Goal: Information Seeking & Learning: Learn about a topic

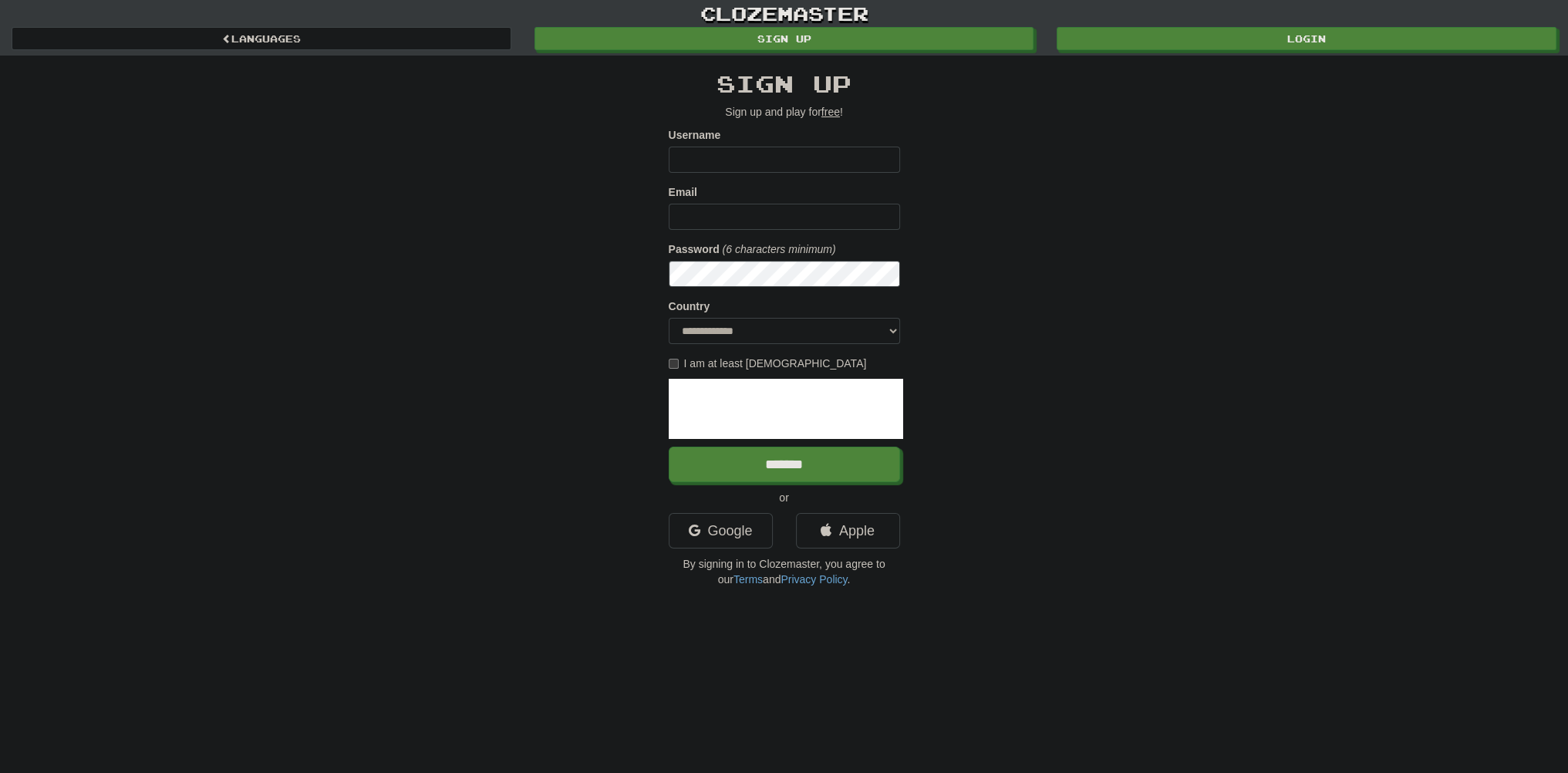
click at [332, 448] on div "**********" at bounding box center [784, 297] width 1568 height 595
click at [706, 163] on input "Username" at bounding box center [784, 160] width 231 height 27
type input "*****"
click at [744, 208] on input "Email" at bounding box center [784, 217] width 231 height 27
type input "*"
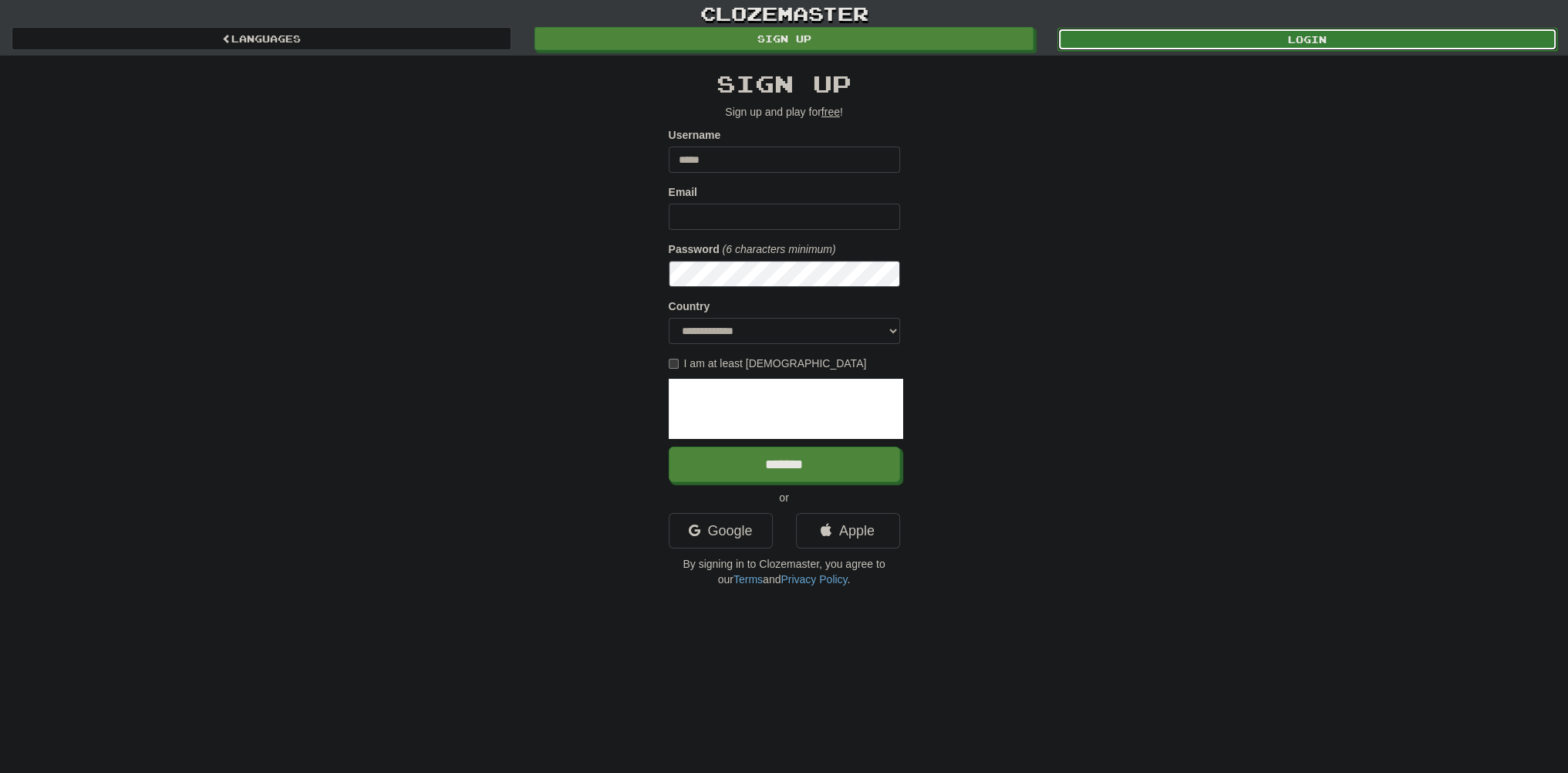
click at [1299, 36] on link "Login" at bounding box center [1307, 40] width 500 height 23
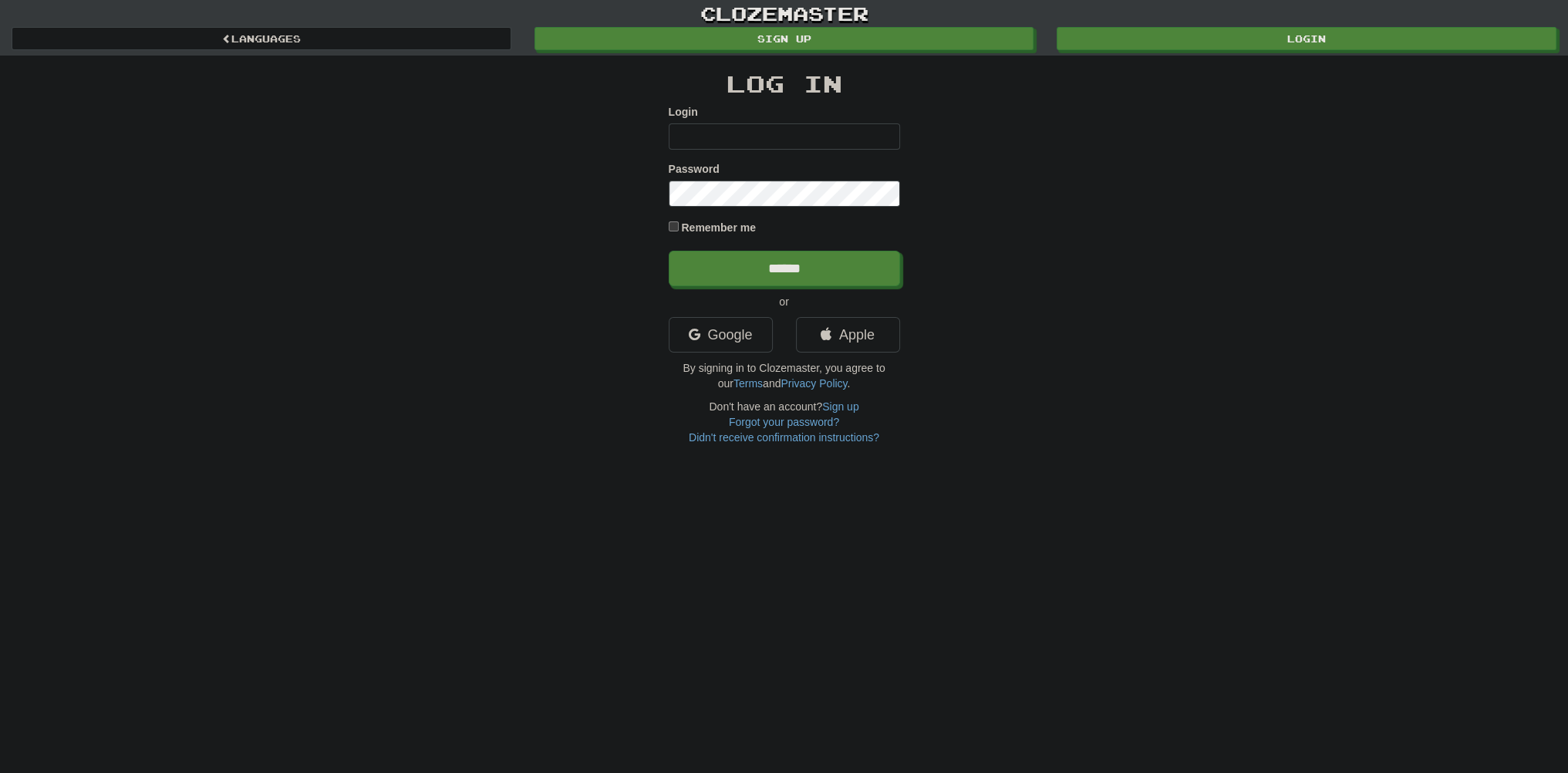
click at [752, 145] on input "Login" at bounding box center [784, 137] width 231 height 27
type input "*****"
click at [669, 251] on input "******" at bounding box center [784, 268] width 231 height 35
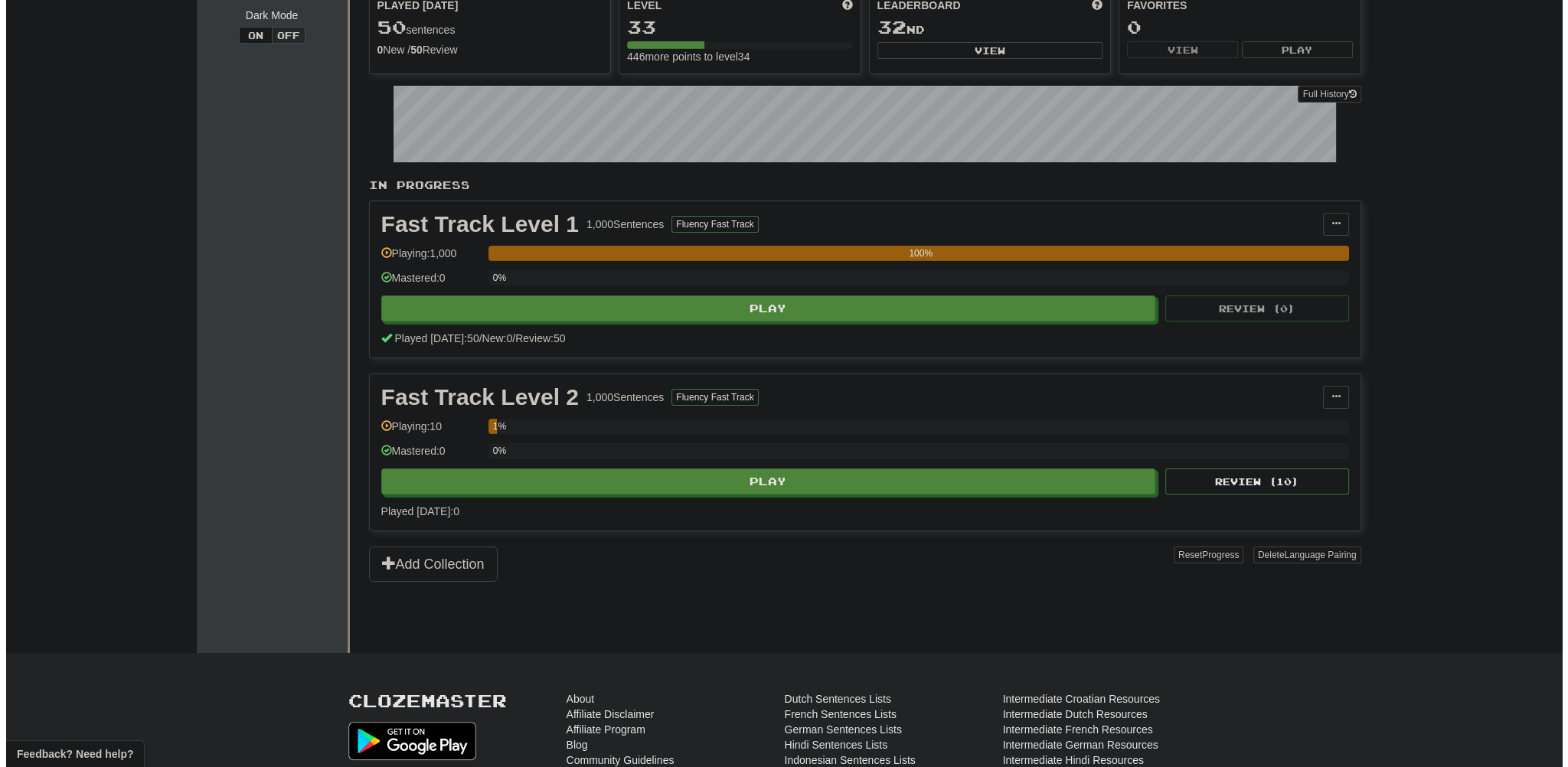
scroll to position [153, 0]
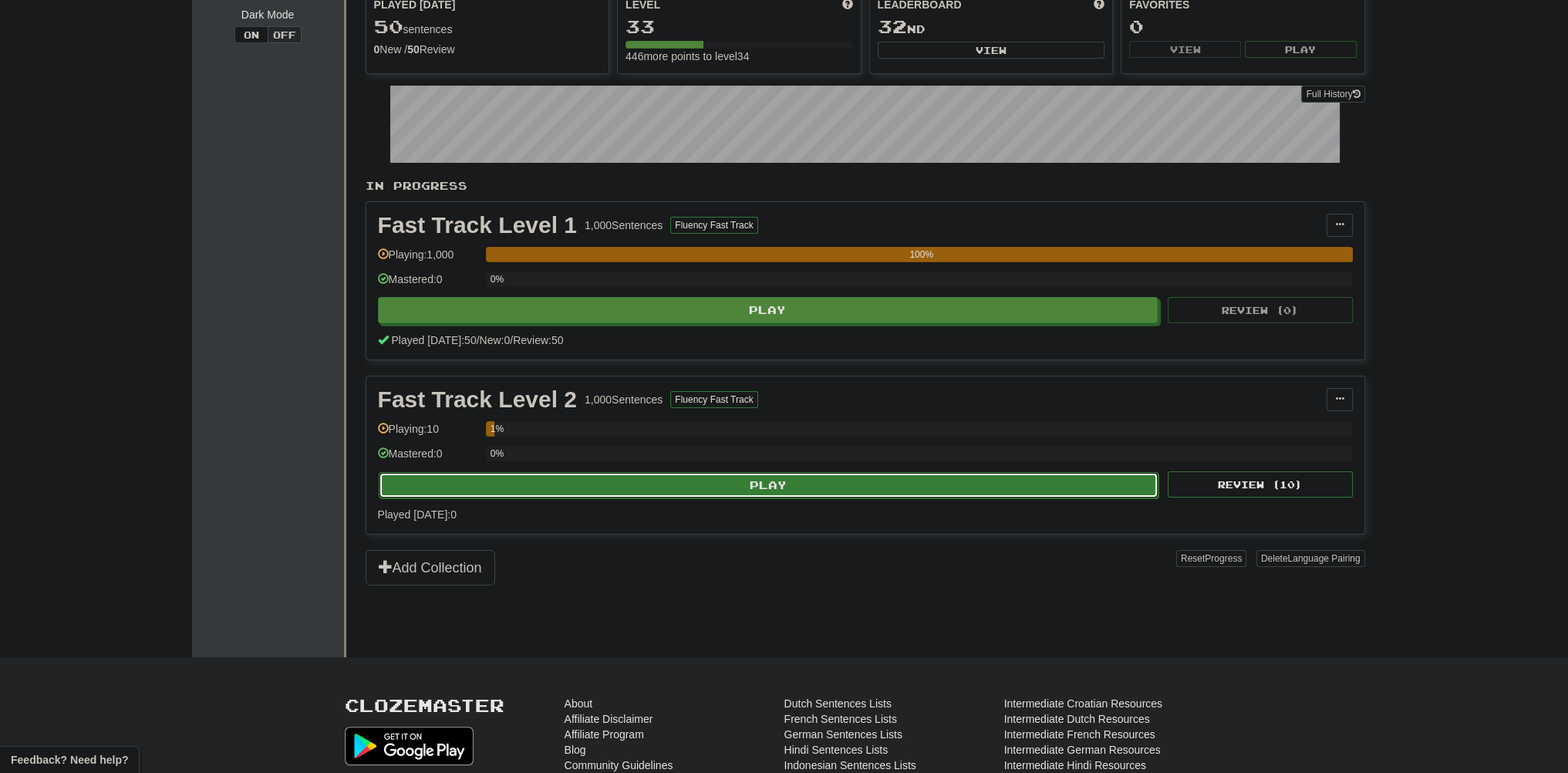
click at [670, 480] on button "Play" at bounding box center [769, 486] width 780 height 27
select select "**"
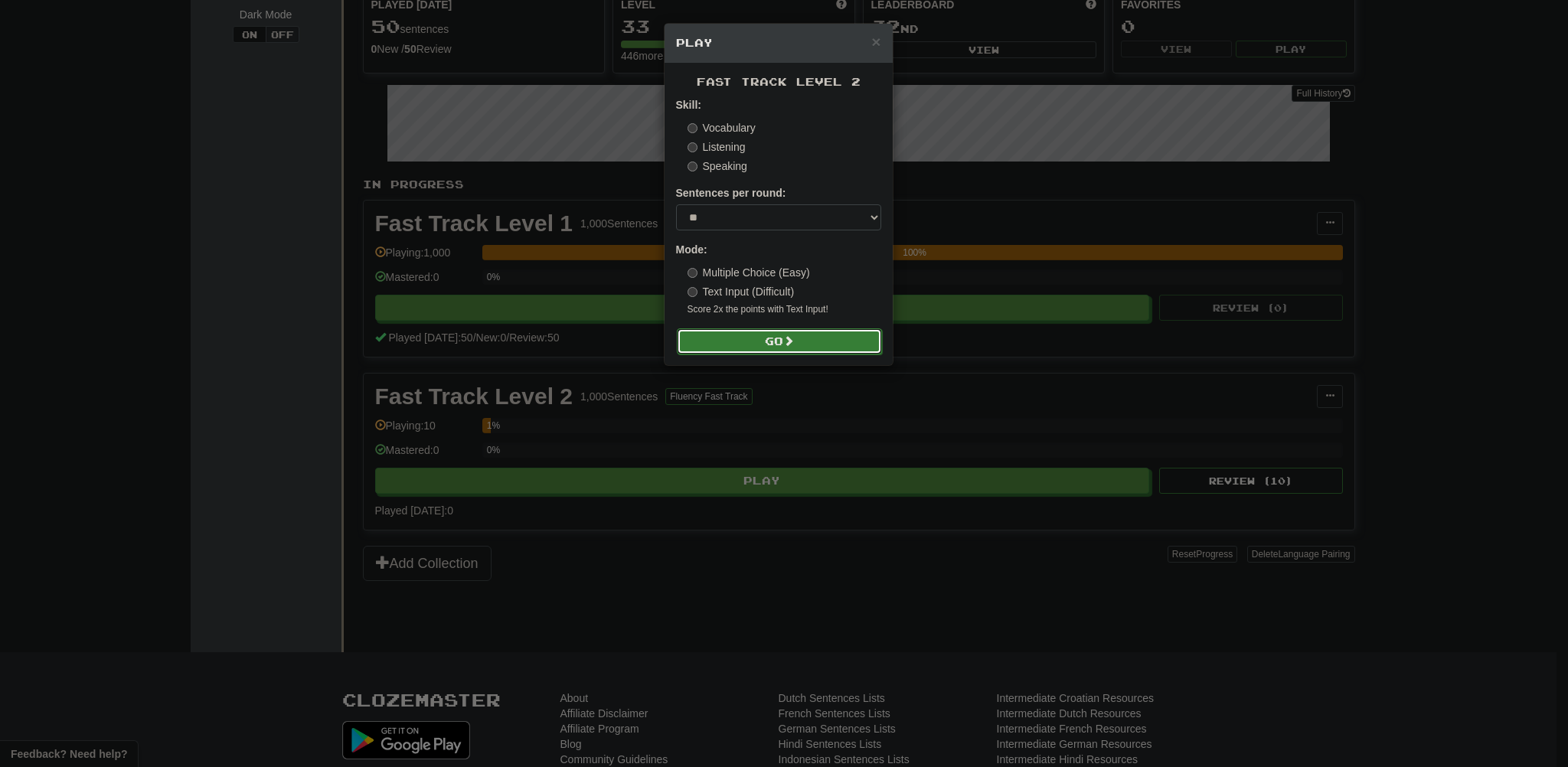
click at [749, 328] on button "Go" at bounding box center [779, 342] width 205 height 26
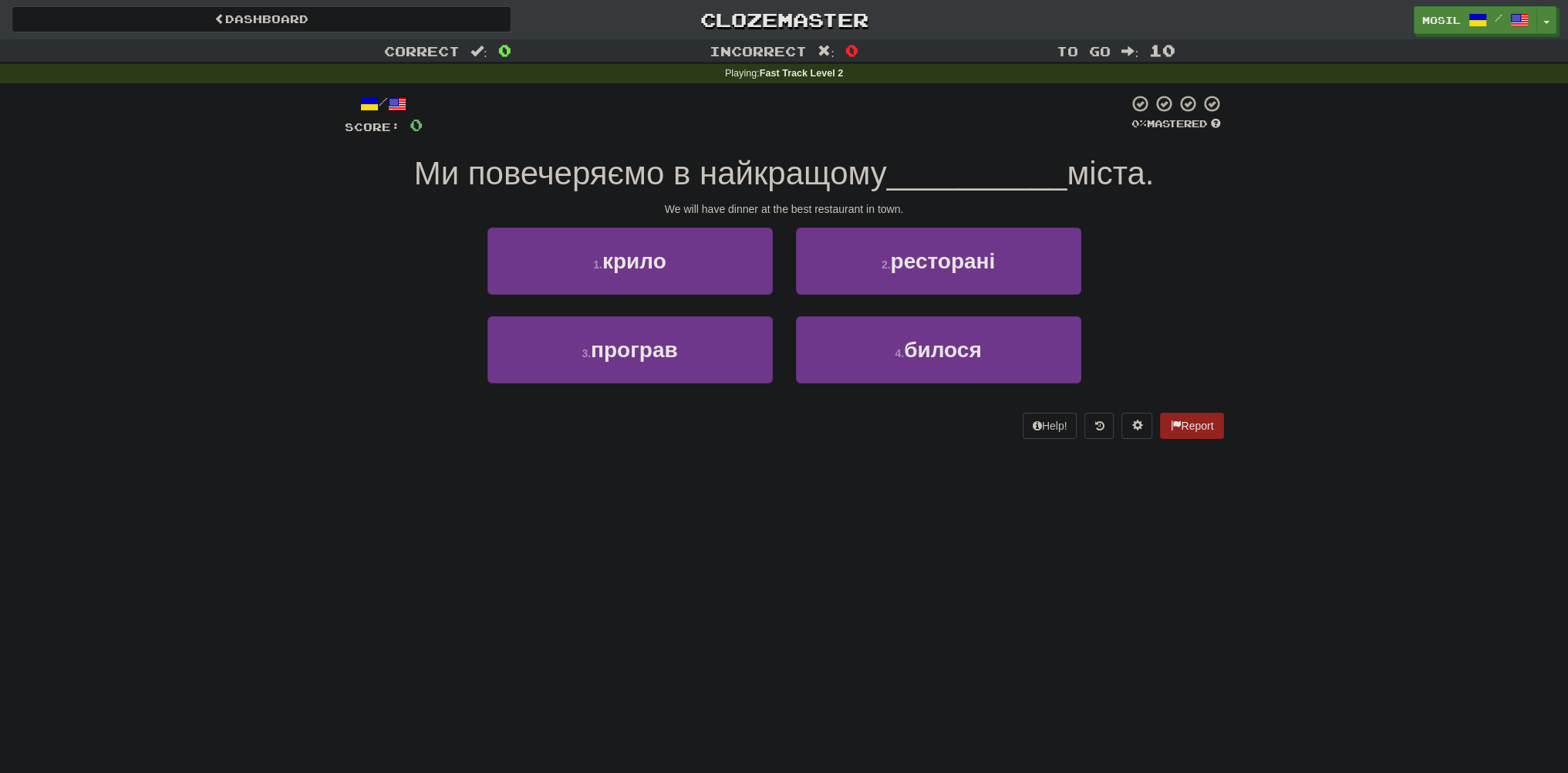
click at [275, 231] on div "Correct : 0 Incorrect : 0 To go : 10 Playing : Fast Track Level 2 / Score: 0 0 …" at bounding box center [784, 250] width 1568 height 422
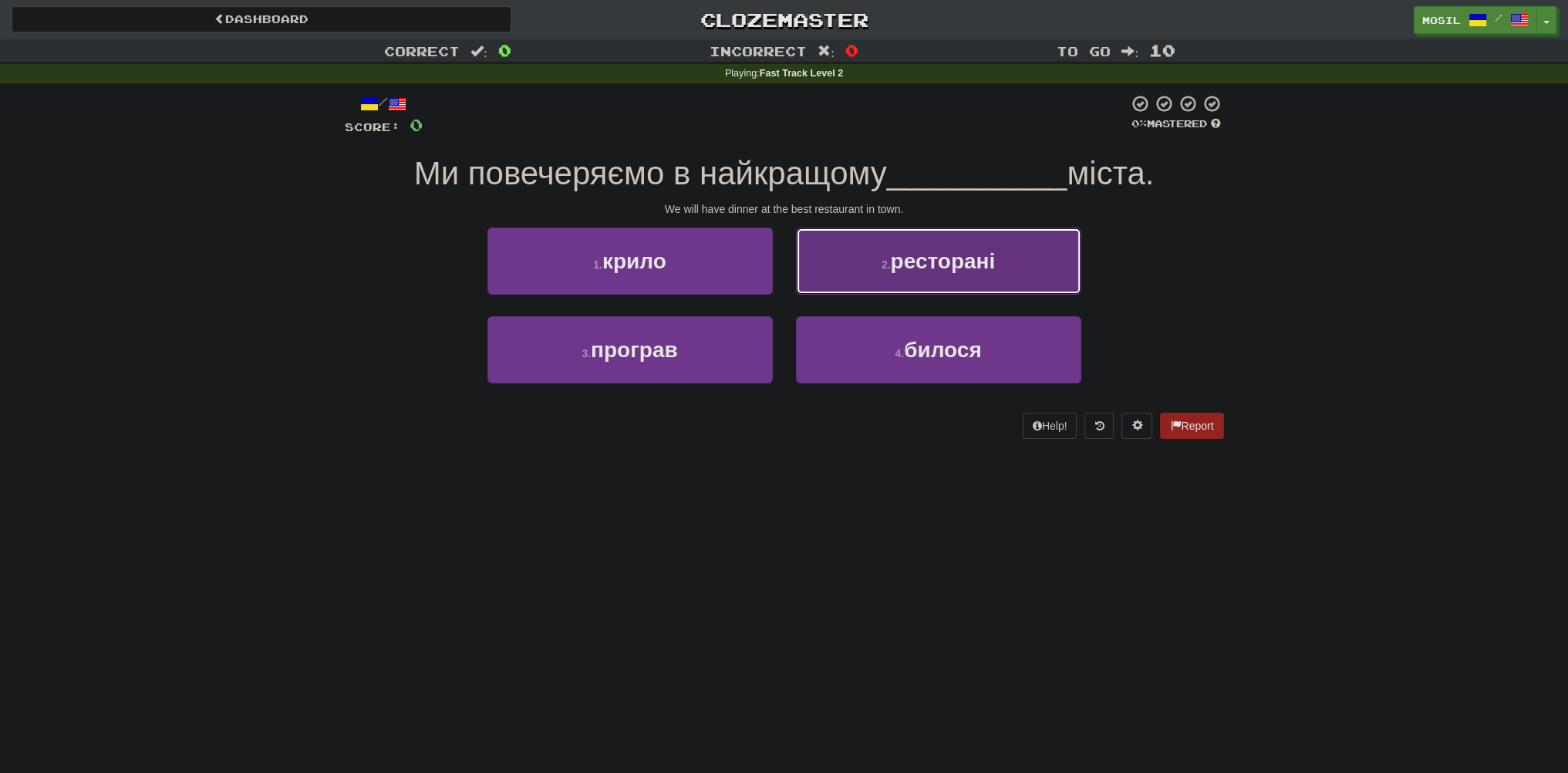
click at [829, 255] on button "2 . ресторані" at bounding box center [939, 262] width 286 height 67
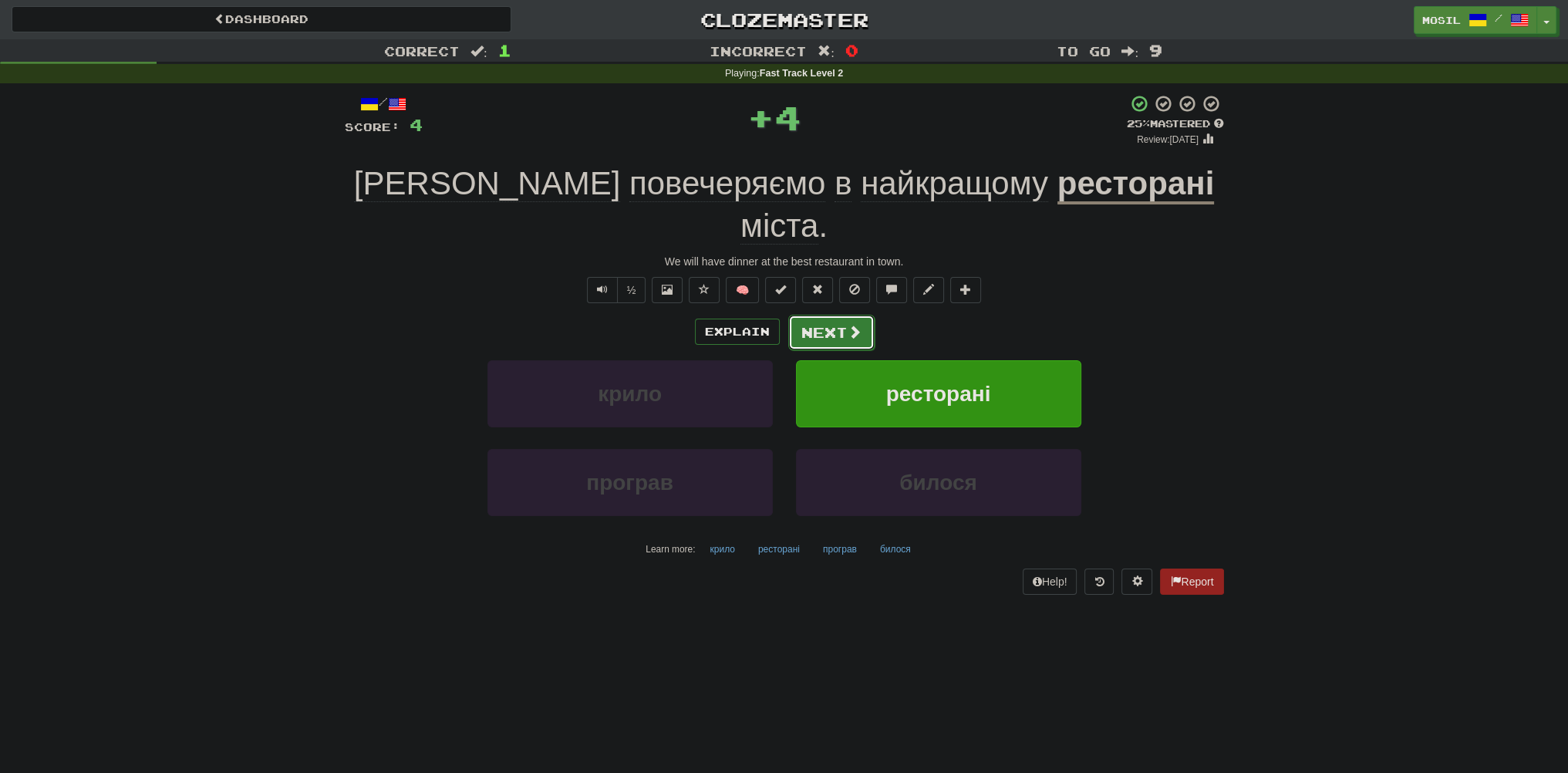
click at [844, 315] on button "Next" at bounding box center [831, 332] width 87 height 35
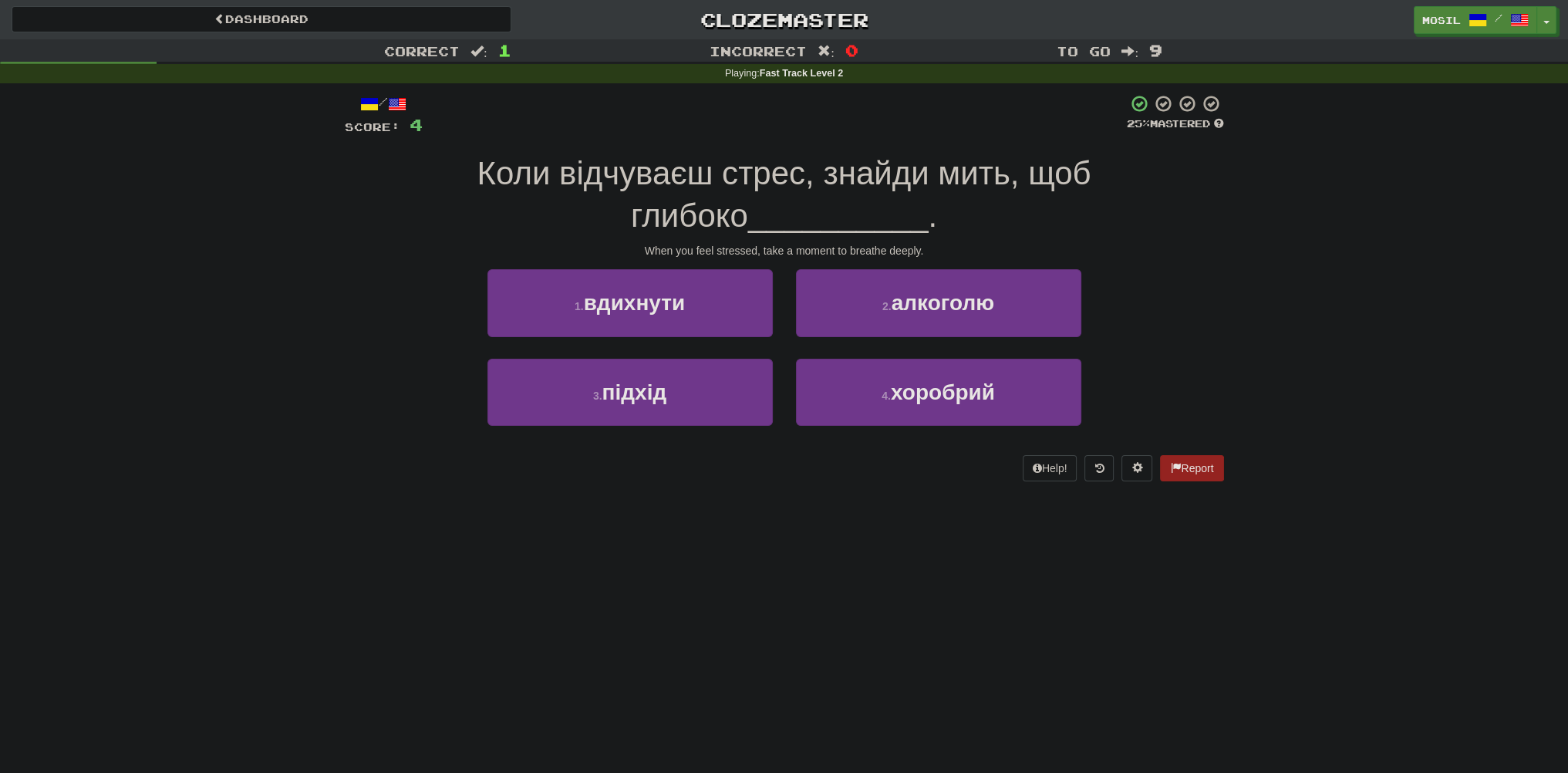
click at [323, 229] on div "Correct : 1 Incorrect : 0 To go : 9 Playing : Fast Track Level 2 / Score: 4 25 …" at bounding box center [784, 271] width 1568 height 464
click at [227, 326] on div "Correct : 1 Incorrect : 0 To go : 9 Playing : Fast Track Level 2 / Score: 4 25 …" at bounding box center [784, 271] width 1568 height 464
click at [222, 323] on div "Correct : 1 Incorrect : 0 To go : 9 Playing : Fast Track Level 2 / Score: 4 25 …" at bounding box center [784, 271] width 1568 height 464
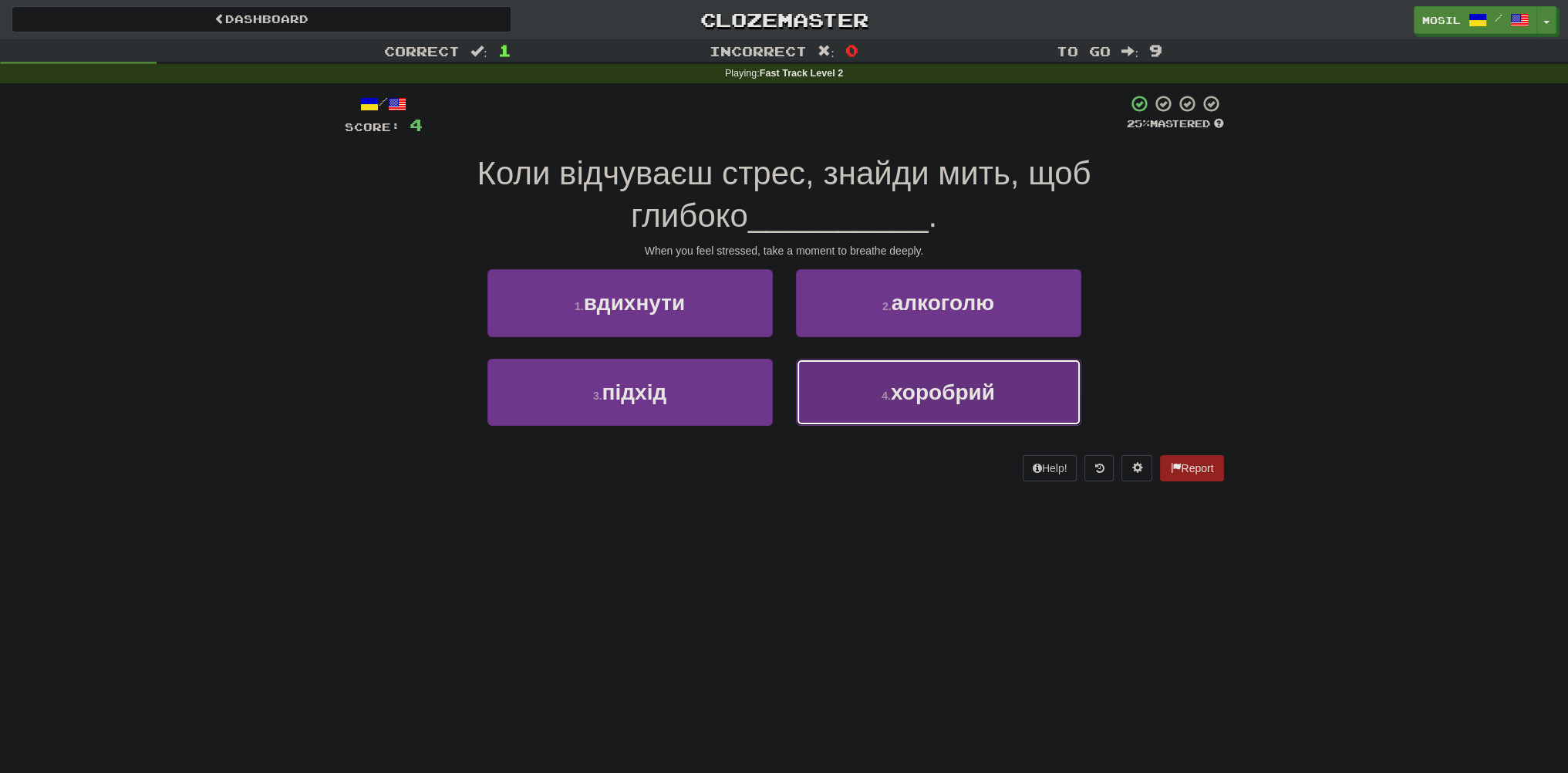
click at [914, 401] on span "хоробрий" at bounding box center [942, 392] width 104 height 24
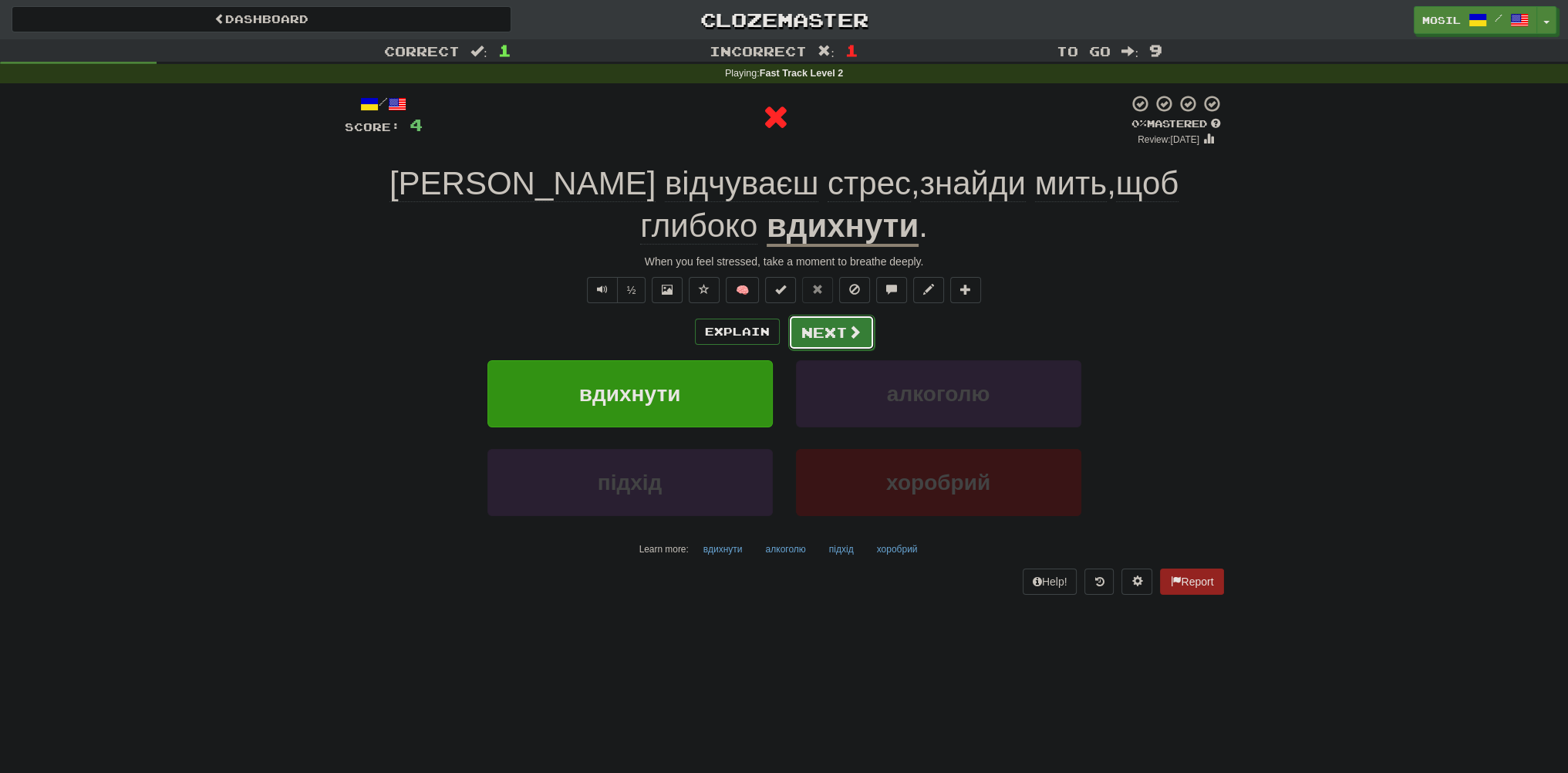
click at [862, 327] on button "Next" at bounding box center [831, 332] width 87 height 35
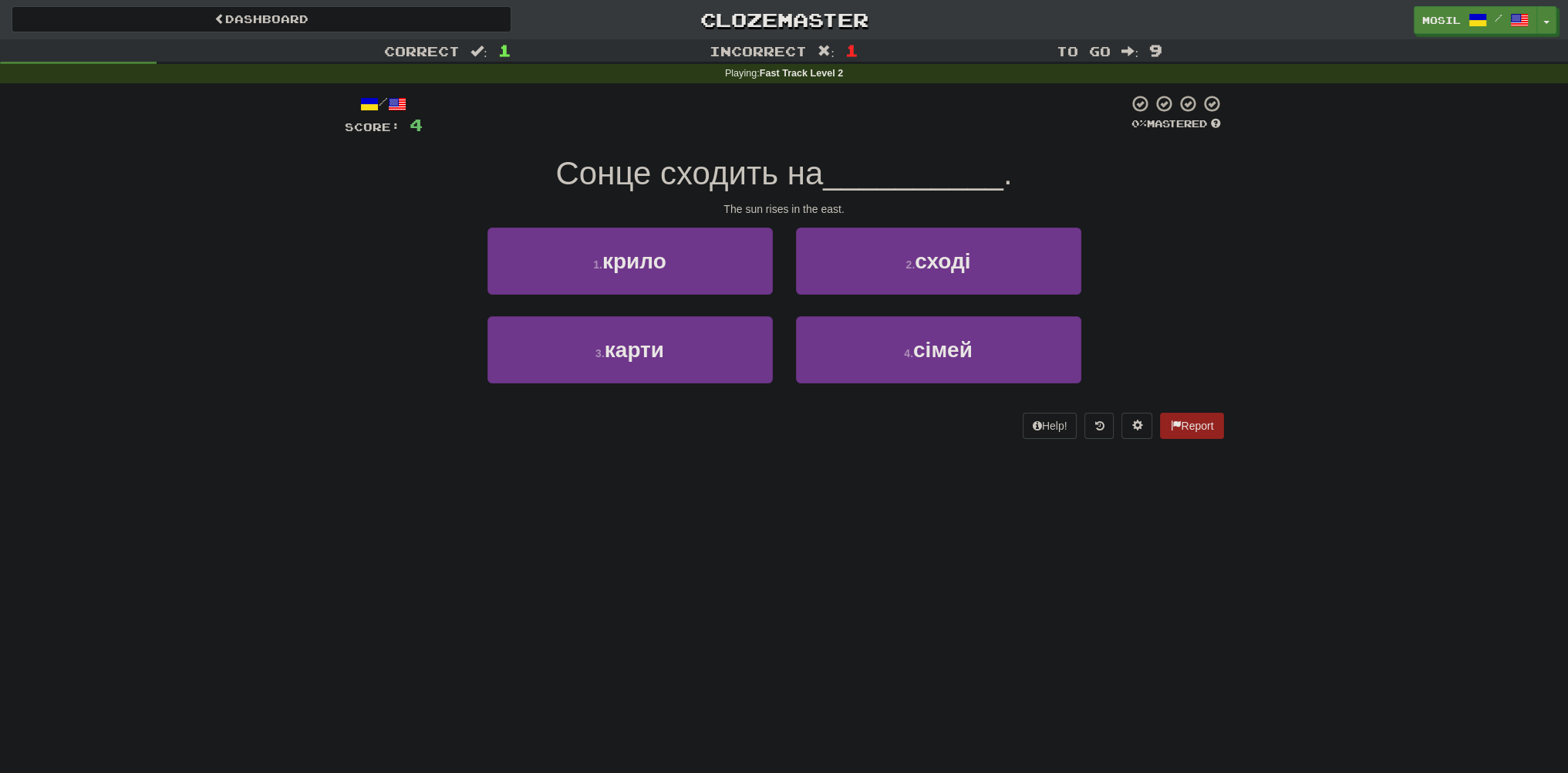
click at [355, 306] on div "1 . крило 2 . сході" at bounding box center [784, 273] width 926 height 89
click at [324, 283] on div "Correct : 1 Incorrect : 1 To go : 9 Playing : Fast Track Level 2 / Score: 4 0 %…" at bounding box center [784, 250] width 1568 height 422
click at [255, 274] on div "Correct : 1 Incorrect : 1 To go : 9 Playing : Fast Track Level 2 / Score: 4 0 %…" at bounding box center [784, 250] width 1568 height 422
click at [258, 271] on div "Correct : 1 Incorrect : 1 To go : 9 Playing : Fast Track Level 2 / Score: 4 0 %…" at bounding box center [784, 250] width 1568 height 422
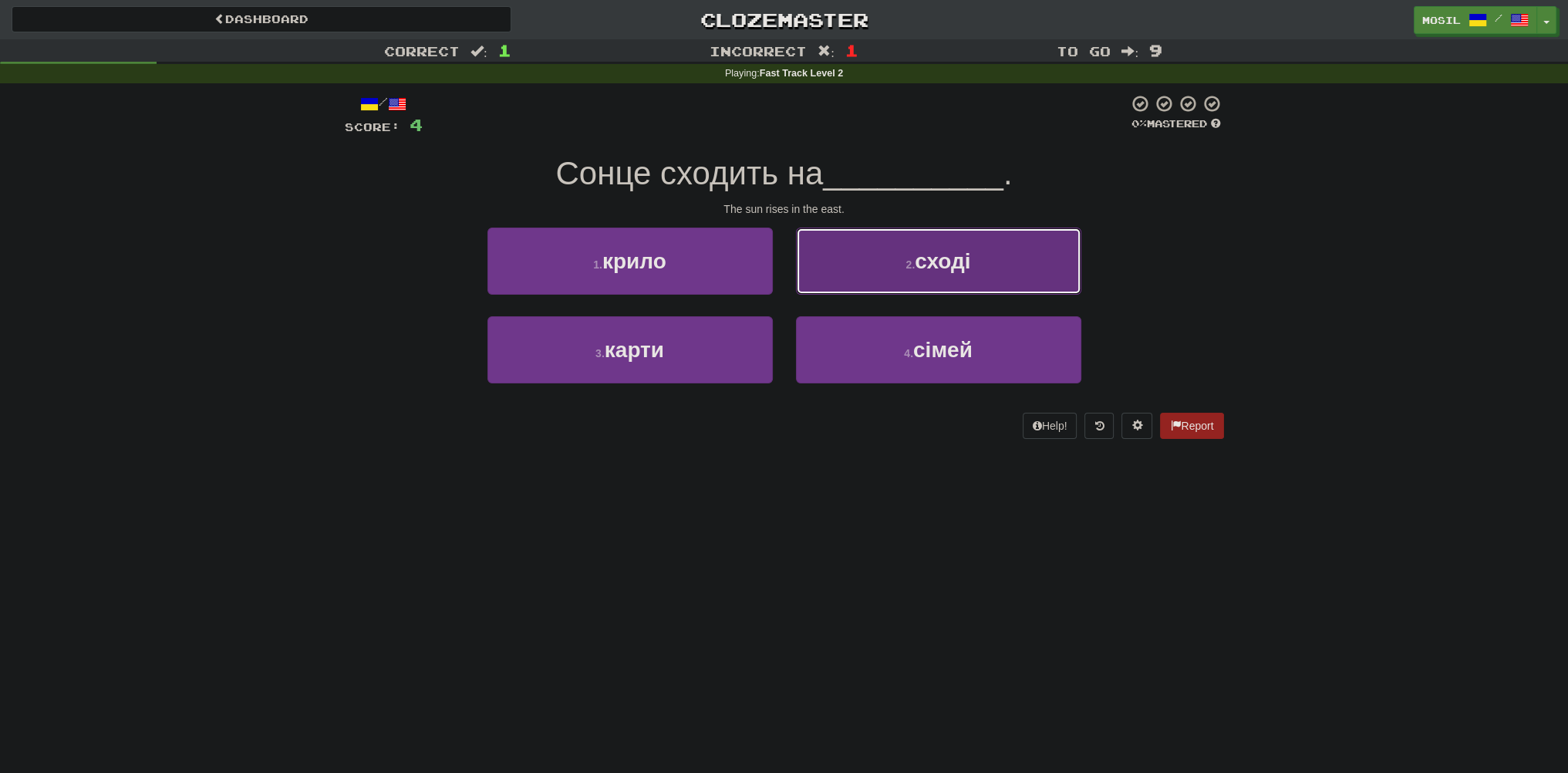
click at [896, 258] on button "2 . сході" at bounding box center [939, 262] width 286 height 67
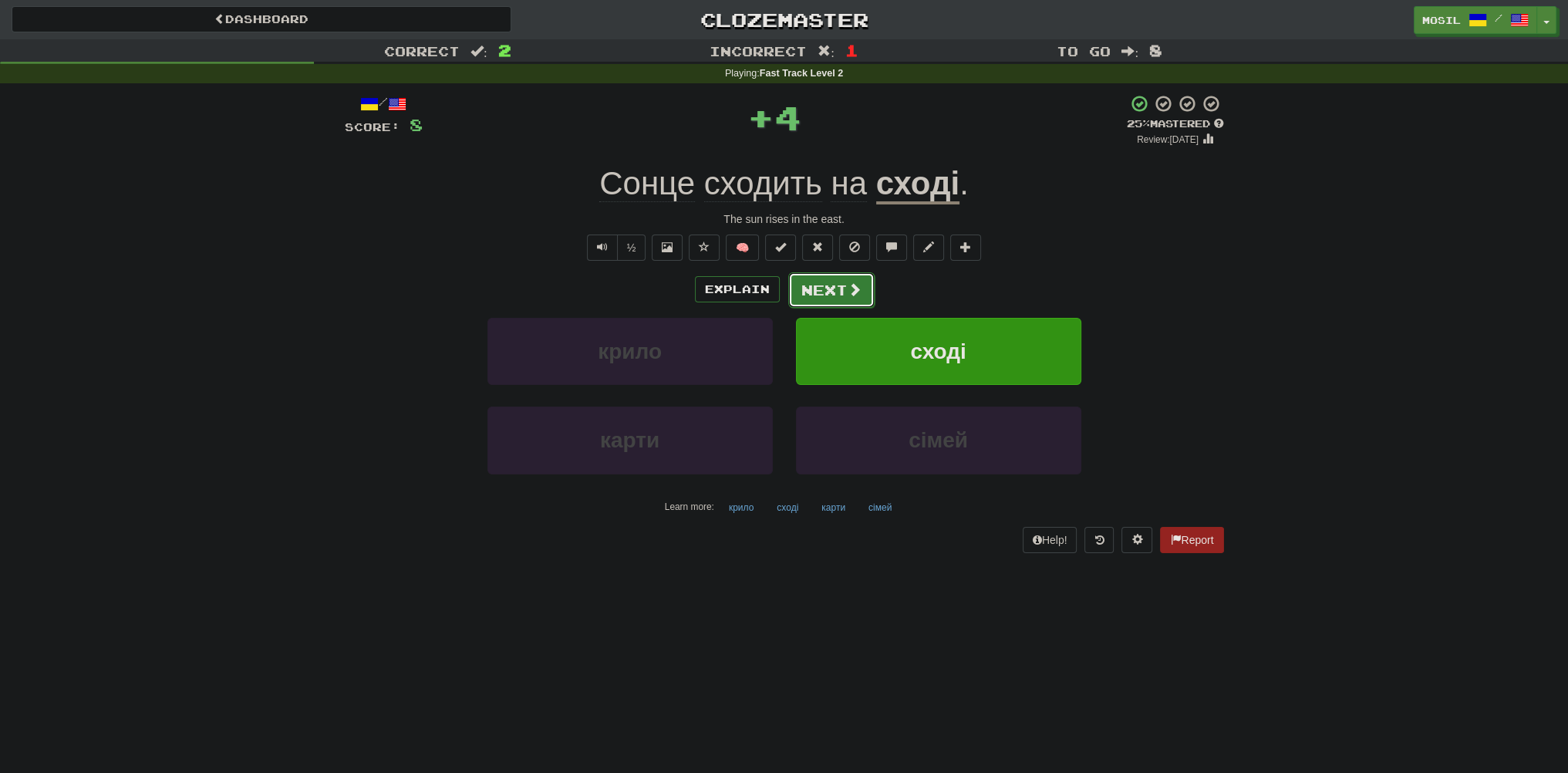
click at [842, 287] on button "Next" at bounding box center [831, 290] width 87 height 35
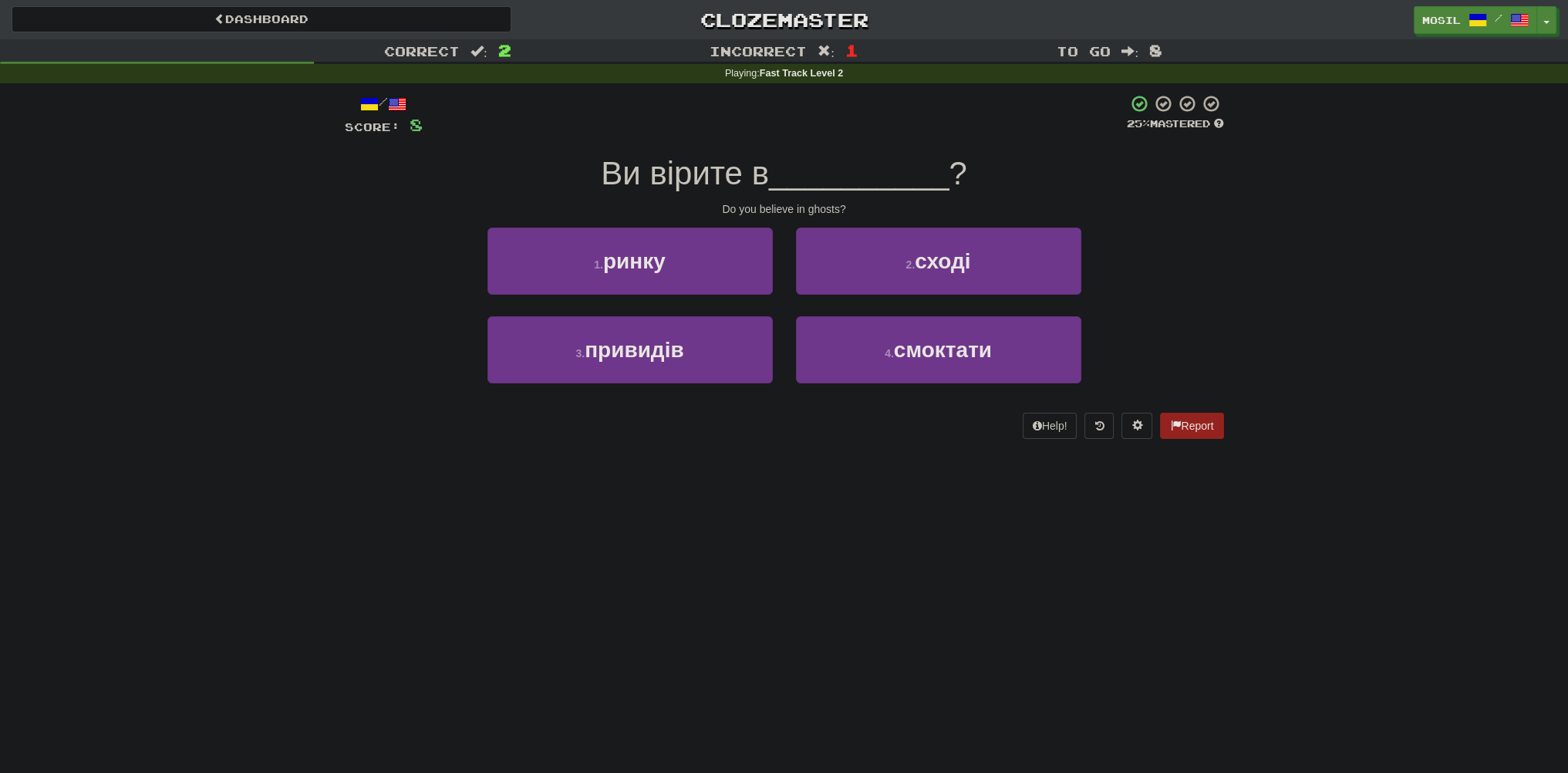
click at [375, 255] on div "1 . ринку 2 . сході" at bounding box center [784, 273] width 926 height 89
click at [363, 247] on div "1 . ринку 2 . сході" at bounding box center [784, 273] width 926 height 89
click at [360, 245] on div "1 . ринку 2 . сході" at bounding box center [784, 273] width 926 height 89
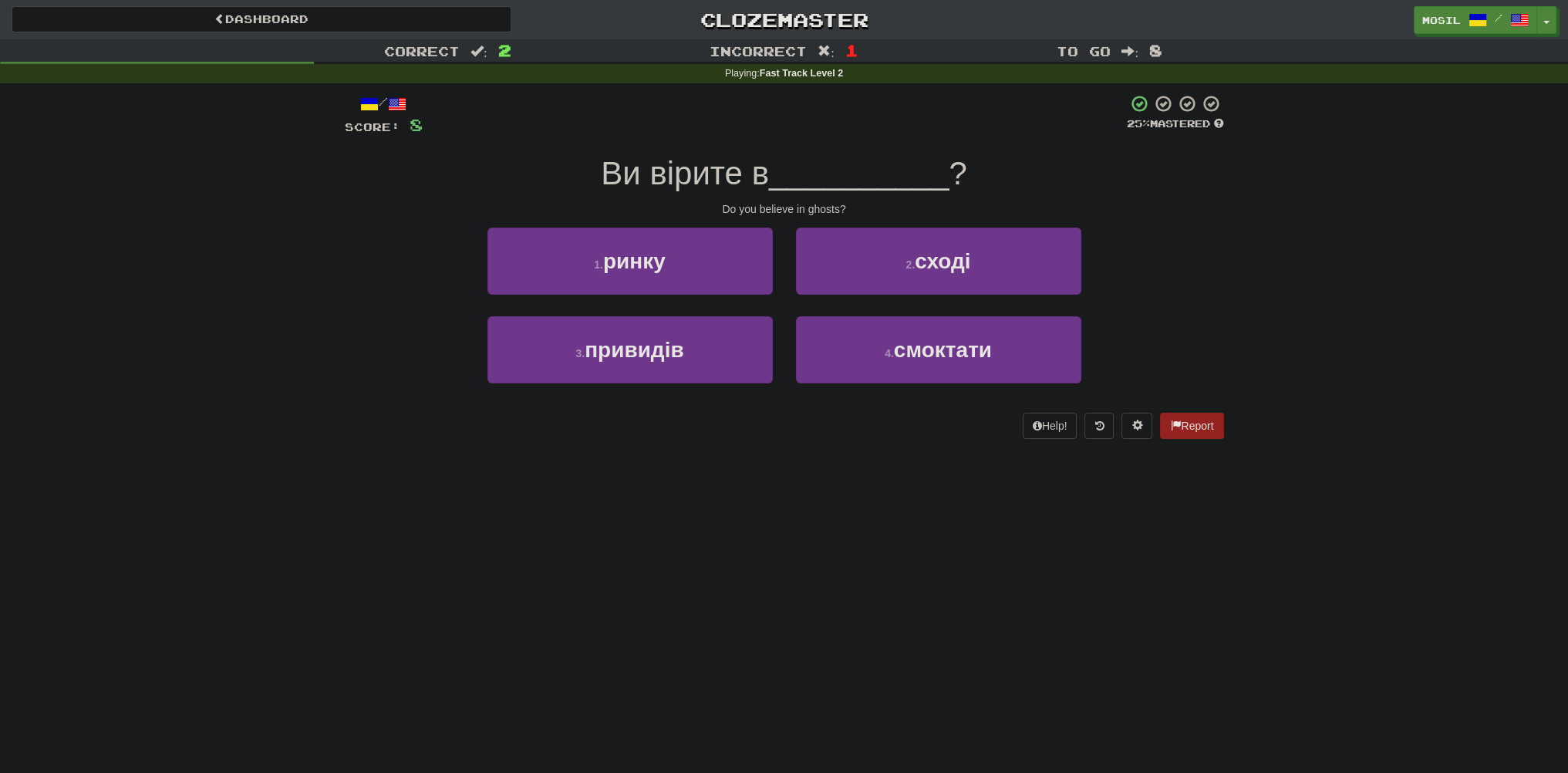
click at [360, 245] on div "1 . ринку 2 . сході" at bounding box center [784, 273] width 926 height 89
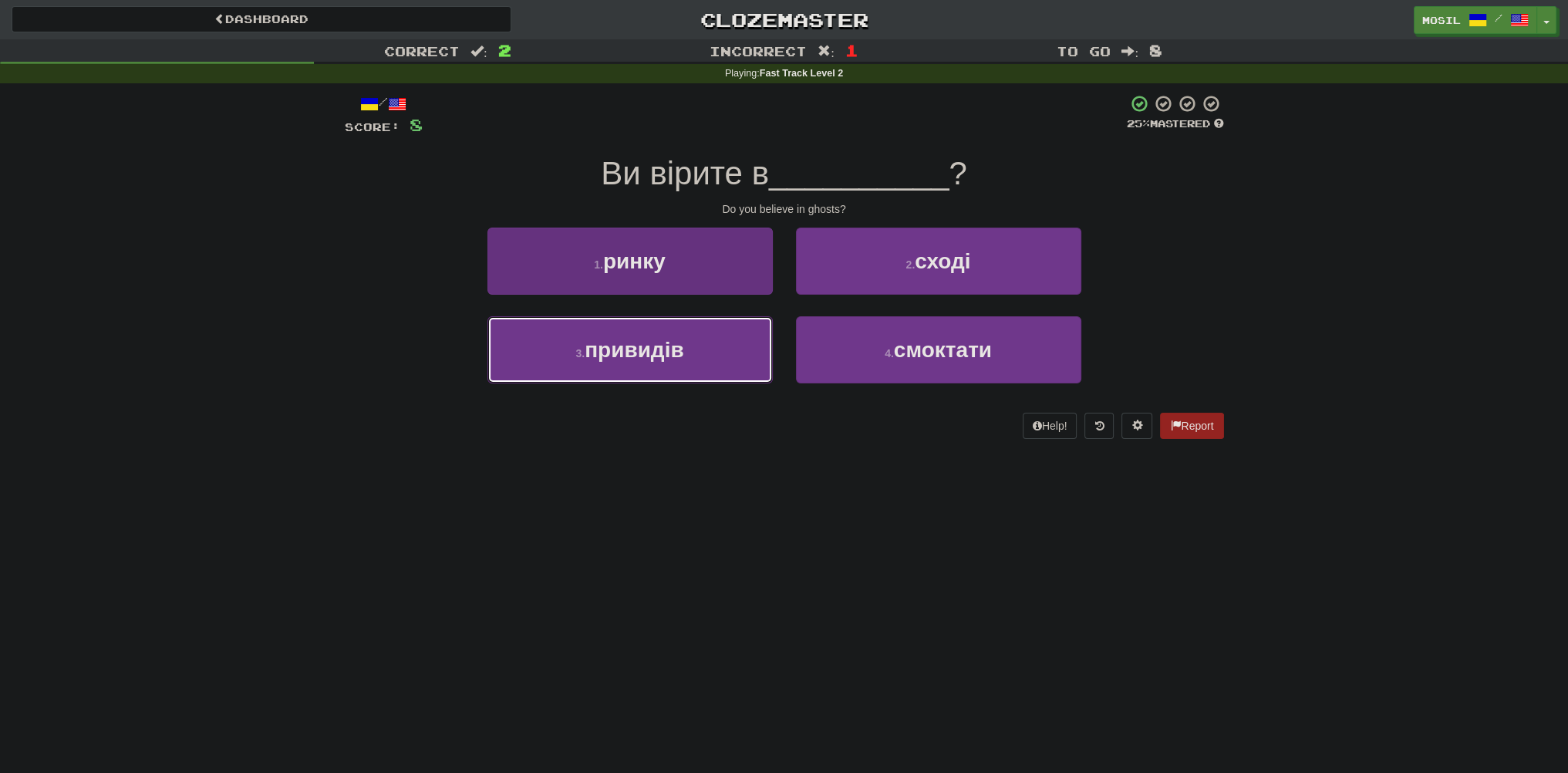
click at [546, 351] on button "3 . привидів" at bounding box center [631, 350] width 286 height 67
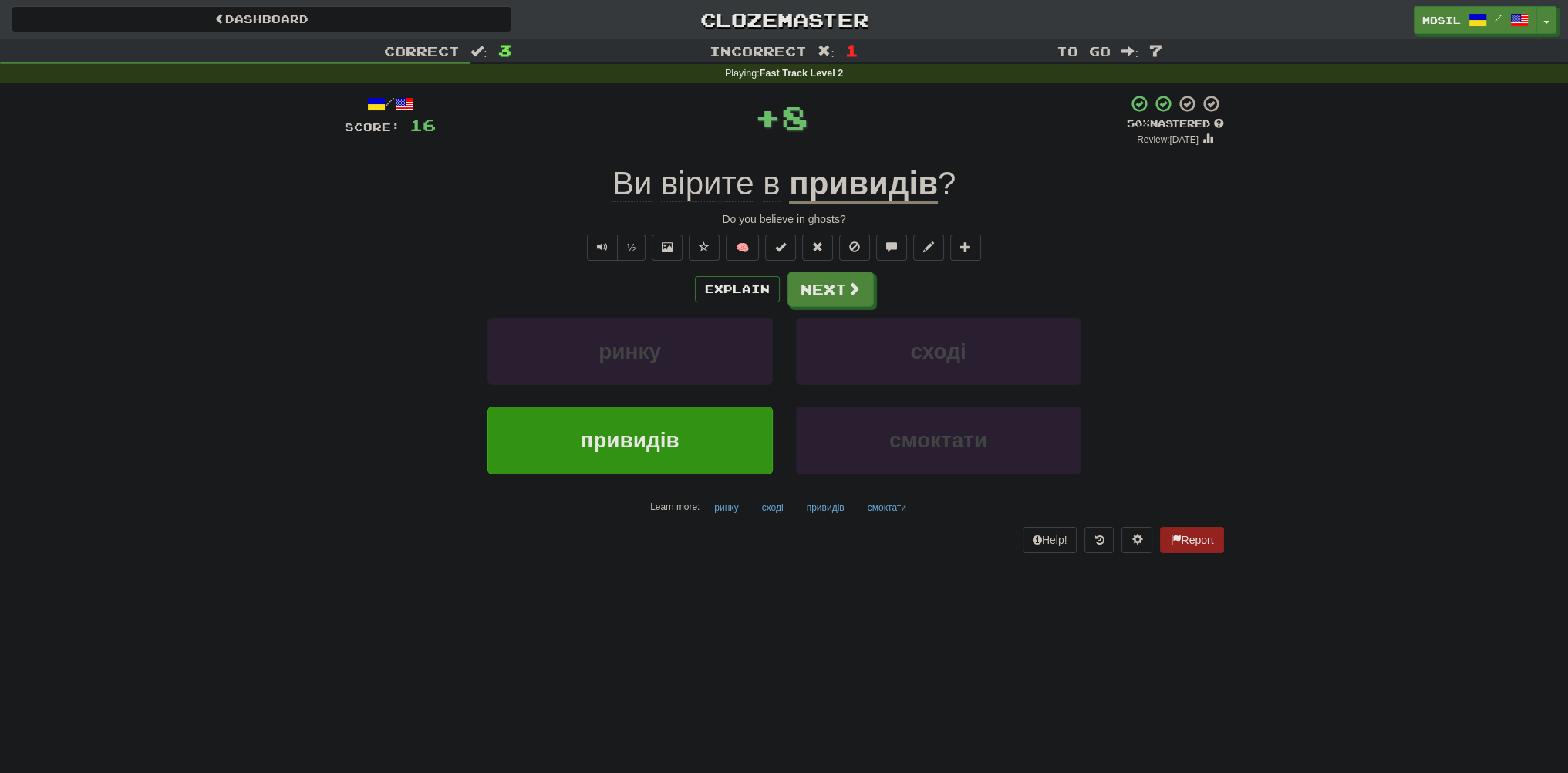
click at [833, 270] on div "/ Score: 16 + 8 50 % Mastered Review: 2025-08-27 Ви вірите в привидів ? Do you …" at bounding box center [784, 323] width 880 height 458
click at [831, 283] on button "Next" at bounding box center [831, 290] width 87 height 35
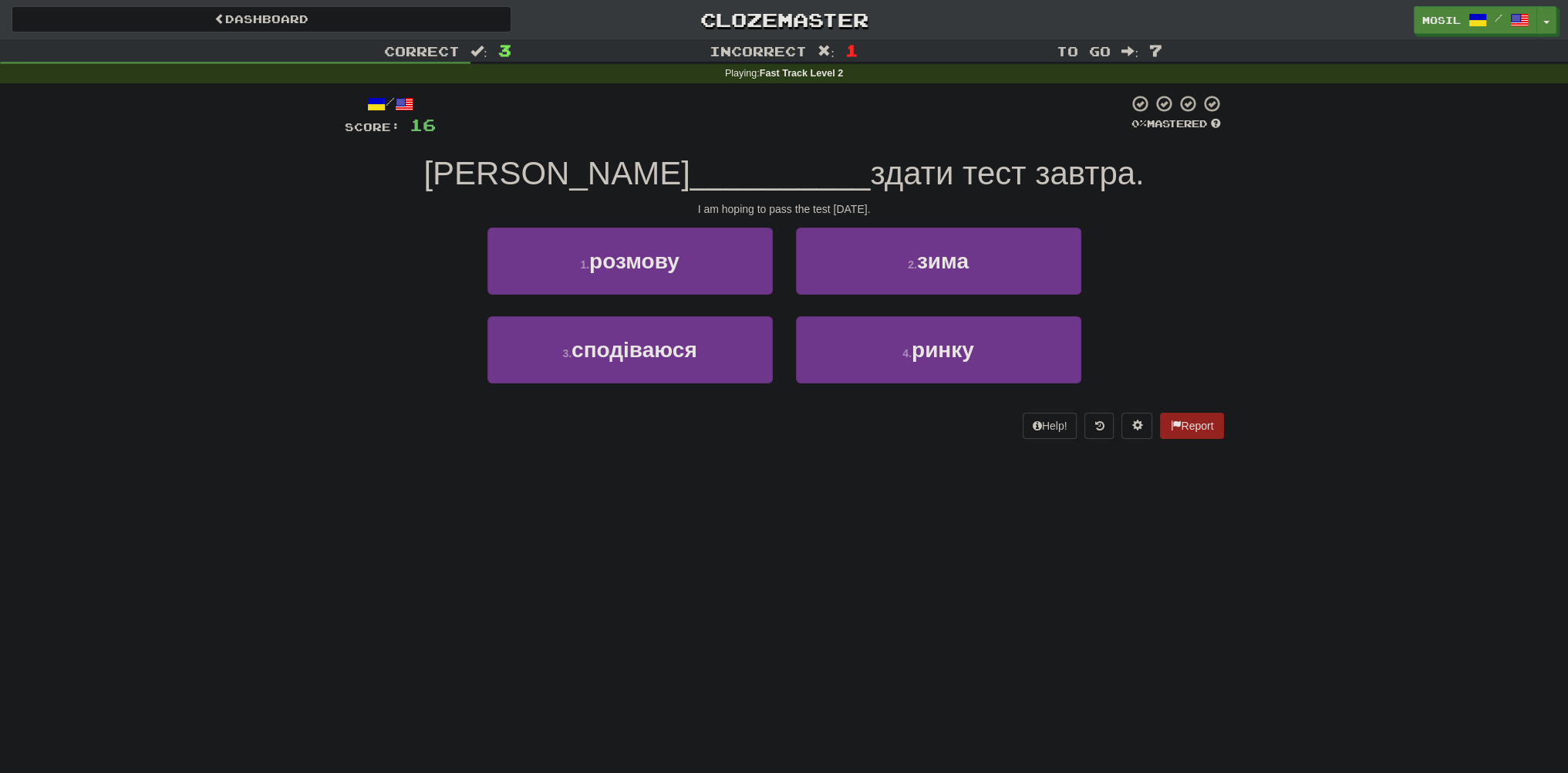
click at [321, 283] on div "Correct : 3 Incorrect : 1 To go : 7 Playing : Fast Track Level 2 / Score: 16 0 …" at bounding box center [784, 250] width 1568 height 422
click at [316, 280] on div "Correct : 3 Incorrect : 1 To go : 7 Playing : Fast Track Level 2 / Score: 16 0 …" at bounding box center [784, 250] width 1568 height 422
click at [311, 280] on div "Correct : 3 Incorrect : 1 To go : 7 Playing : Fast Track Level 2 / Score: 16 0 …" at bounding box center [784, 250] width 1568 height 422
click at [270, 244] on div "Correct : 3 Incorrect : 1 To go : 7 Playing : Fast Track Level 2 / Score: 16 0 …" at bounding box center [784, 250] width 1568 height 422
click at [264, 246] on div "Correct : 3 Incorrect : 1 To go : 7 Playing : Fast Track Level 2 / Score: 16 0 …" at bounding box center [784, 250] width 1568 height 422
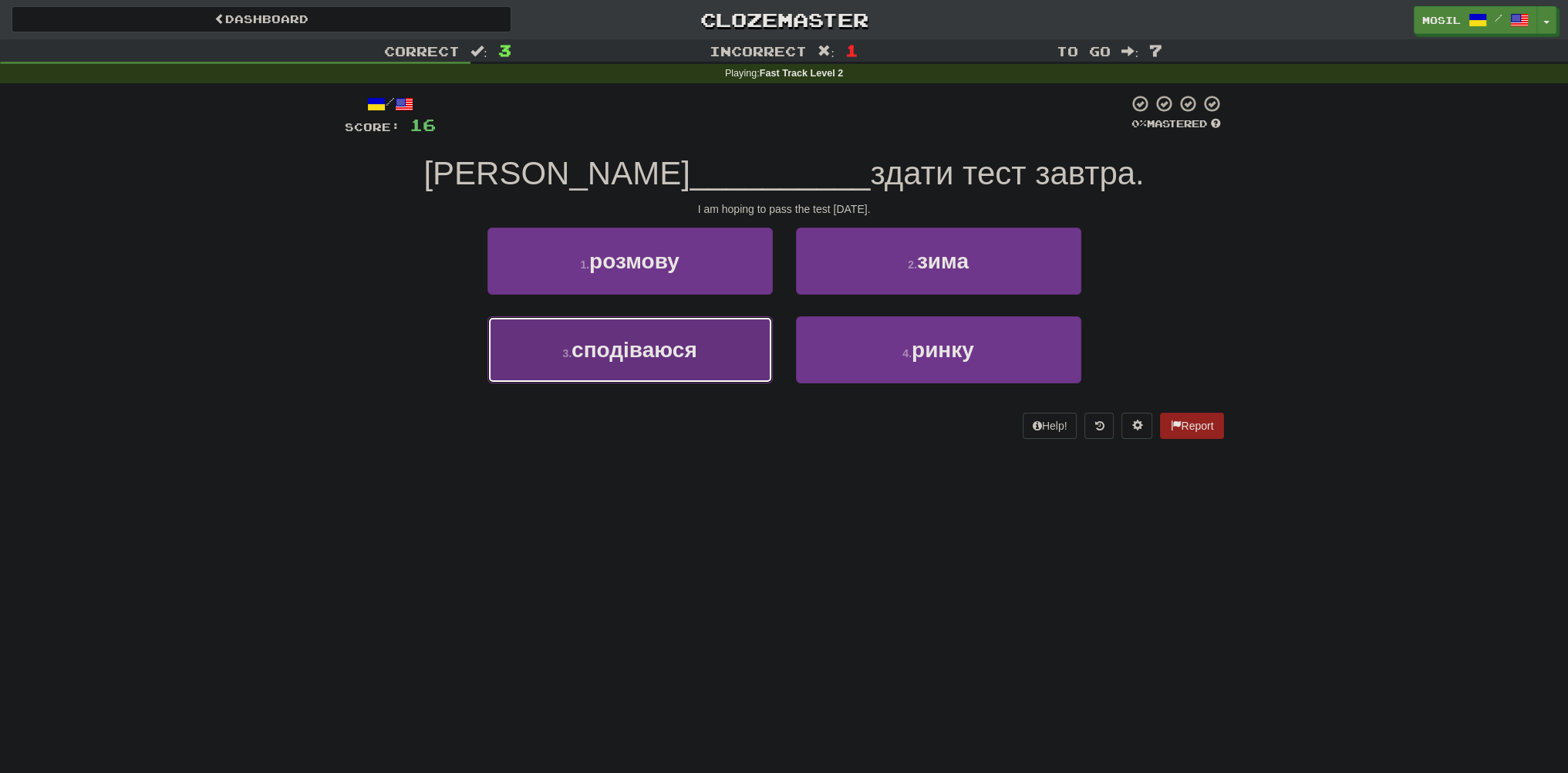
click at [596, 354] on span "сподіваюся" at bounding box center [634, 350] width 126 height 24
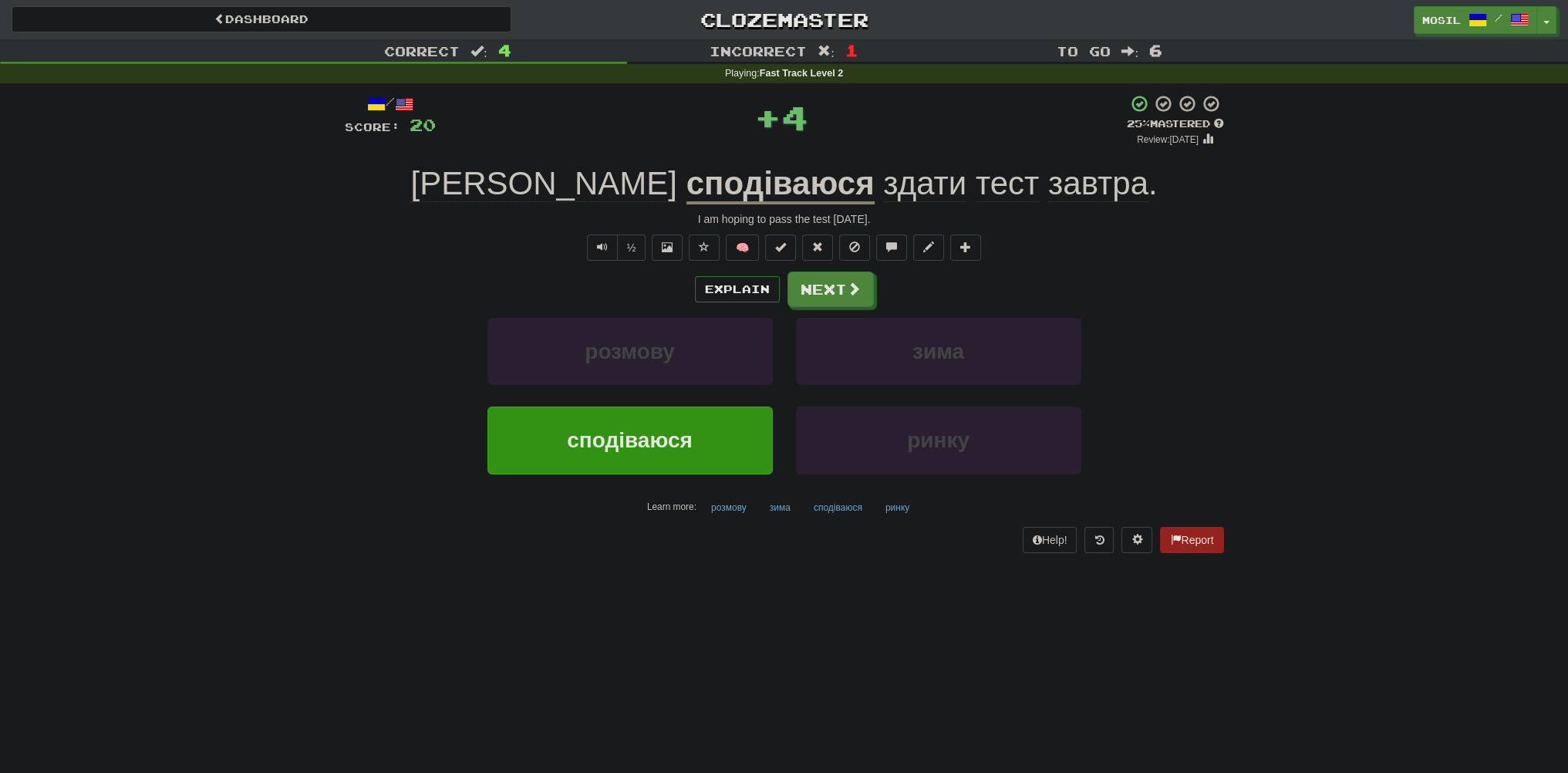
click at [247, 260] on div "Correct : 4 Incorrect : 1 To go : 6 Playing : Fast Track Level 2 / Score: 20 + …" at bounding box center [784, 307] width 1568 height 536
click at [244, 240] on div "Correct : 4 Incorrect : 1 To go : 6 Playing : Fast Track Level 2 / Score: 20 + …" at bounding box center [784, 307] width 1568 height 536
click at [273, 278] on div "Correct : 4 Incorrect : 1 To go : 6 Playing : Fast Track Level 2 / Score: 20 + …" at bounding box center [784, 307] width 1568 height 536
drag, startPoint x: 271, startPoint y: 278, endPoint x: 270, endPoint y: 270, distance: 8.1
click at [272, 278] on div "Correct : 4 Incorrect : 1 To go : 6 Playing : Fast Track Level 2 / Score: 20 + …" at bounding box center [784, 307] width 1568 height 536
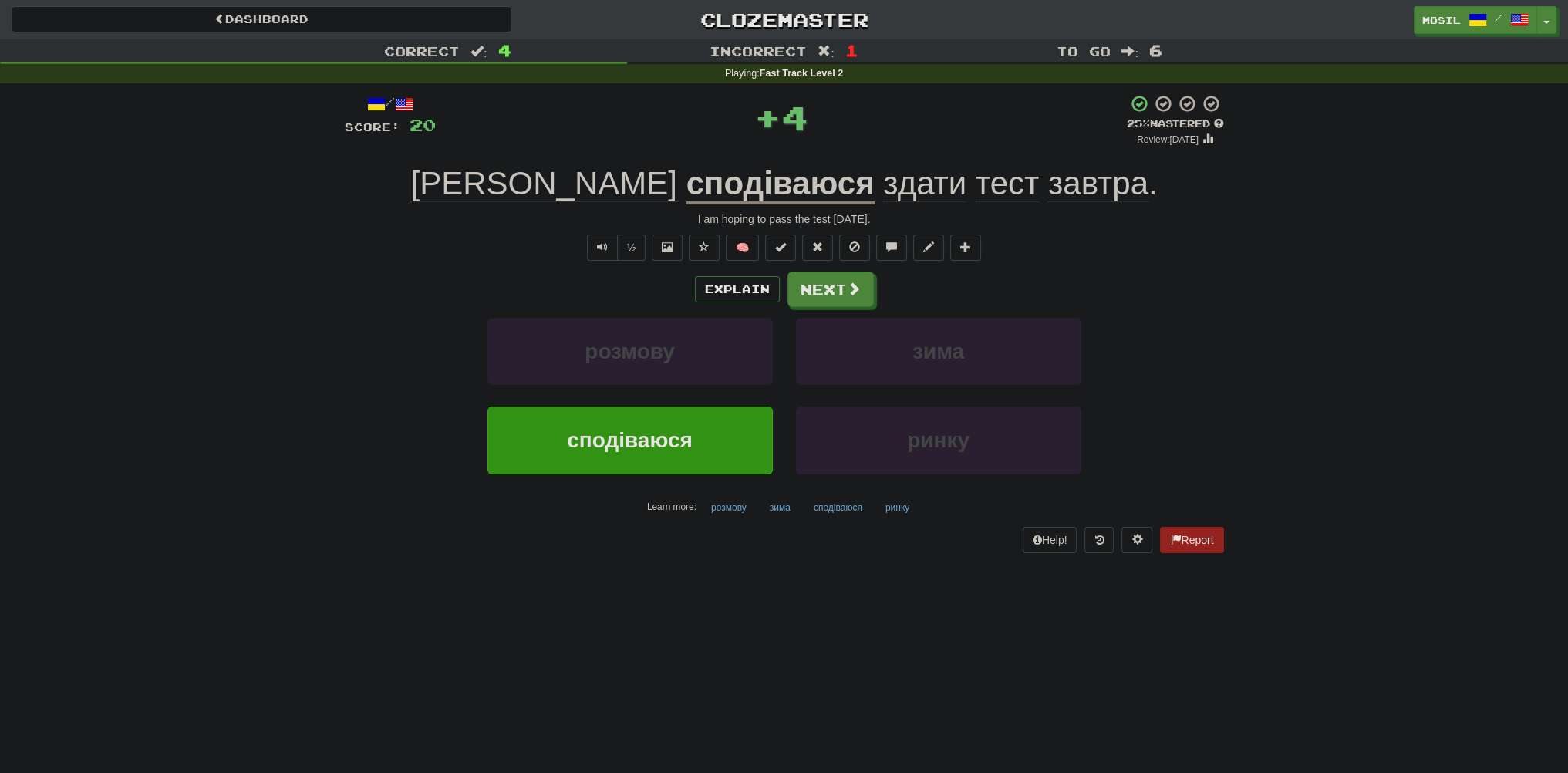
click at [268, 251] on div "Correct : 4 Incorrect : 1 To go : 6 Playing : Fast Track Level 2 / Score: 20 + …" at bounding box center [784, 307] width 1568 height 536
click at [283, 235] on div "Correct : 4 Incorrect : 1 To go : 6 Playing : Fast Track Level 2 / Score: 20 + …" at bounding box center [784, 307] width 1568 height 536
click at [279, 232] on div "Correct : 4 Incorrect : 1 To go : 6 Playing : Fast Track Level 2 / Score: 20 + …" at bounding box center [784, 307] width 1568 height 536
click at [277, 229] on div "Correct : 4 Incorrect : 1 To go : 6 Playing : Fast Track Level 2 / Score: 20 + …" at bounding box center [784, 307] width 1568 height 536
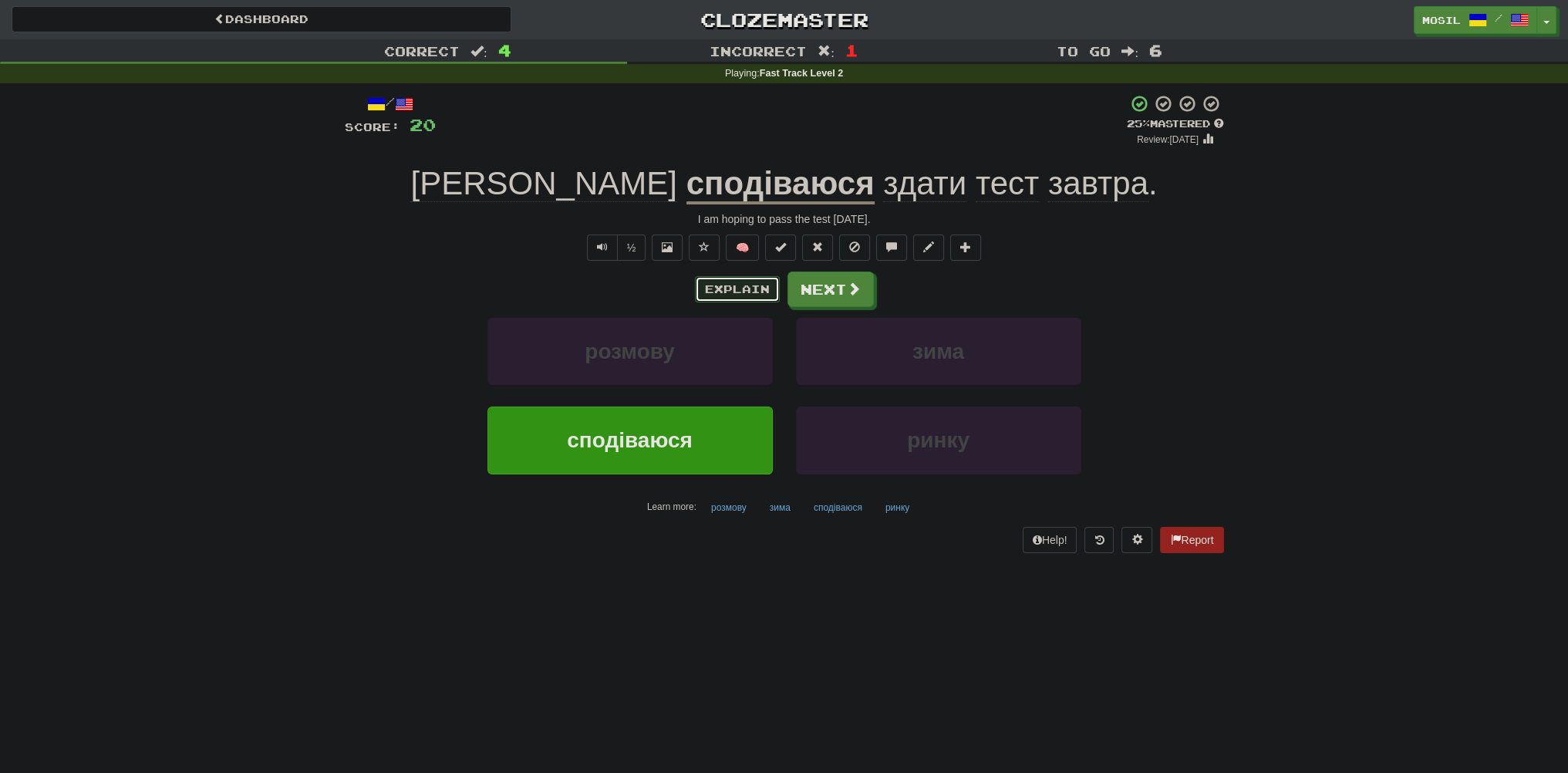
click at [722, 287] on button "Explain" at bounding box center [737, 290] width 85 height 27
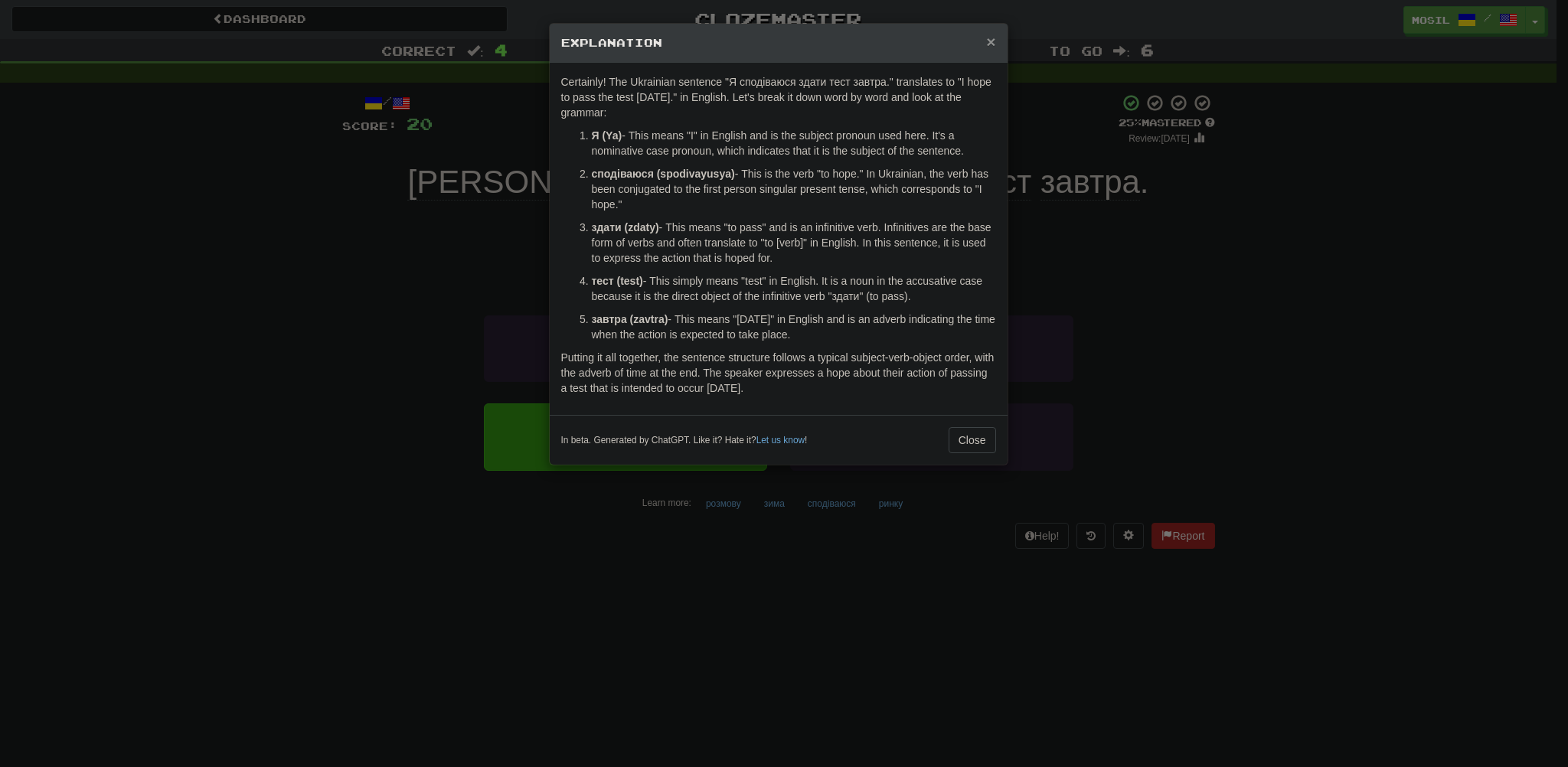
click at [989, 42] on span "×" at bounding box center [991, 41] width 9 height 18
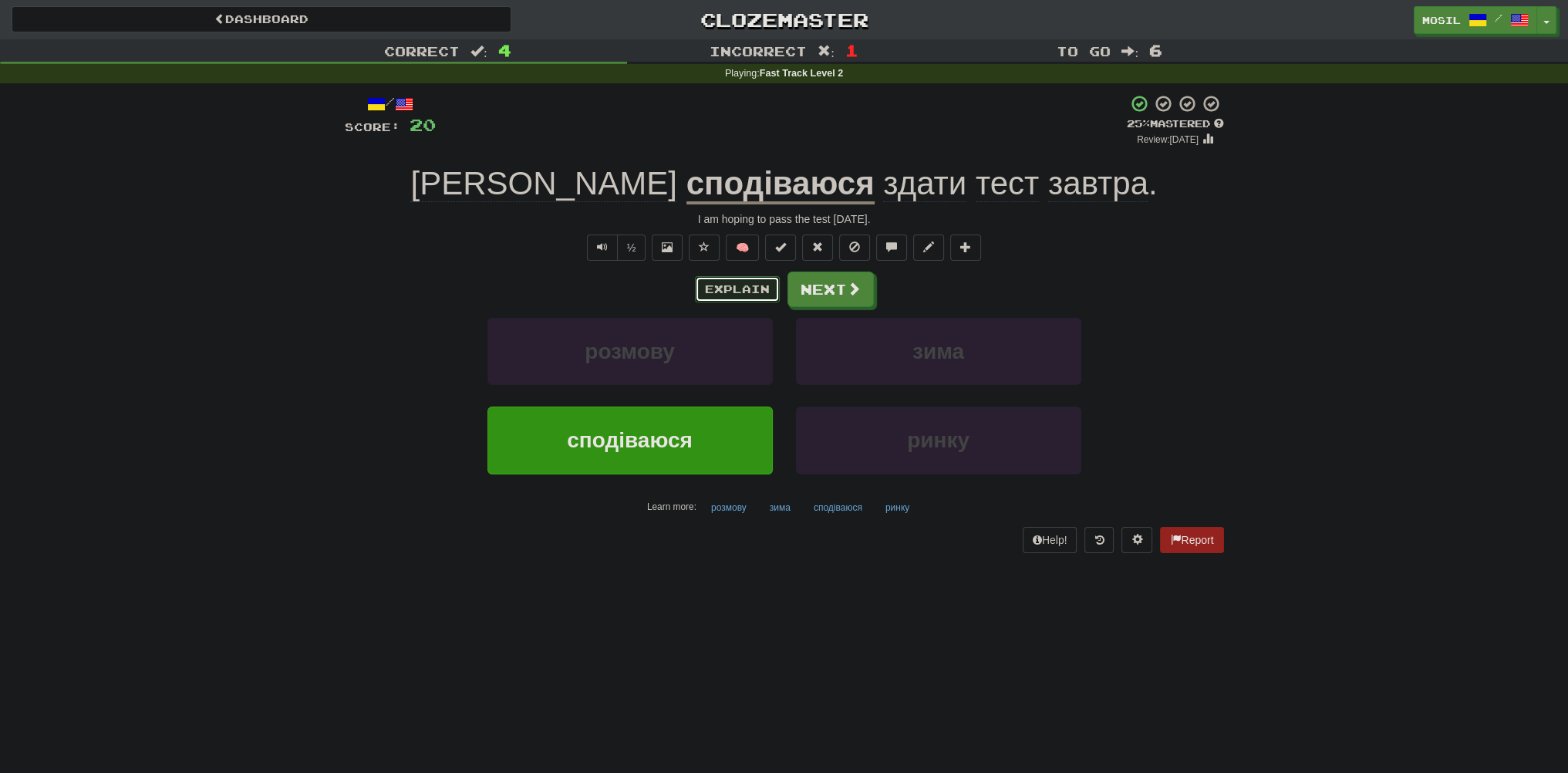
click at [738, 289] on button "Explain" at bounding box center [737, 290] width 85 height 27
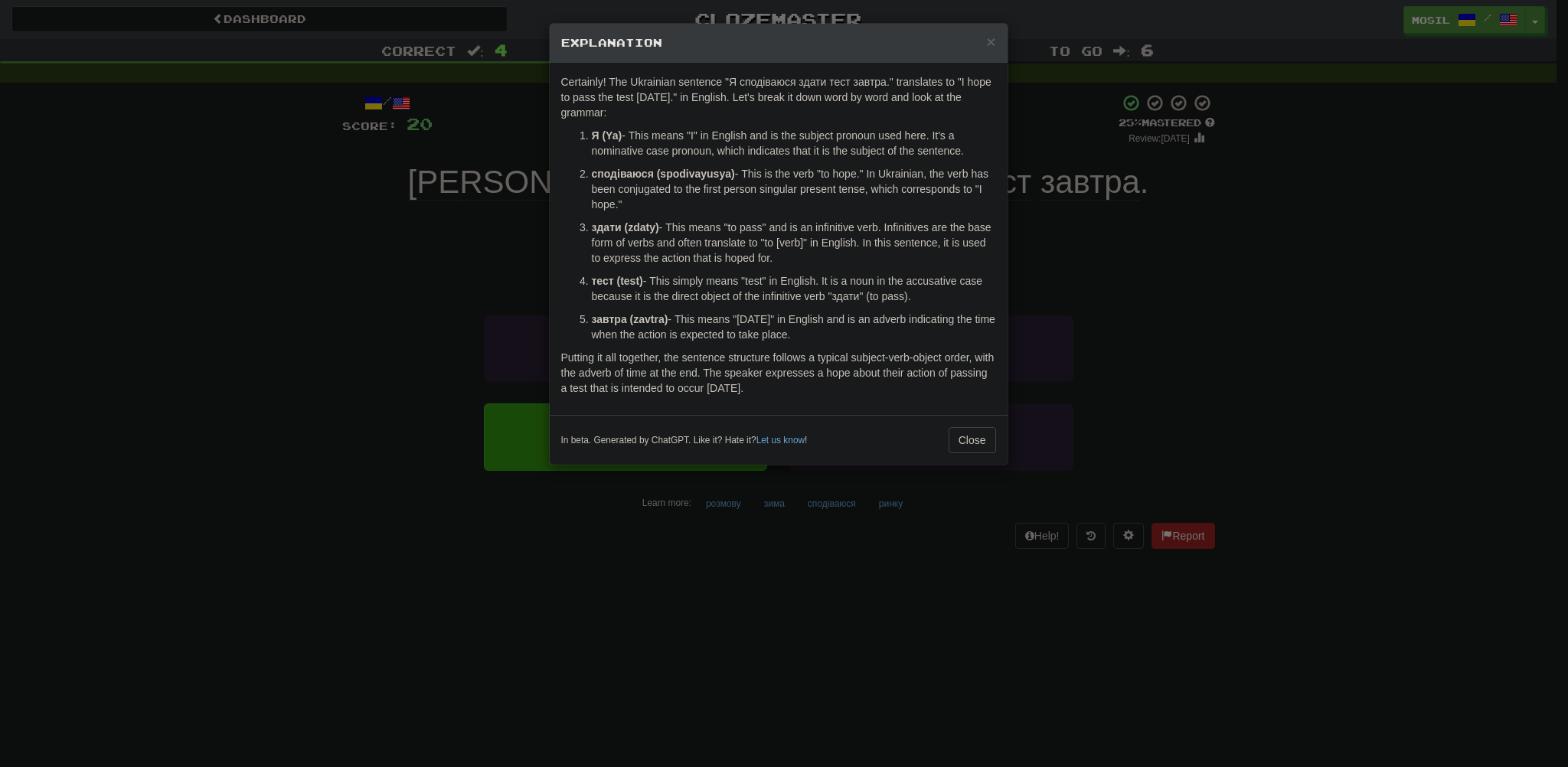
click at [1002, 36] on div "× Explanation" at bounding box center [779, 43] width 458 height 39
click at [995, 36] on div "× Explanation" at bounding box center [779, 43] width 458 height 39
click at [989, 42] on span "×" at bounding box center [991, 41] width 9 height 18
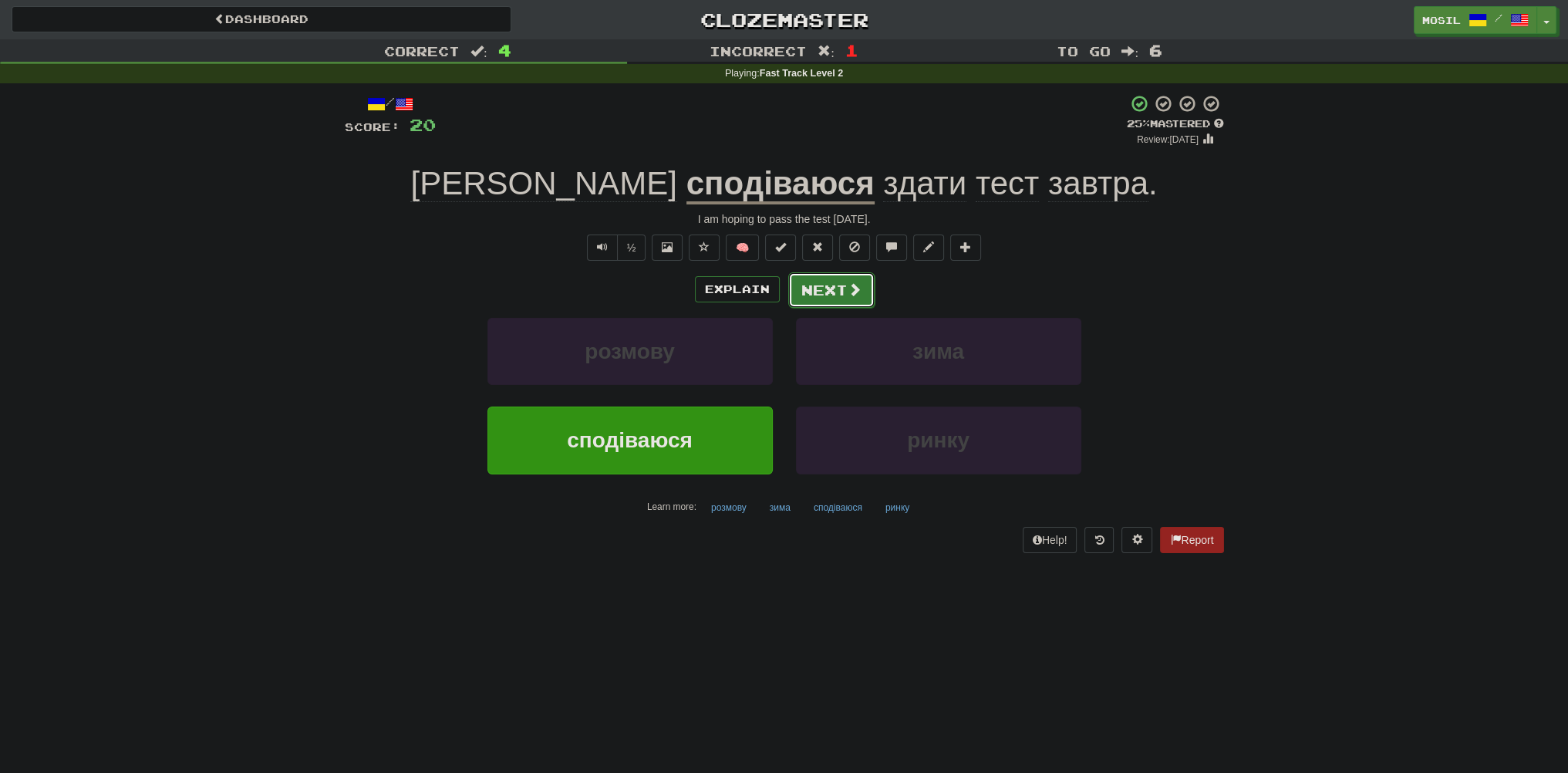
click at [864, 280] on button "Next" at bounding box center [831, 290] width 87 height 35
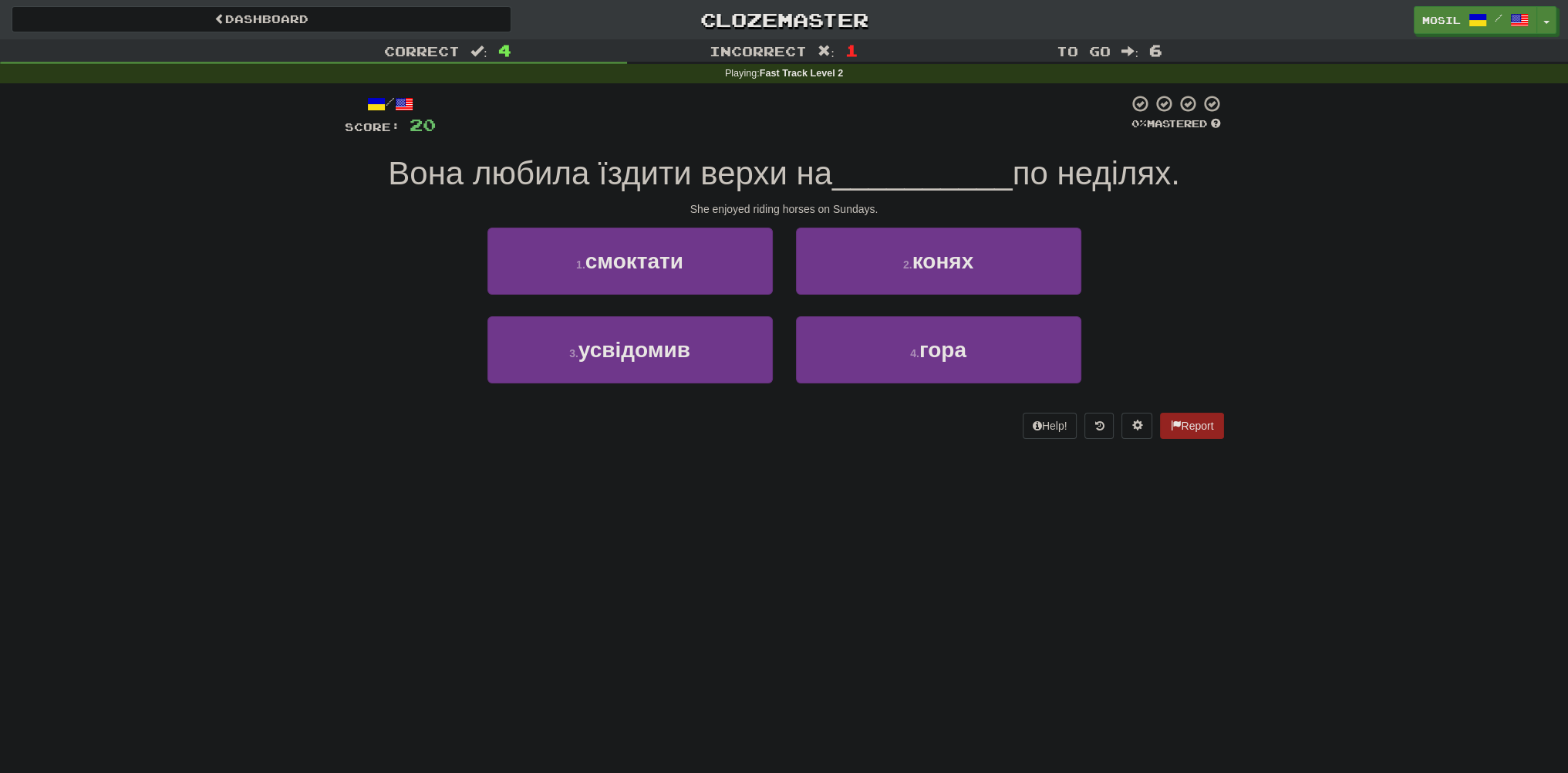
drag, startPoint x: 281, startPoint y: 258, endPoint x: 273, endPoint y: 251, distance: 10.6
click at [273, 251] on div "Correct : 4 Incorrect : 1 To go : 6 Playing : Fast Track Level 2 / Score: 20 0 …" at bounding box center [784, 250] width 1568 height 422
click at [272, 244] on div "Correct : 4 Incorrect : 1 To go : 6 Playing : Fast Track Level 2 / Score: 20 0 …" at bounding box center [784, 250] width 1568 height 422
click at [297, 233] on div "Correct : 4 Incorrect : 1 To go : 6 Playing : Fast Track Level 2 / Score: 20 0 …" at bounding box center [784, 250] width 1568 height 422
click at [308, 230] on div "Correct : 4 Incorrect : 1 To go : 6 Playing : Fast Track Level 2 / Score: 20 0 …" at bounding box center [784, 250] width 1568 height 422
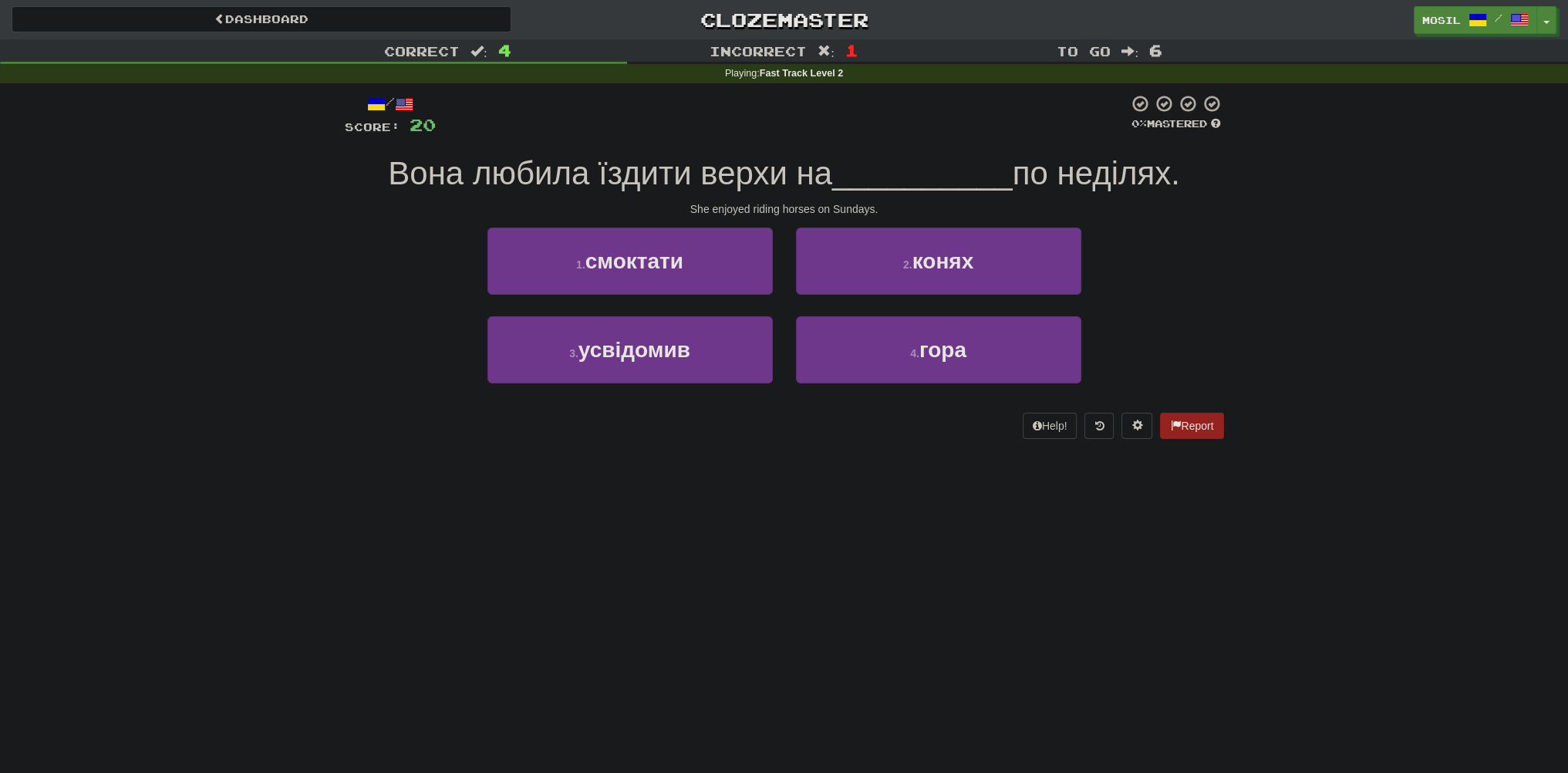
click at [308, 230] on div "Correct : 4 Incorrect : 1 To go : 6 Playing : Fast Track Level 2 / Score: 20 0 …" at bounding box center [784, 250] width 1568 height 422
click at [307, 231] on div "Correct : 4 Incorrect : 1 To go : 6 Playing : Fast Track Level 2 / Score: 20 0 …" at bounding box center [784, 250] width 1568 height 422
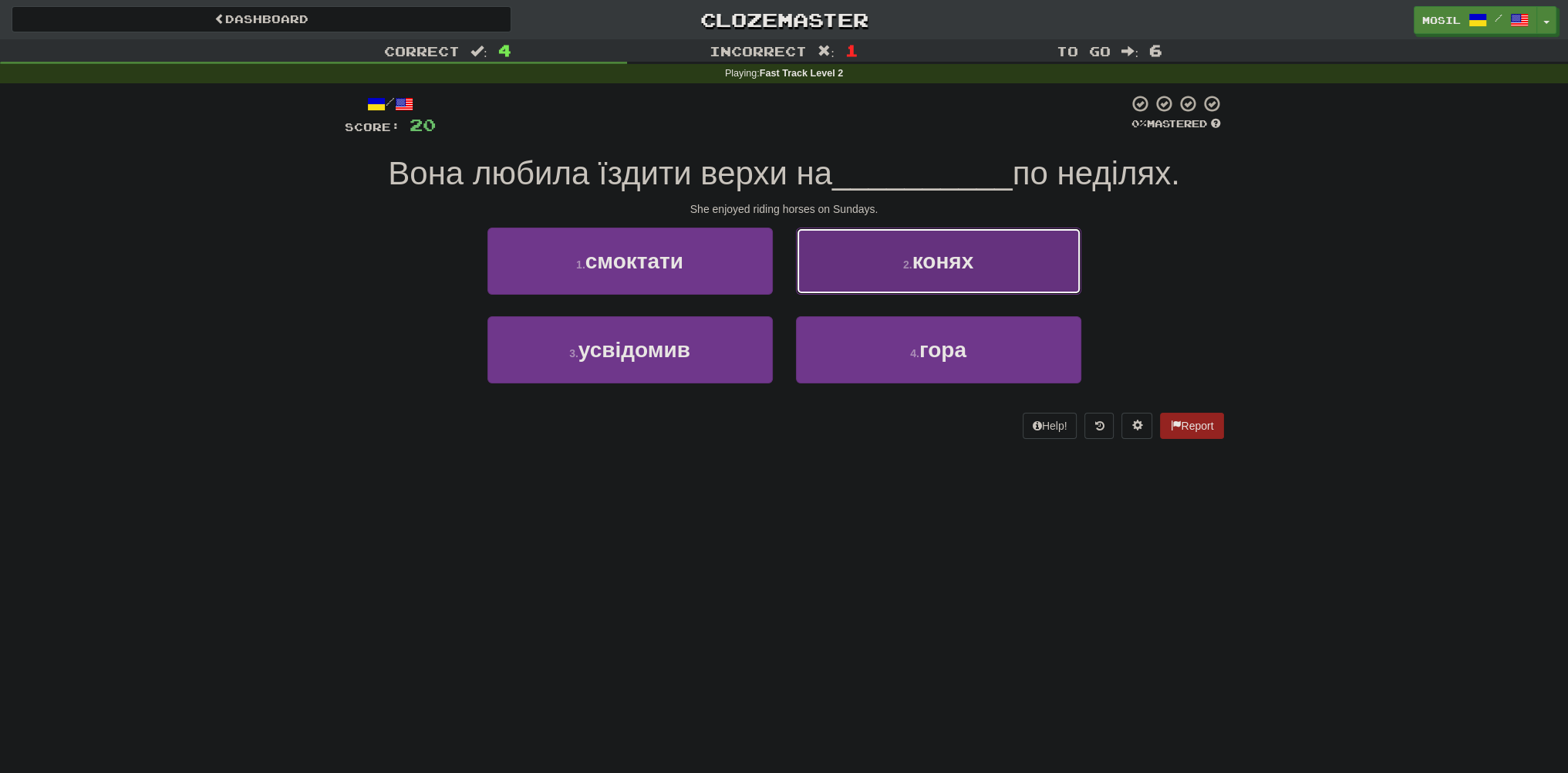
click at [879, 242] on button "2 . конях" at bounding box center [939, 262] width 286 height 67
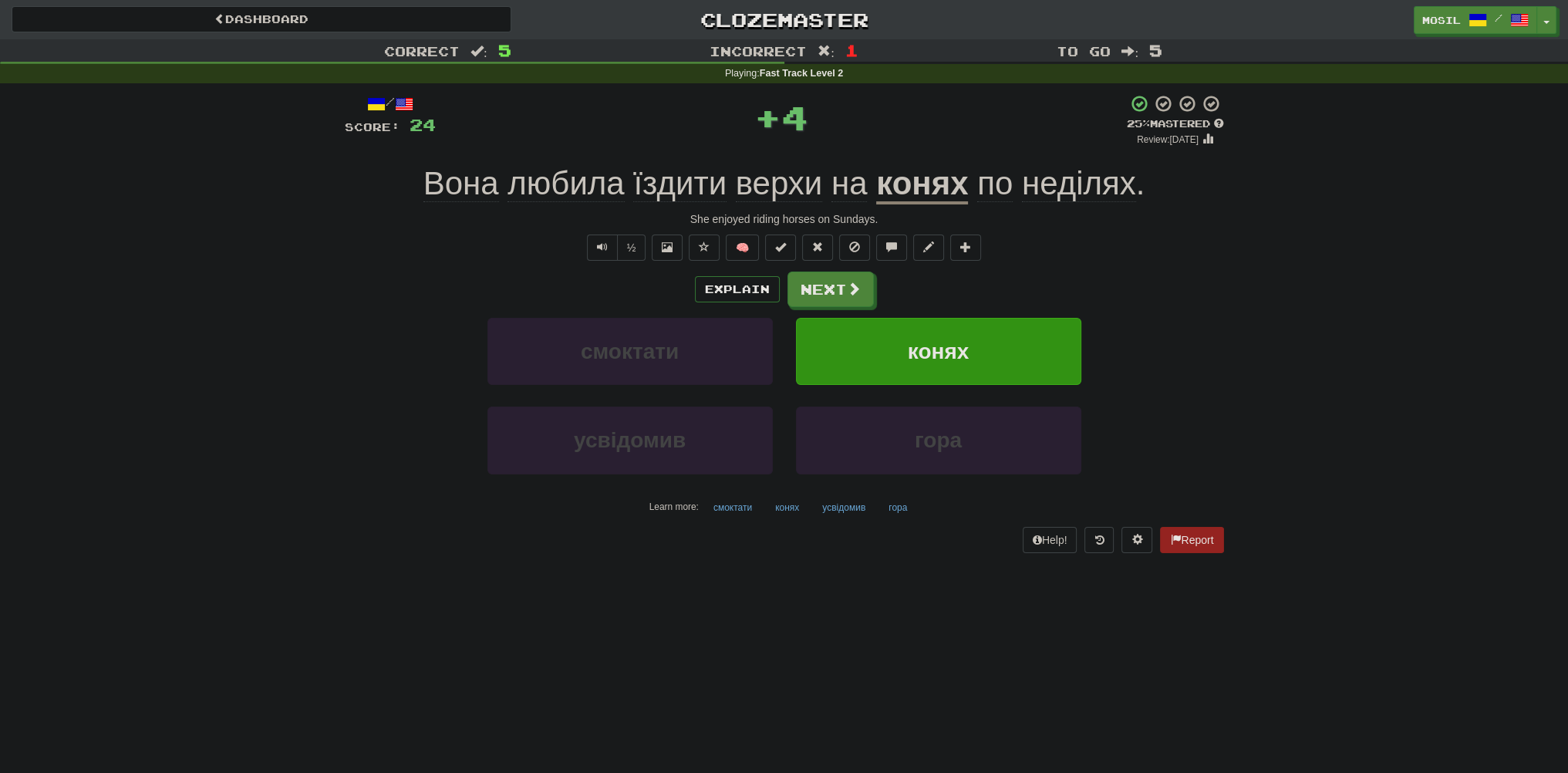
click at [293, 227] on div "Correct : 5 Incorrect : 1 To go : 5 Playing : Fast Track Level 2 / Score: 24 + …" at bounding box center [784, 307] width 1568 height 536
click at [304, 270] on div "Correct : 5 Incorrect : 1 To go : 5 Playing : Fast Track Level 2 / Score: 24 + …" at bounding box center [784, 307] width 1568 height 536
click at [296, 273] on div "Correct : 5 Incorrect : 1 To go : 5 Playing : Fast Track Level 2 / Score: 24 + …" at bounding box center [784, 307] width 1568 height 536
drag, startPoint x: 287, startPoint y: 284, endPoint x: 295, endPoint y: 285, distance: 8.1
click at [290, 286] on div "Correct : 5 Incorrect : 1 To go : 5 Playing : Fast Track Level 2 / Score: 24 + …" at bounding box center [784, 307] width 1568 height 536
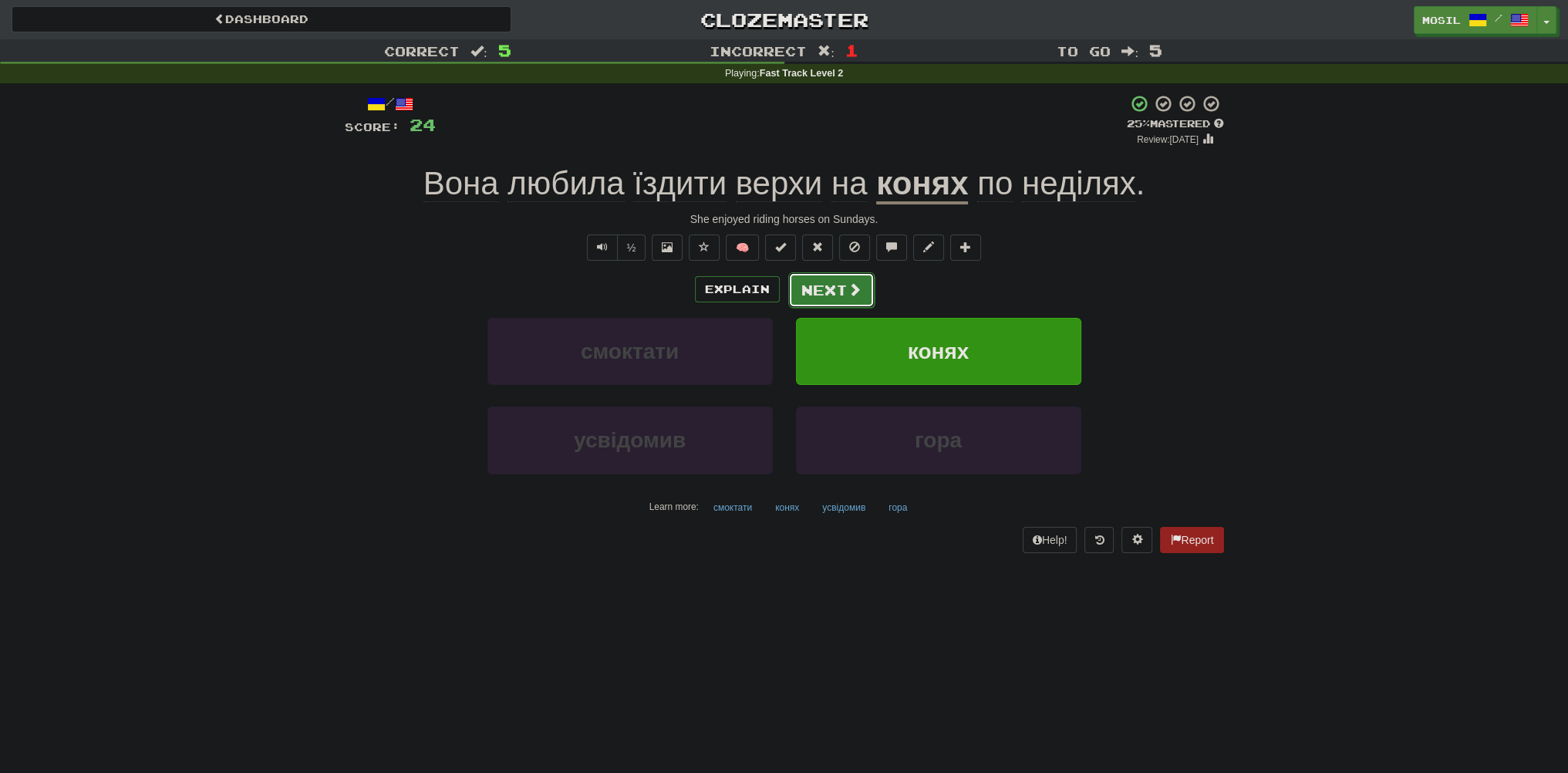
click at [825, 295] on button "Next" at bounding box center [831, 290] width 87 height 35
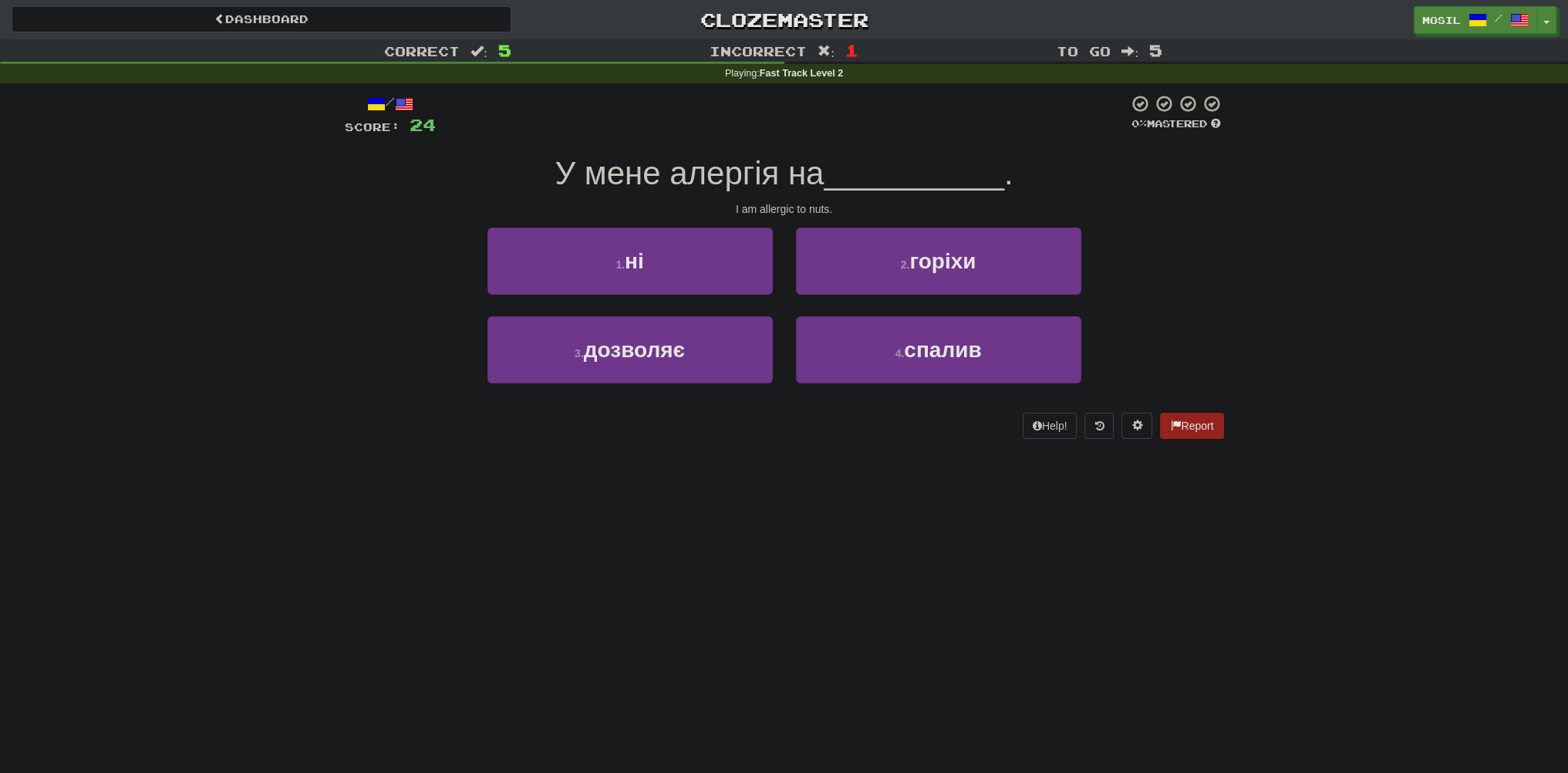
click at [351, 277] on div "1 . ні 2 . горіхи" at bounding box center [784, 273] width 926 height 89
click at [352, 274] on div "1 . ні 2 . горіхи" at bounding box center [784, 273] width 926 height 89
click at [354, 269] on div "1 . ні 2 . горіхи" at bounding box center [784, 273] width 926 height 89
click at [355, 265] on div "1 . ні 2 . горіхи" at bounding box center [784, 273] width 926 height 89
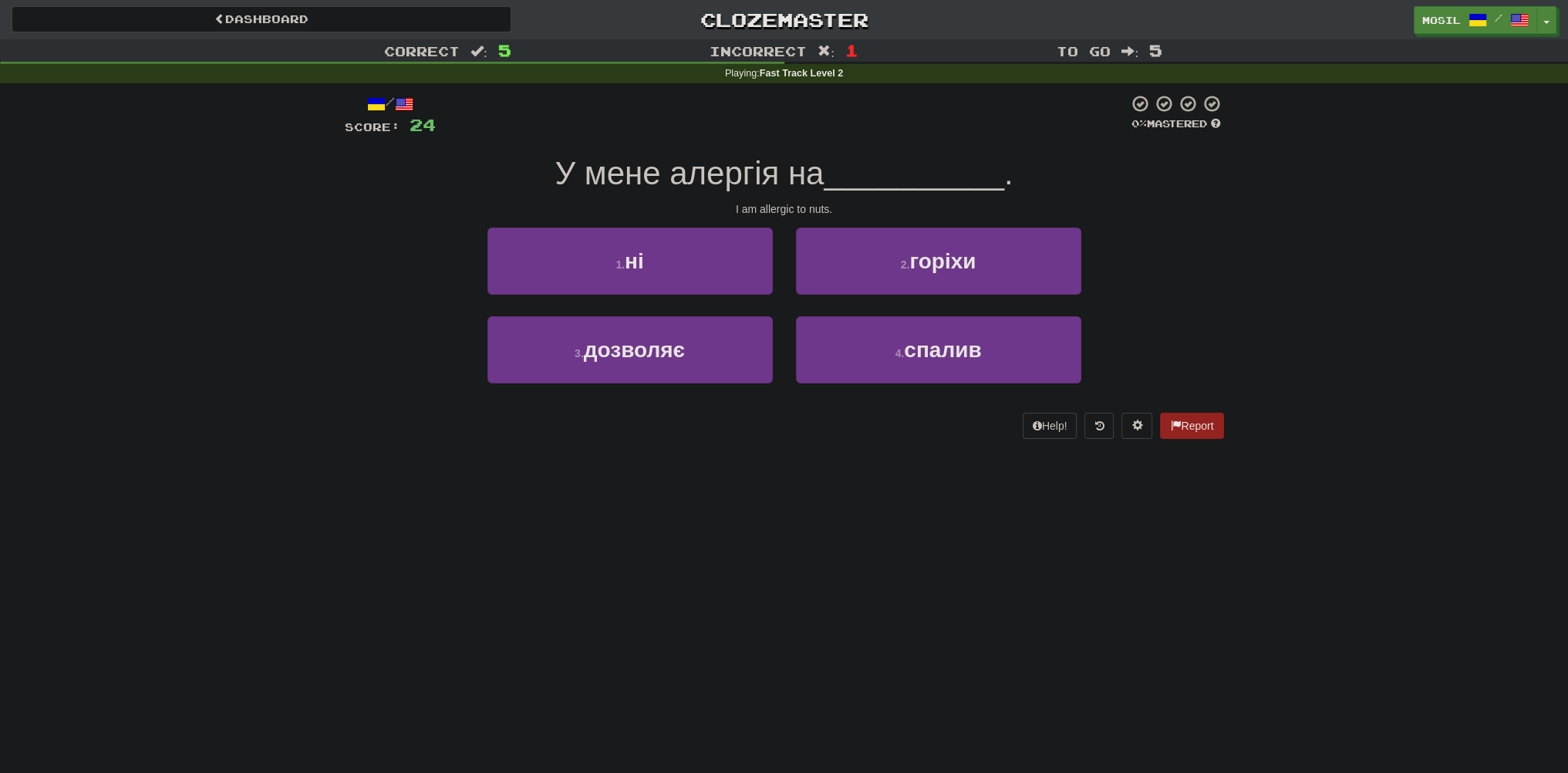
click at [357, 264] on div "1 . ні 2 . горіхи" at bounding box center [784, 273] width 926 height 89
click at [355, 265] on div "1 . ні 2 . горіхи" at bounding box center [784, 273] width 926 height 89
click at [355, 264] on div "1 . ні 2 . горіхи" at bounding box center [784, 273] width 926 height 89
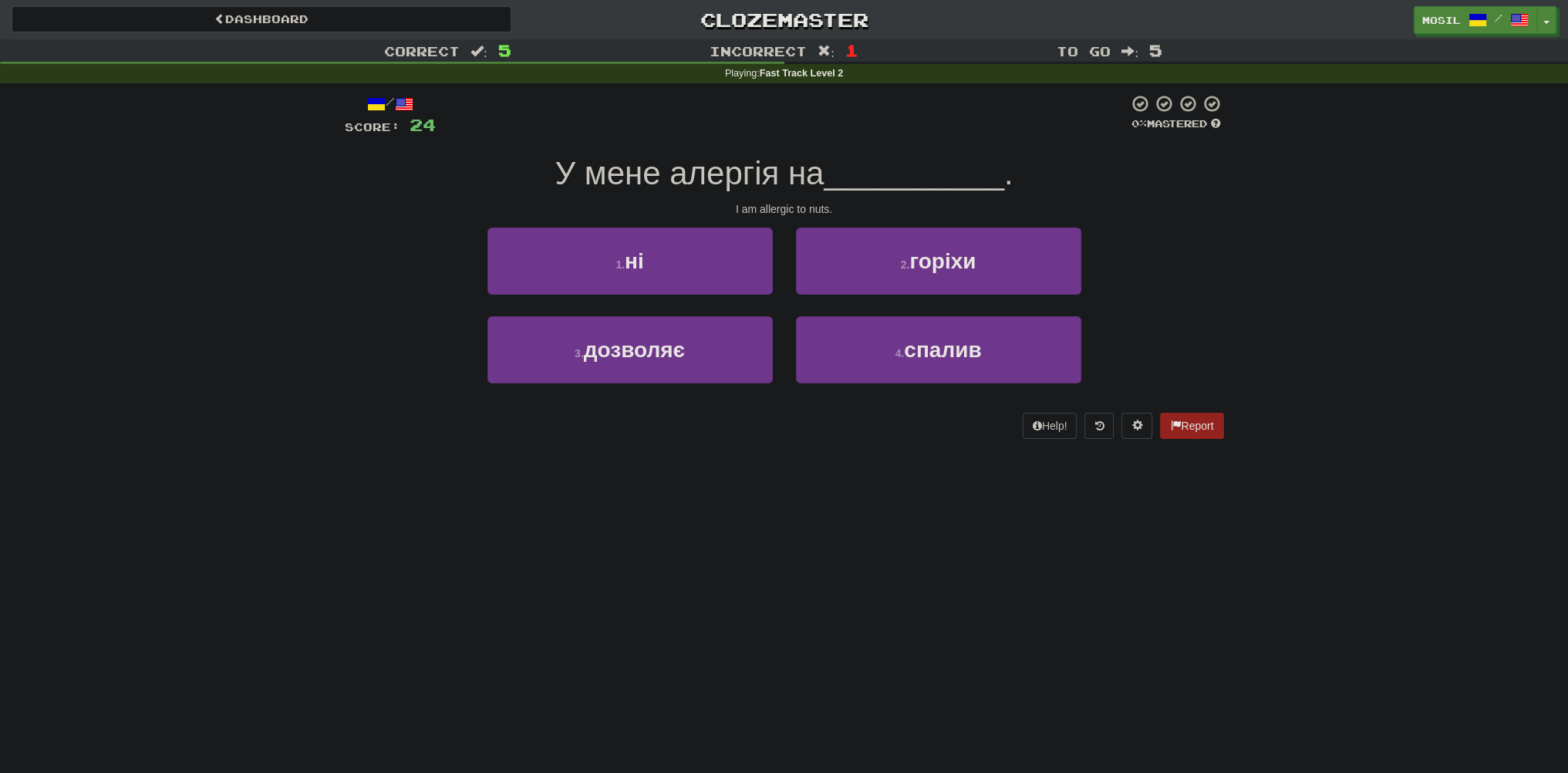
click at [354, 265] on div "1 . ні 2 . горіхи" at bounding box center [784, 273] width 926 height 89
click at [352, 265] on div "1 . ні 2 . горіхи" at bounding box center [784, 273] width 926 height 89
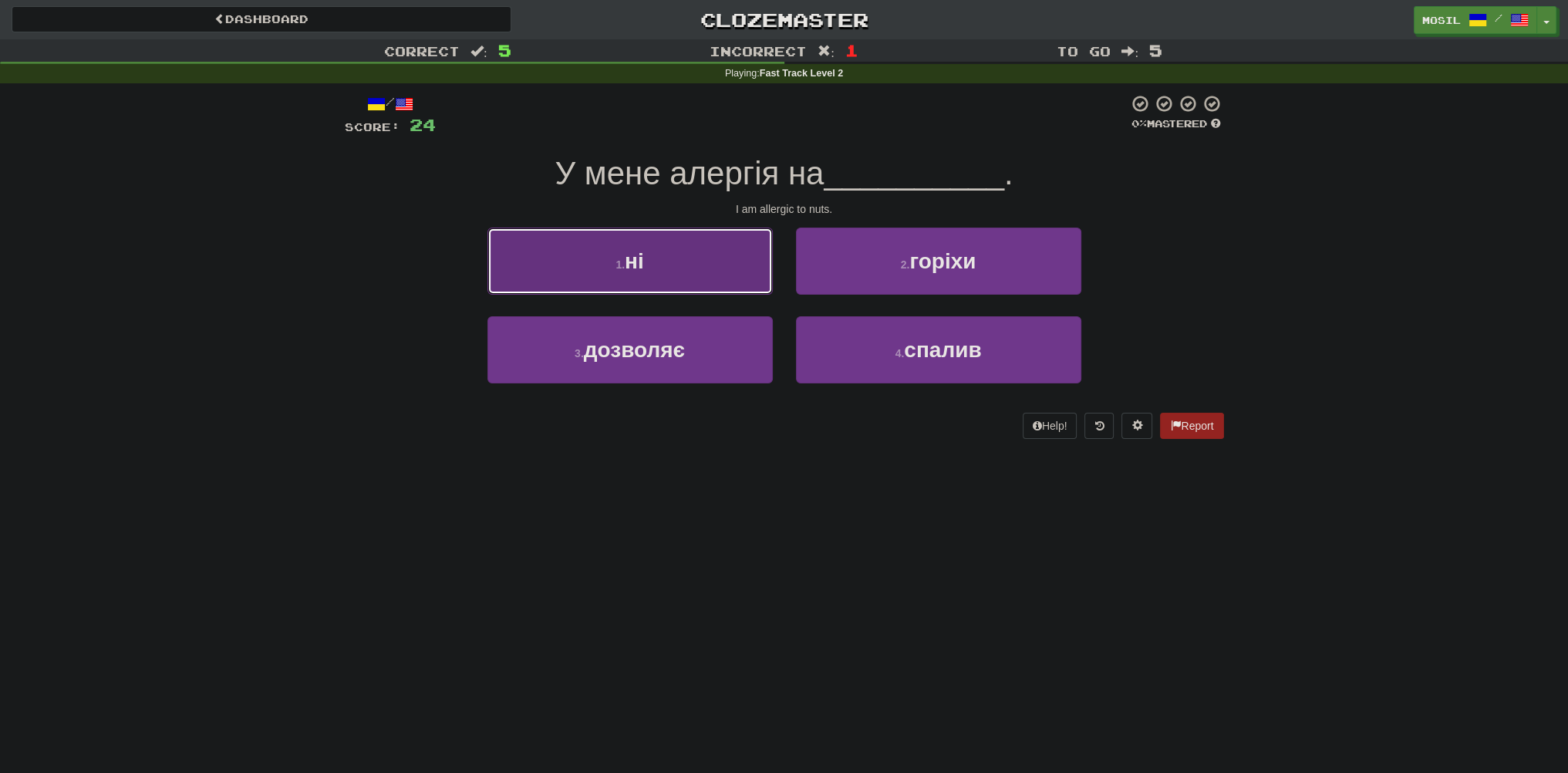
click at [640, 247] on button "1 . ні" at bounding box center [631, 262] width 286 height 67
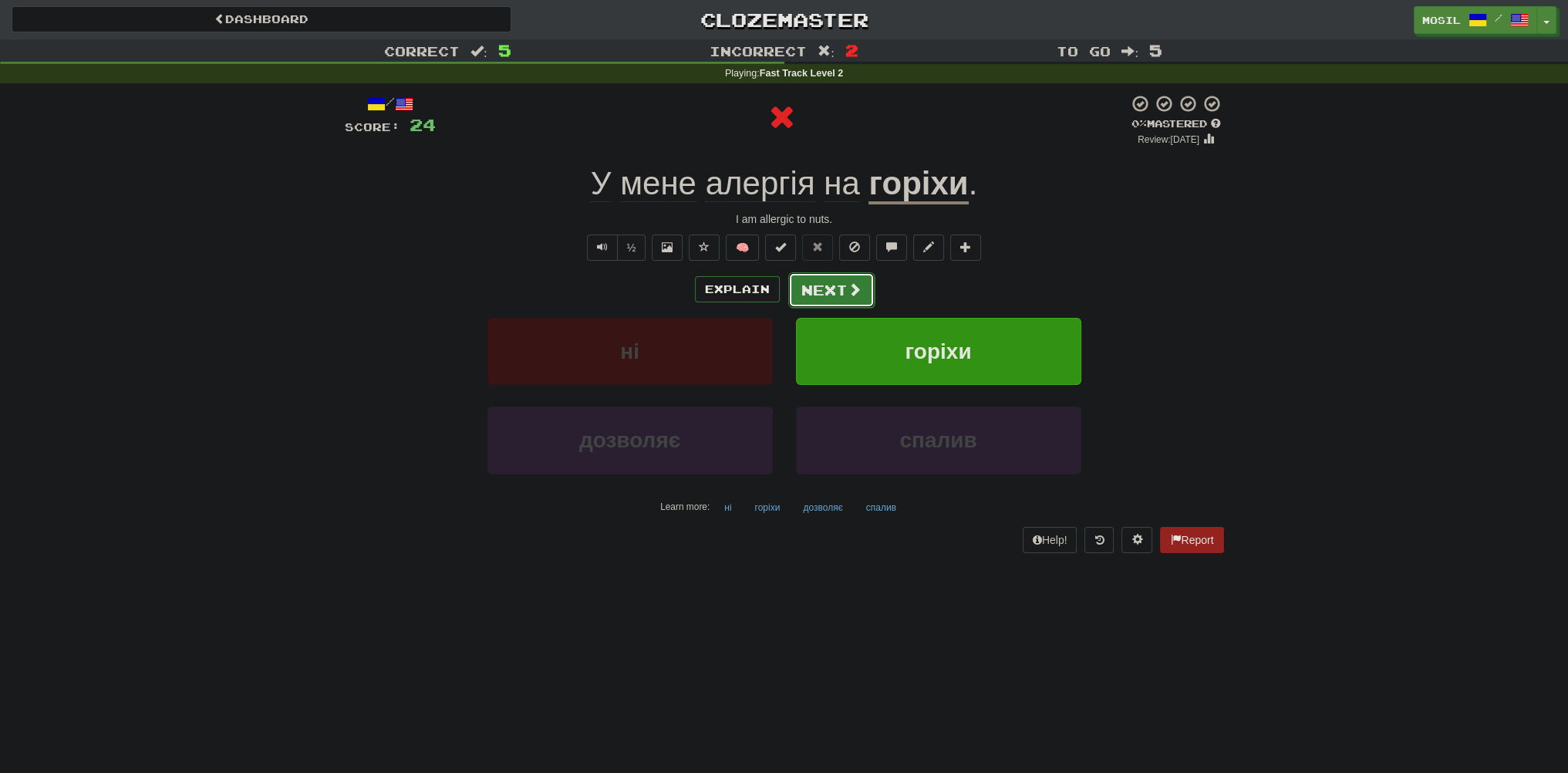
click at [842, 280] on button "Next" at bounding box center [831, 290] width 87 height 35
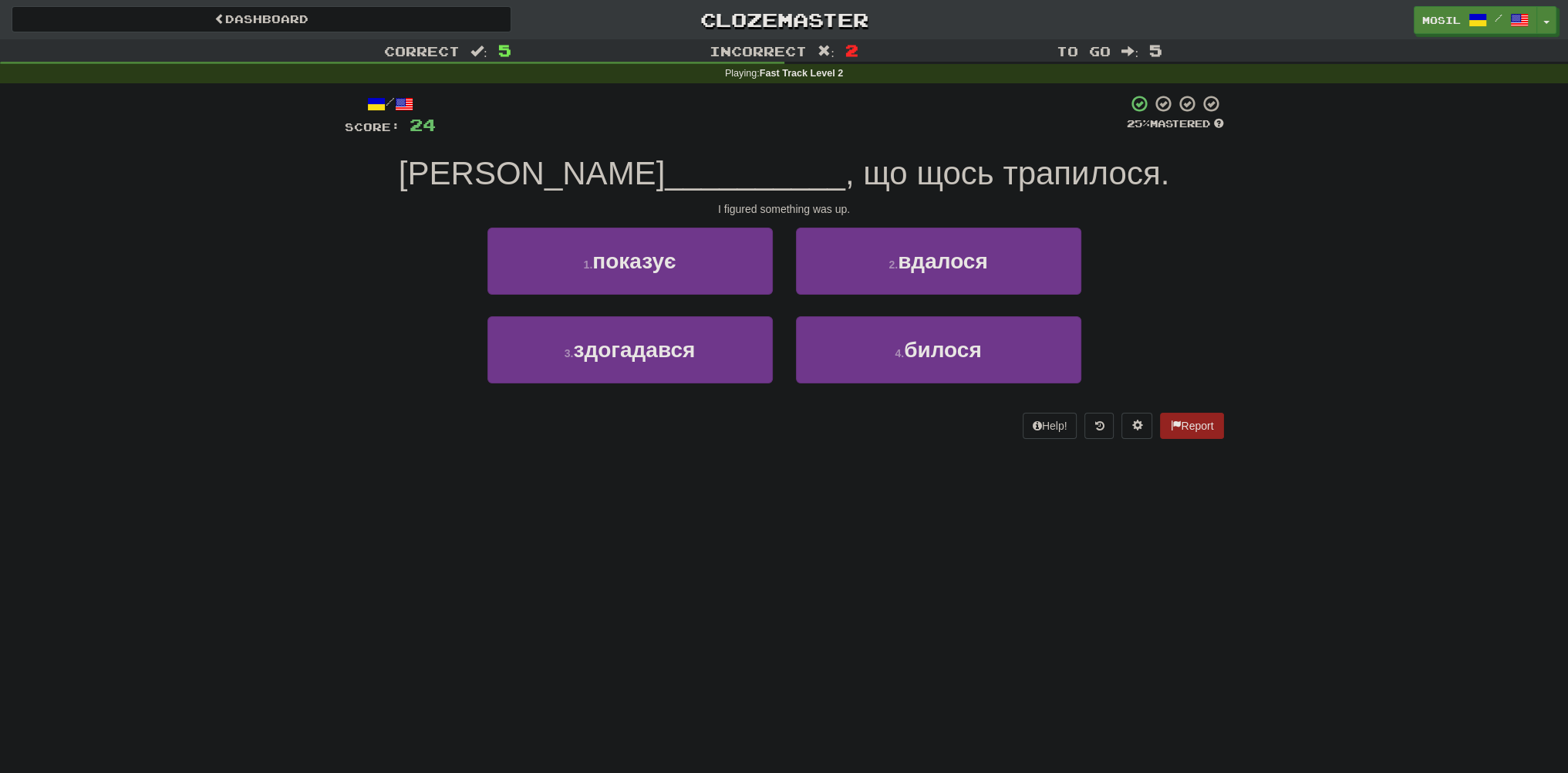
drag, startPoint x: 379, startPoint y: 240, endPoint x: 327, endPoint y: 243, distance: 52.1
click at [373, 239] on div "1 . показує 2 . вдалося" at bounding box center [784, 273] width 926 height 89
click at [313, 237] on div "Correct : 5 Incorrect : 2 To go : 5 Playing : Fast Track Level 2 / Score: 24 25…" at bounding box center [784, 250] width 1568 height 422
click at [308, 229] on div "Correct : 5 Incorrect : 2 To go : 5 Playing : Fast Track Level 2 / Score: 24 25…" at bounding box center [784, 250] width 1568 height 422
click at [302, 247] on div "Correct : 5 Incorrect : 2 To go : 5 Playing : Fast Track Level 2 / Score: 24 25…" at bounding box center [784, 250] width 1568 height 422
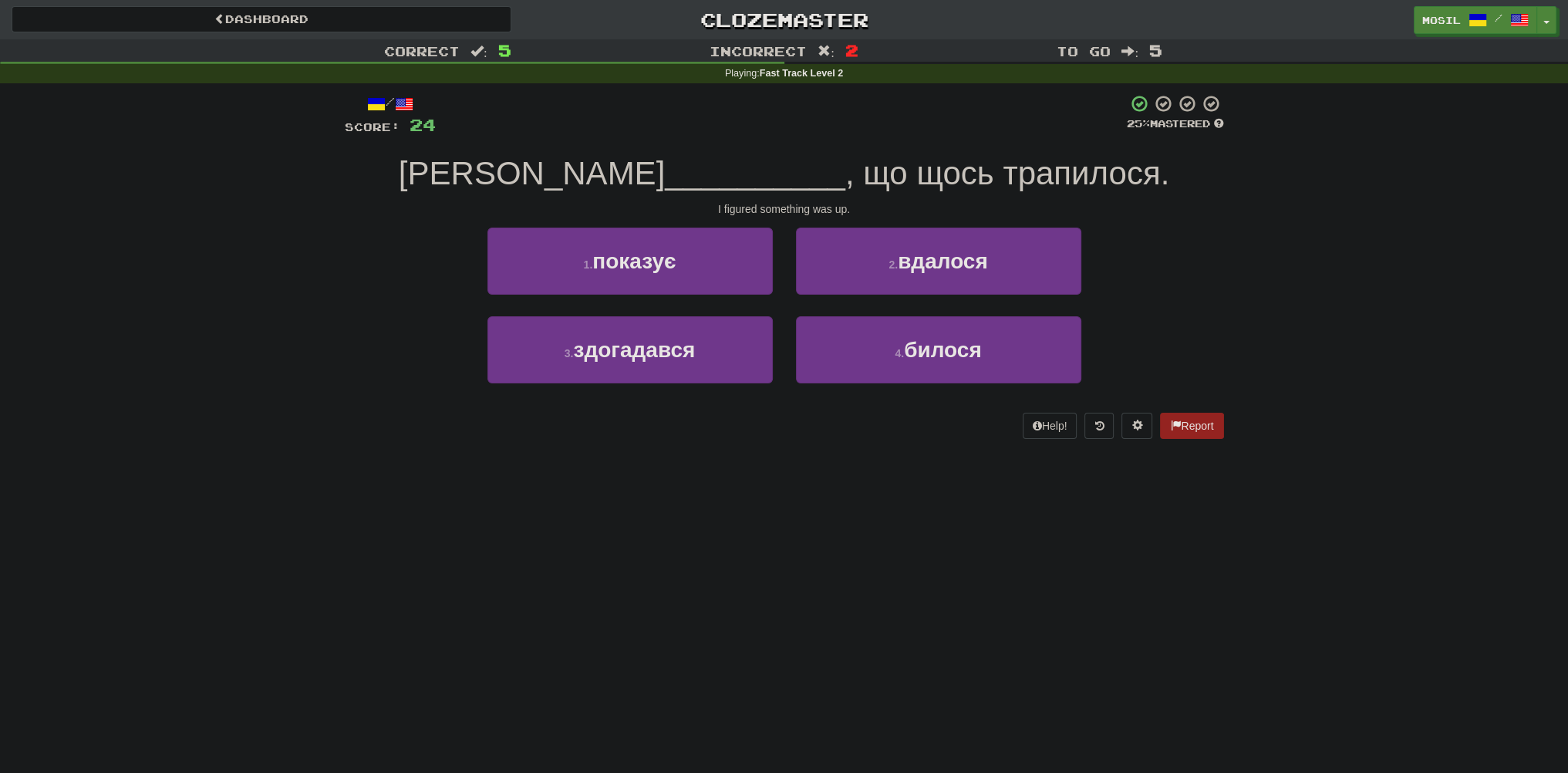
click at [298, 256] on div "Correct : 5 Incorrect : 2 To go : 5 Playing : Fast Track Level 2 / Score: 24 25…" at bounding box center [784, 250] width 1568 height 422
click at [298, 253] on div "Correct : 5 Incorrect : 2 To go : 5 Playing : Fast Track Level 2 / Score: 24 25…" at bounding box center [784, 250] width 1568 height 422
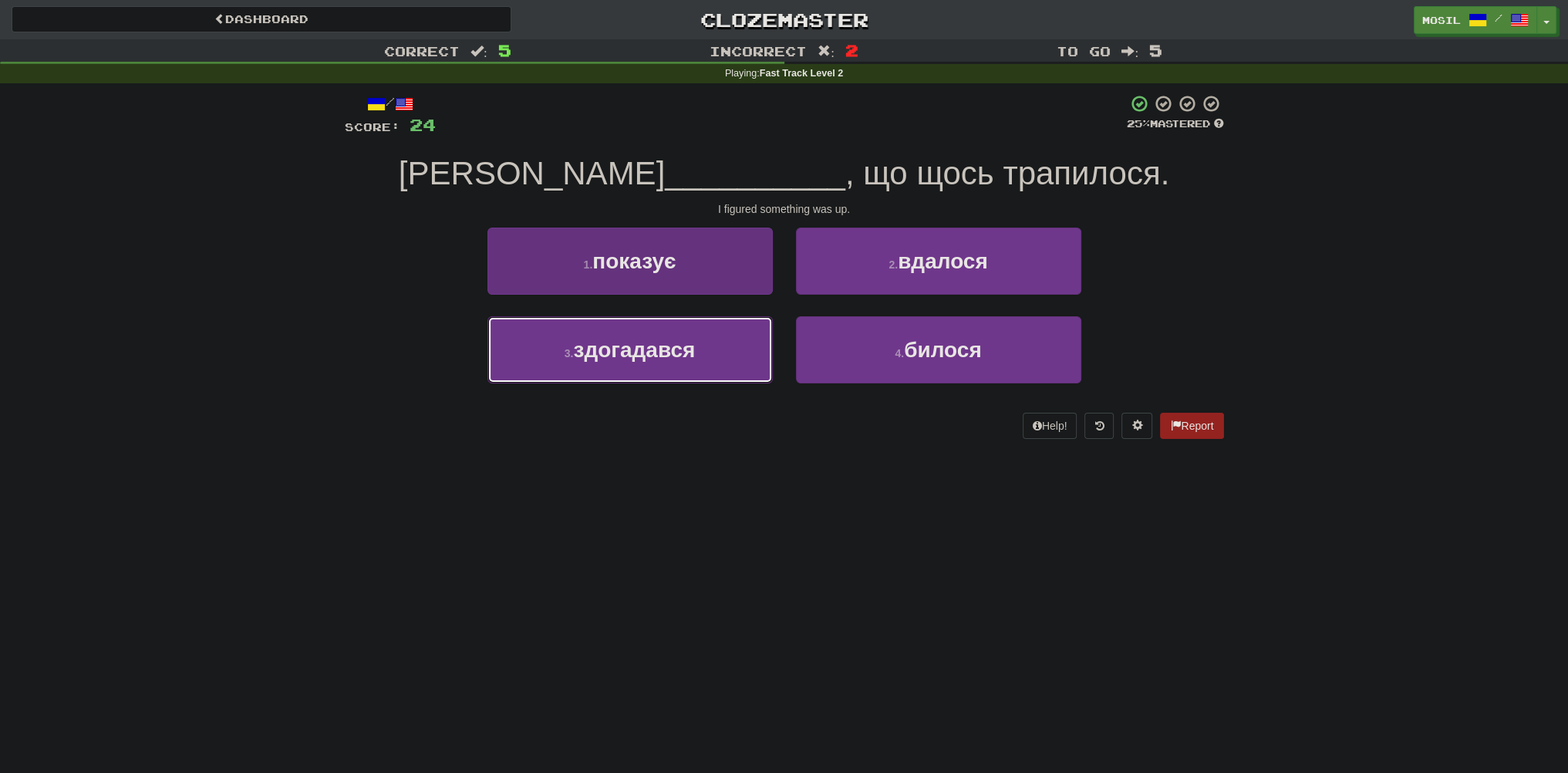
click at [554, 348] on button "3 . здогадався" at bounding box center [631, 350] width 286 height 67
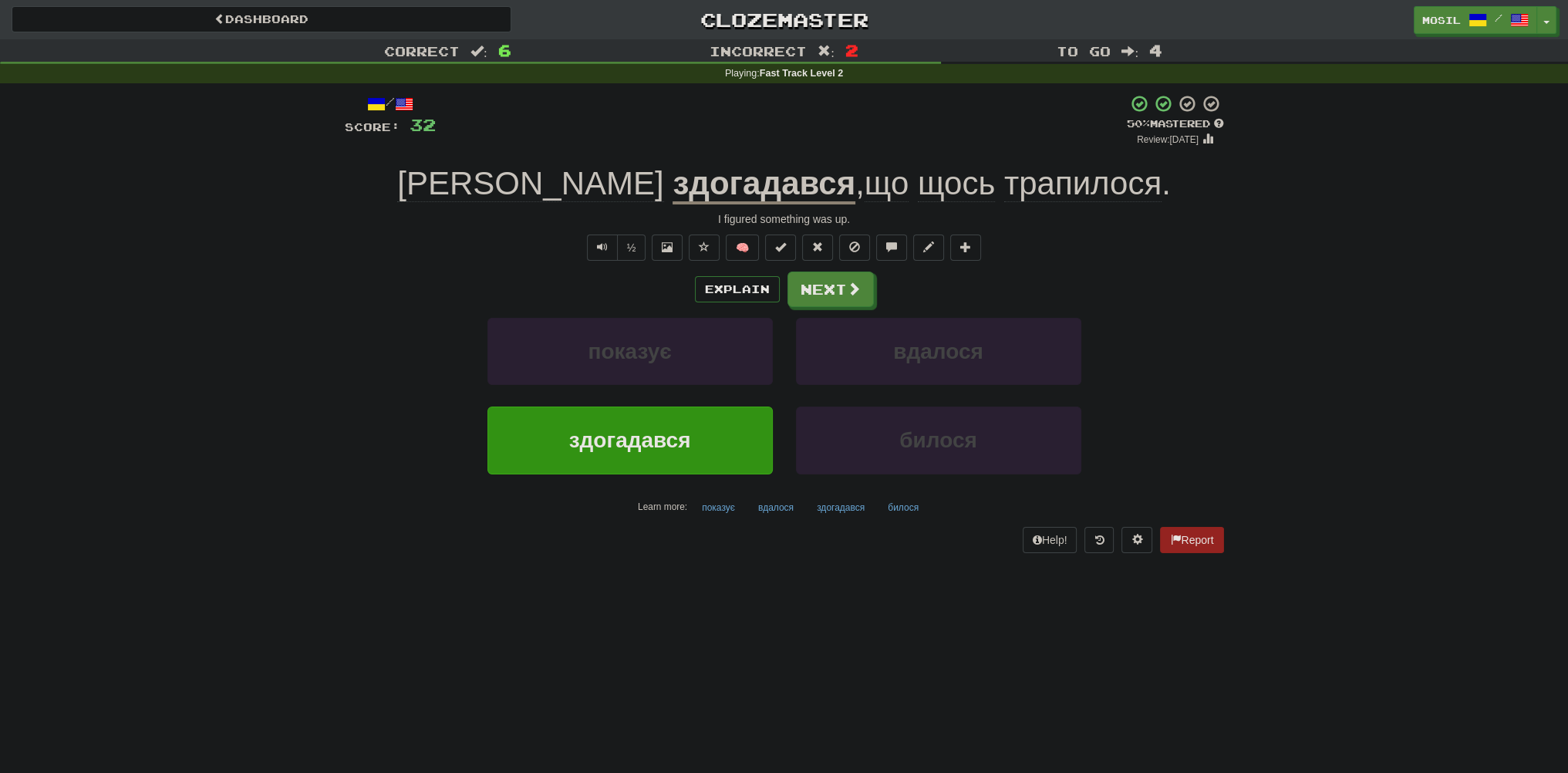
click at [462, 242] on div "½ 🧠" at bounding box center [784, 248] width 880 height 27
click at [738, 287] on button "Explain" at bounding box center [737, 290] width 85 height 27
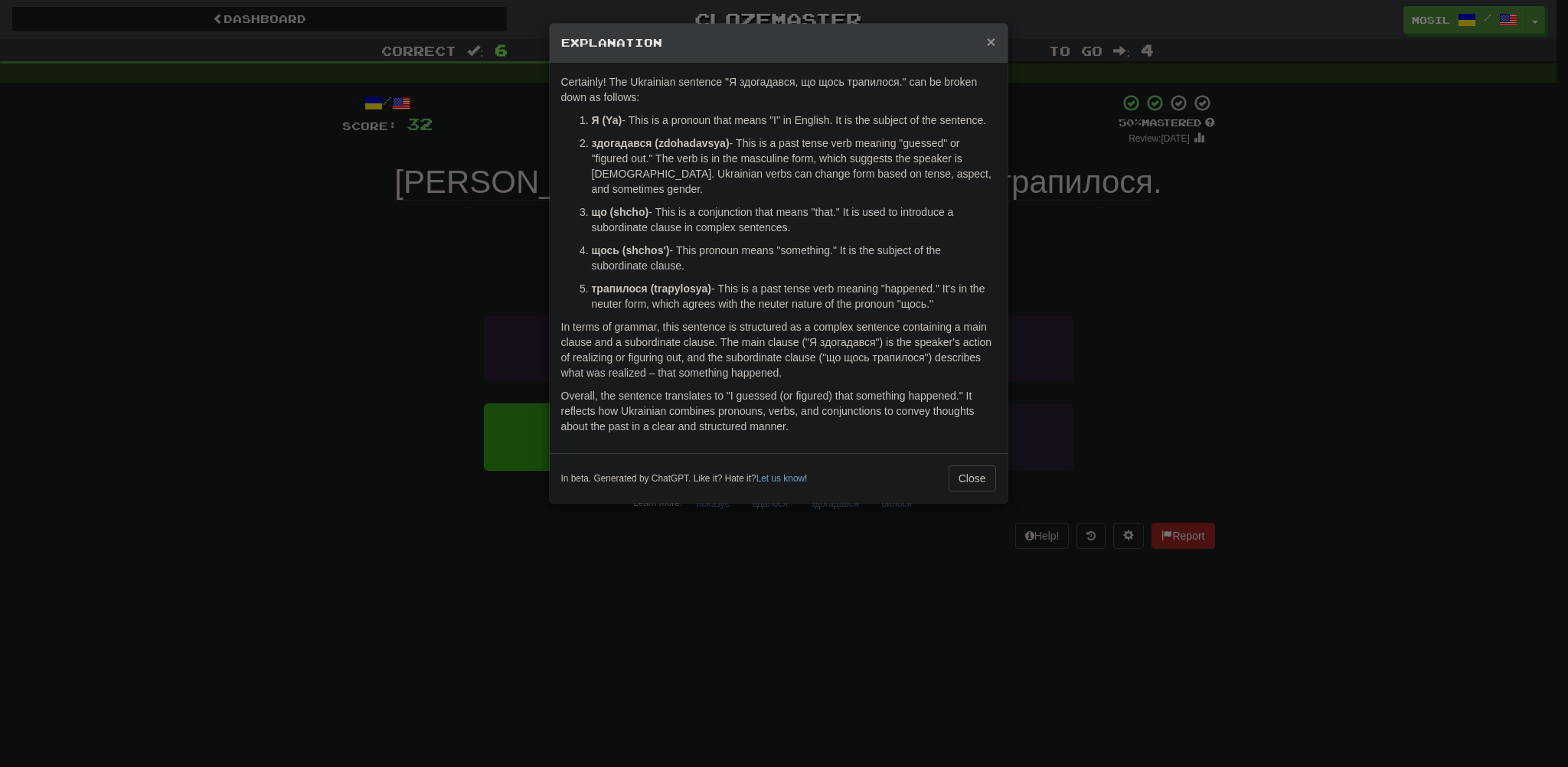
click at [993, 37] on span "×" at bounding box center [991, 41] width 9 height 18
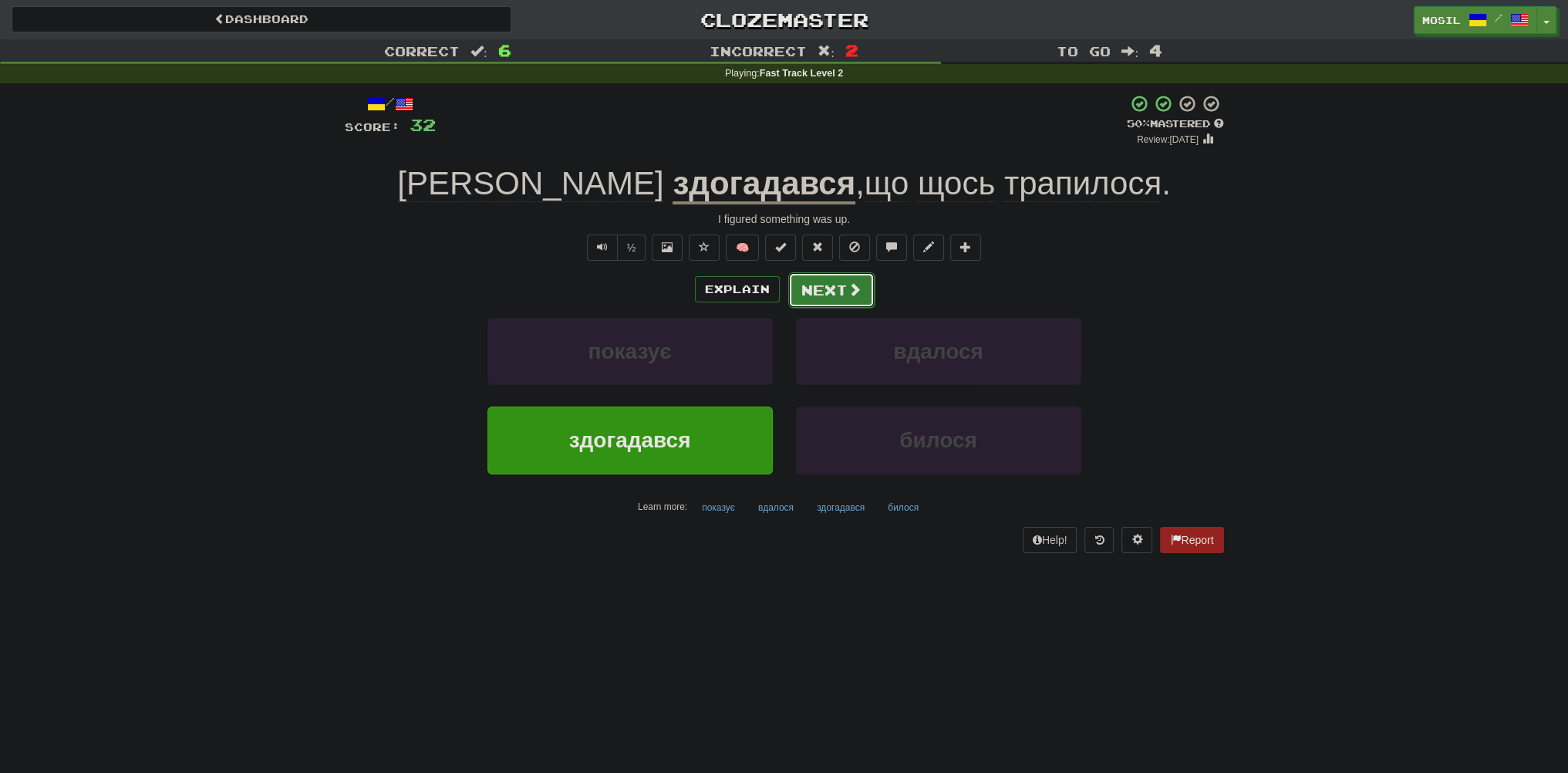
click at [837, 284] on button "Next" at bounding box center [831, 290] width 87 height 35
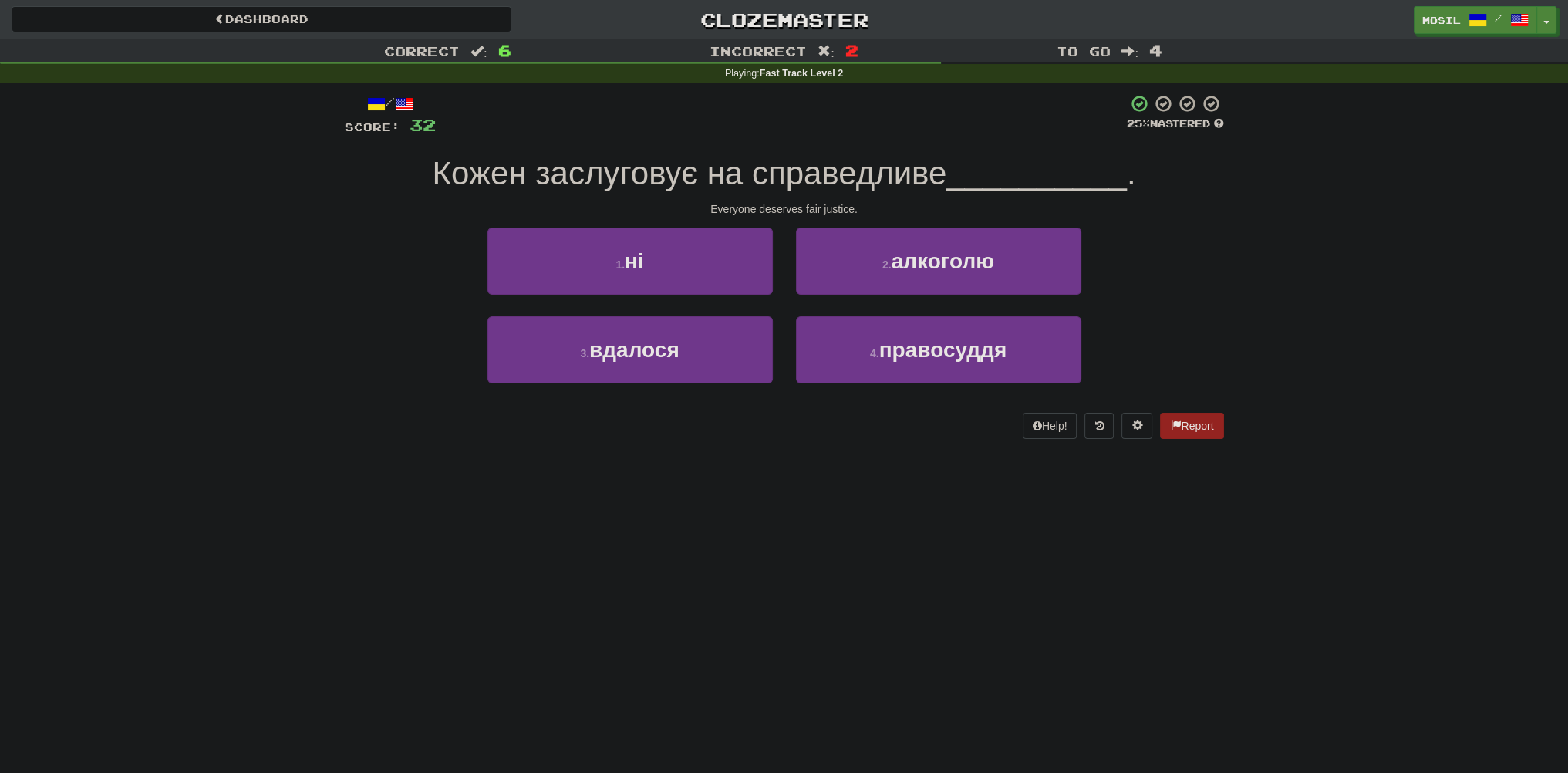
click at [258, 282] on div "Correct : 6 Incorrect : 2 To go : 4 Playing : Fast Track Level 2 / Score: 32 25…" at bounding box center [784, 250] width 1568 height 422
click at [260, 279] on div "Correct : 6 Incorrect : 2 To go : 4 Playing : Fast Track Level 2 / Score: 32 25…" at bounding box center [784, 250] width 1568 height 422
click at [257, 276] on div "Correct : 6 Incorrect : 2 To go : 4 Playing : Fast Track Level 2 / Score: 32 25…" at bounding box center [784, 250] width 1568 height 422
click at [258, 275] on div "Correct : 6 Incorrect : 2 To go : 4 Playing : Fast Track Level 2 / Score: 32 25…" at bounding box center [784, 250] width 1568 height 422
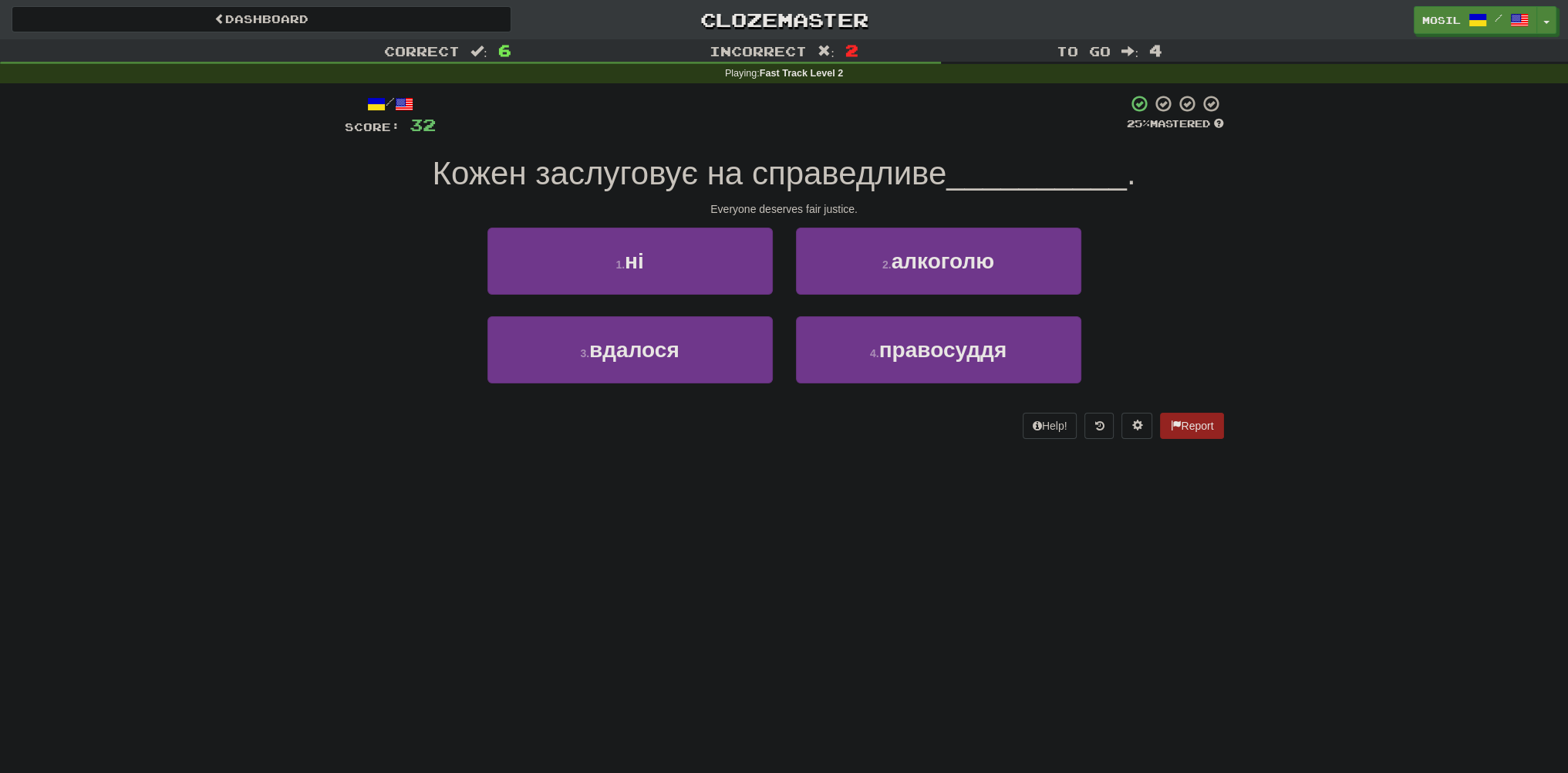
click at [259, 273] on div "Correct : 6 Incorrect : 2 To go : 4 Playing : Fast Track Level 2 / Score: 32 25…" at bounding box center [784, 250] width 1568 height 422
click at [260, 273] on div "Correct : 6 Incorrect : 2 To go : 4 Playing : Fast Track Level 2 / Score: 32 25…" at bounding box center [784, 250] width 1568 height 422
click at [259, 272] on div "Correct : 6 Incorrect : 2 To go : 4 Playing : Fast Track Level 2 / Score: 32 25…" at bounding box center [784, 250] width 1568 height 422
click at [261, 269] on div "Correct : 6 Incorrect : 2 To go : 4 Playing : Fast Track Level 2 / Score: 32 25…" at bounding box center [784, 250] width 1568 height 422
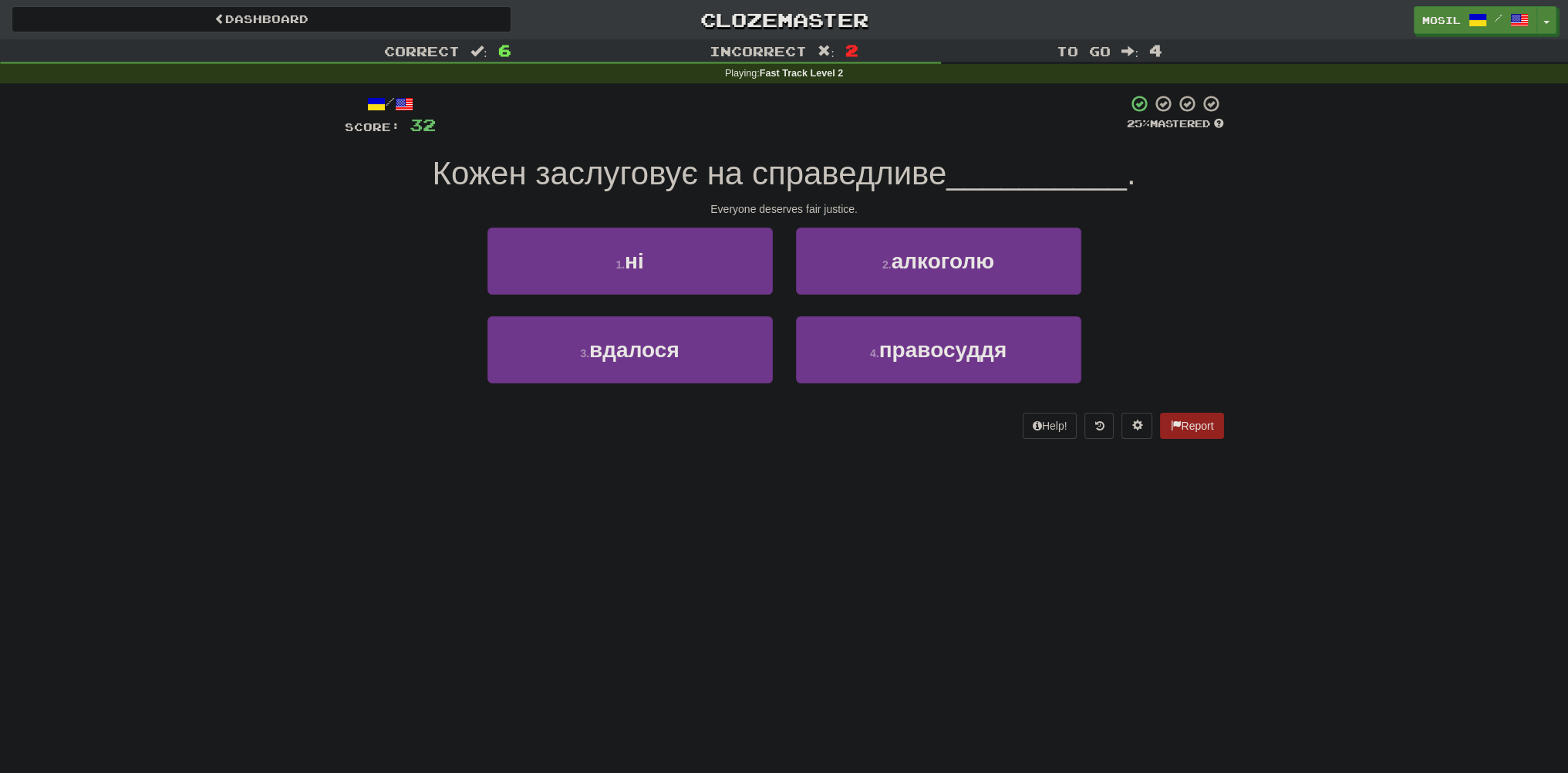
click at [259, 266] on div "Correct : 6 Incorrect : 2 To go : 4 Playing : Fast Track Level 2 / Score: 32 25…" at bounding box center [784, 250] width 1568 height 422
click at [259, 263] on div "Correct : 6 Incorrect : 2 To go : 4 Playing : Fast Track Level 2 / Score: 32 25…" at bounding box center [784, 250] width 1568 height 422
click at [256, 262] on div "Correct : 6 Incorrect : 2 To go : 4 Playing : Fast Track Level 2 / Score: 32 25…" at bounding box center [784, 250] width 1568 height 422
click at [256, 261] on div "Correct : 6 Incorrect : 2 To go : 4 Playing : Fast Track Level 2 / Score: 32 25…" at bounding box center [784, 250] width 1568 height 422
click at [256, 260] on div "Correct : 6 Incorrect : 2 To go : 4 Playing : Fast Track Level 2 / Score: 32 25…" at bounding box center [784, 250] width 1568 height 422
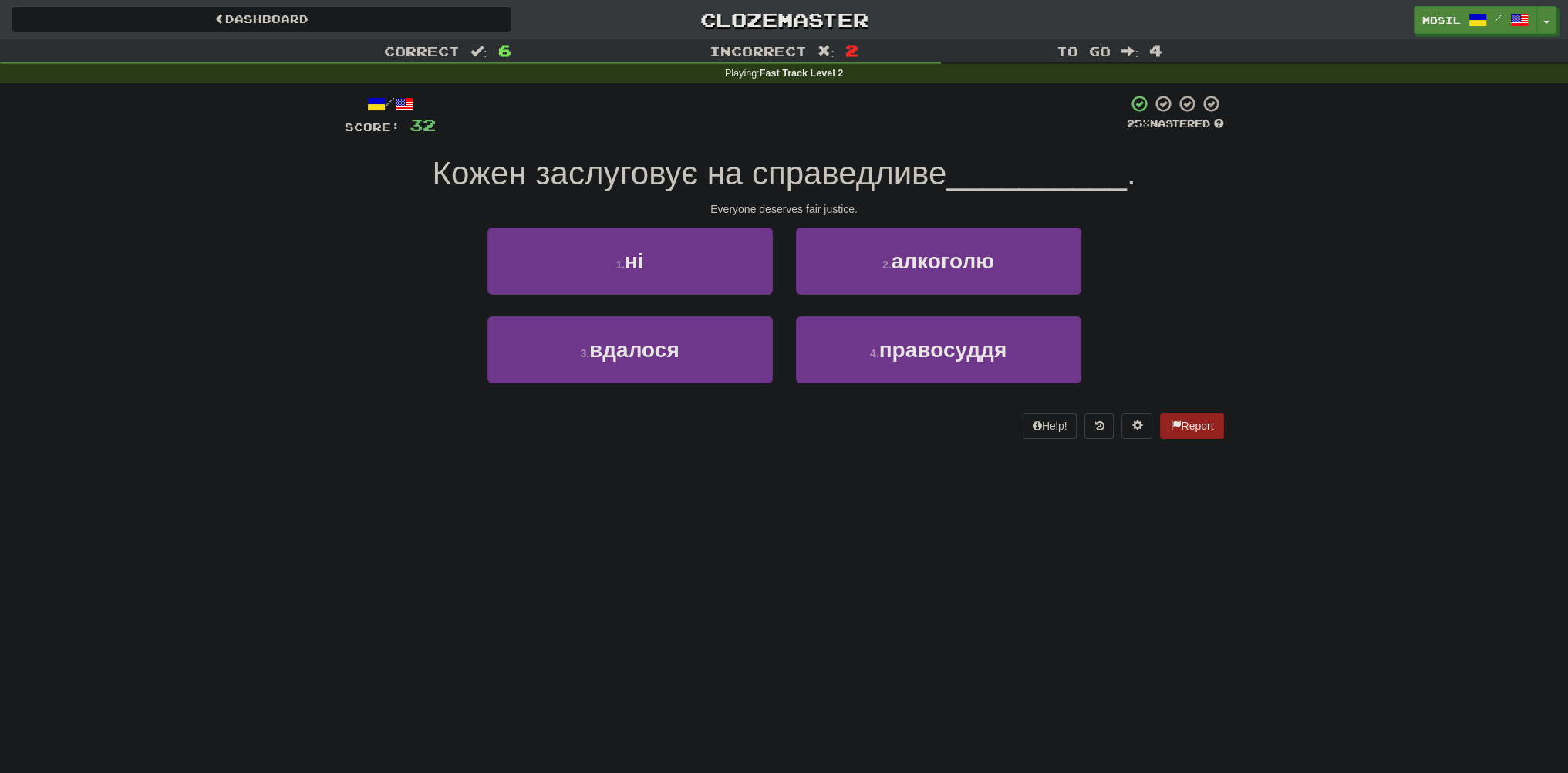
click at [259, 258] on div "Correct : 6 Incorrect : 2 To go : 4 Playing : Fast Track Level 2 / Score: 32 25…" at bounding box center [784, 250] width 1568 height 422
click at [261, 256] on div "Correct : 6 Incorrect : 2 To go : 4 Playing : Fast Track Level 2 / Score: 32 25…" at bounding box center [784, 250] width 1568 height 422
click at [262, 255] on div "Correct : 6 Incorrect : 2 To go : 4 Playing : Fast Track Level 2 / Score: 32 25…" at bounding box center [784, 250] width 1568 height 422
click at [262, 252] on div "Correct : 6 Incorrect : 2 To go : 4 Playing : Fast Track Level 2 / Score: 32 25…" at bounding box center [784, 250] width 1568 height 422
click at [261, 250] on div "Correct : 6 Incorrect : 2 To go : 4 Playing : Fast Track Level 2 / Score: 32 25…" at bounding box center [784, 250] width 1568 height 422
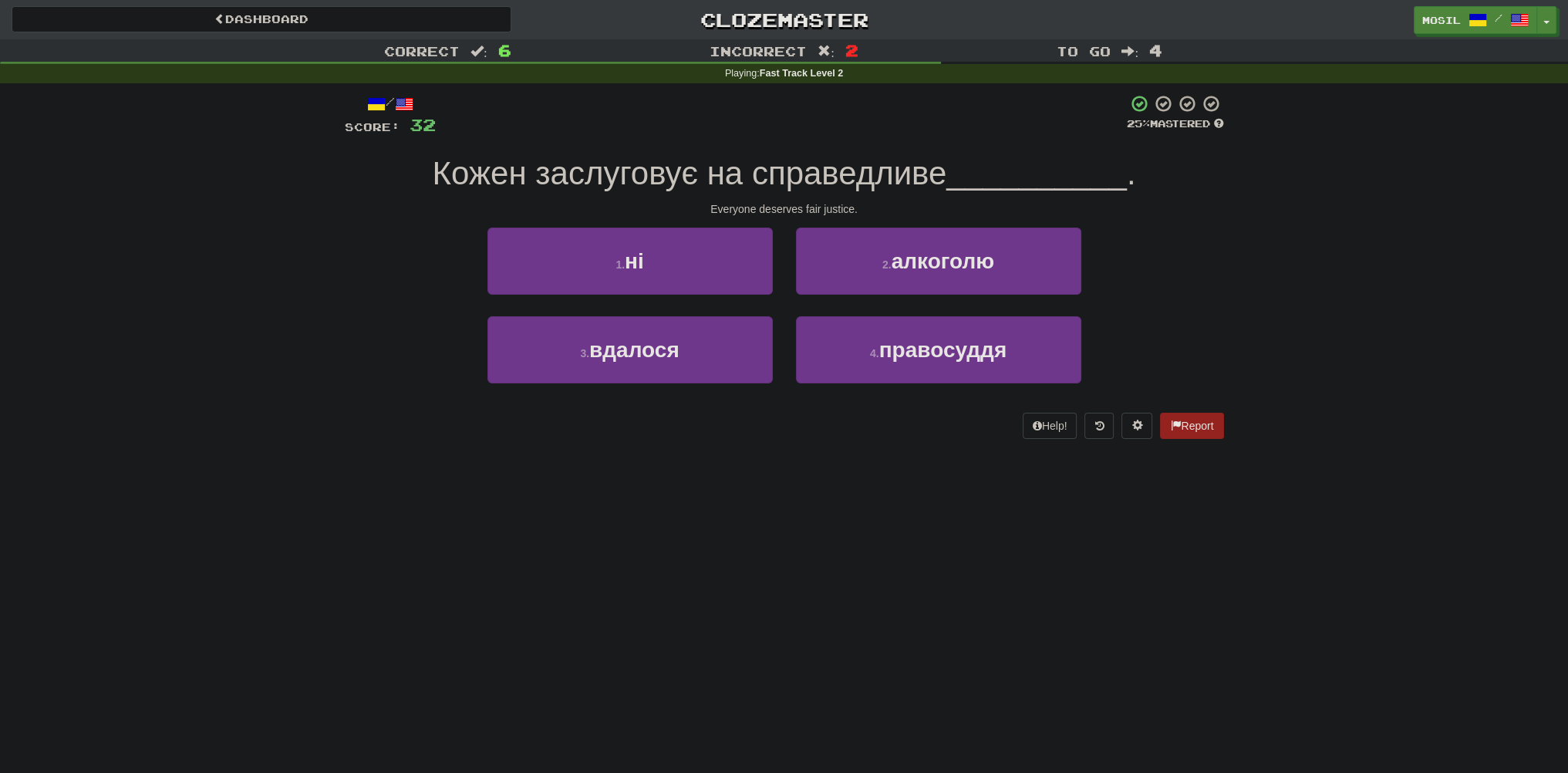
click at [259, 249] on div "Correct : 6 Incorrect : 2 To go : 4 Playing : Fast Track Level 2 / Score: 32 25…" at bounding box center [784, 250] width 1568 height 422
click at [254, 249] on div "Correct : 6 Incorrect : 2 To go : 4 Playing : Fast Track Level 2 / Score: 32 25…" at bounding box center [784, 250] width 1568 height 422
click at [260, 237] on div "Correct : 6 Incorrect : 2 To go : 4 Playing : Fast Track Level 2 / Score: 32 25…" at bounding box center [784, 250] width 1568 height 422
click at [259, 237] on div "Correct : 6 Incorrect : 2 To go : 4 Playing : Fast Track Level 2 / Score: 32 25…" at bounding box center [784, 250] width 1568 height 422
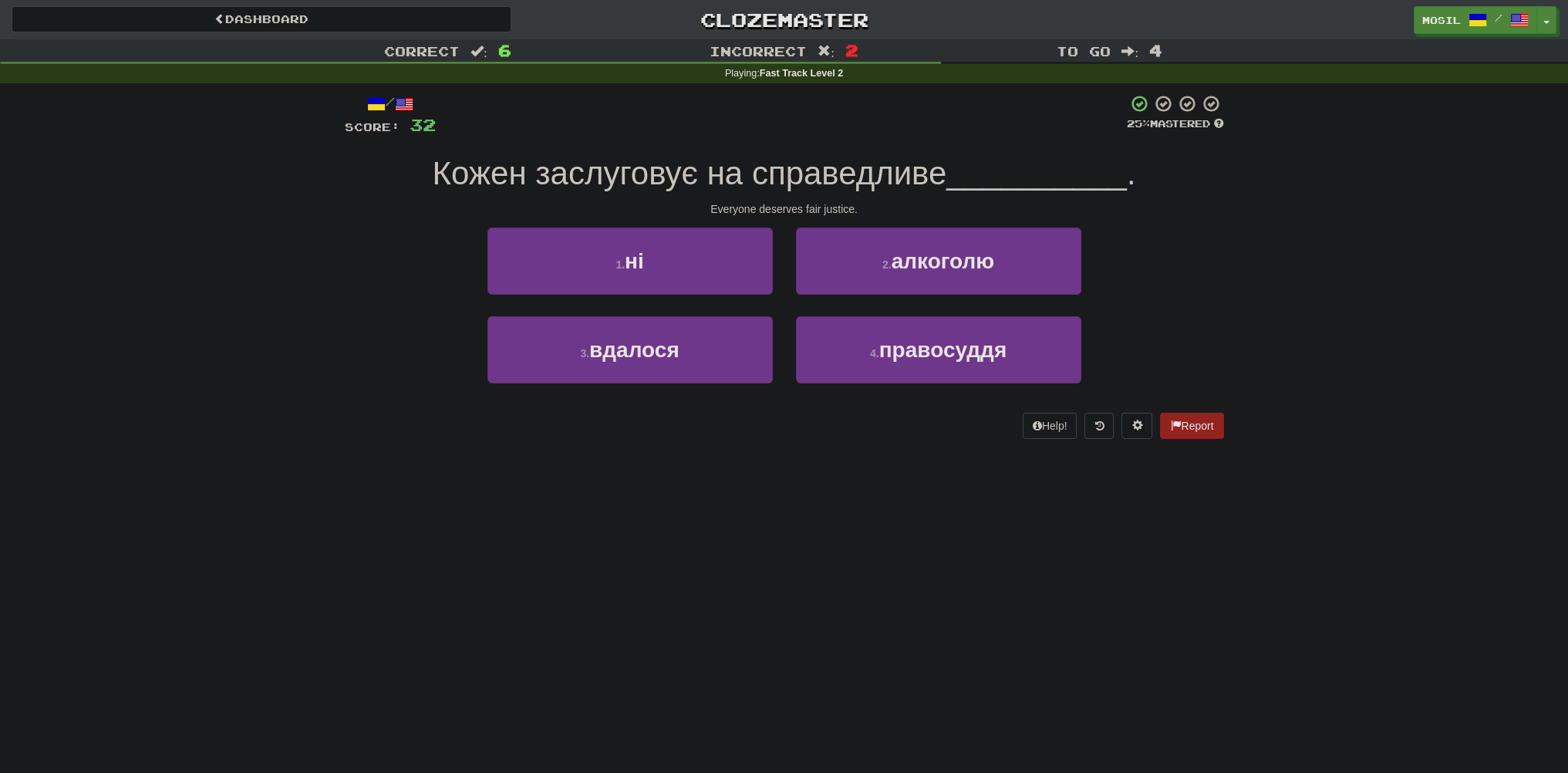
click at [259, 237] on div "Correct : 6 Incorrect : 2 To go : 4 Playing : Fast Track Level 2 / Score: 32 25…" at bounding box center [784, 250] width 1568 height 422
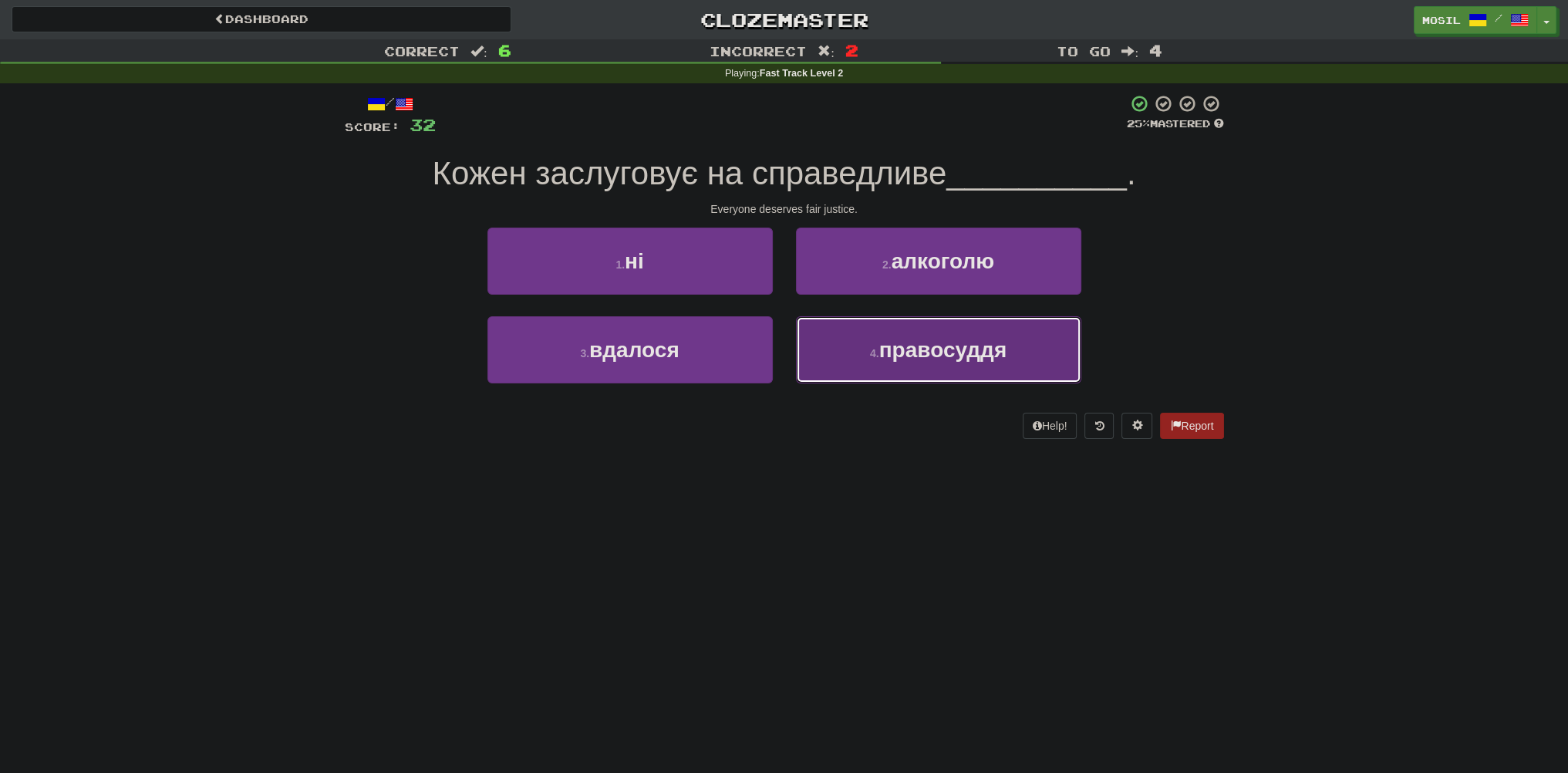
click at [822, 347] on button "4 . правосуддя" at bounding box center [939, 350] width 286 height 67
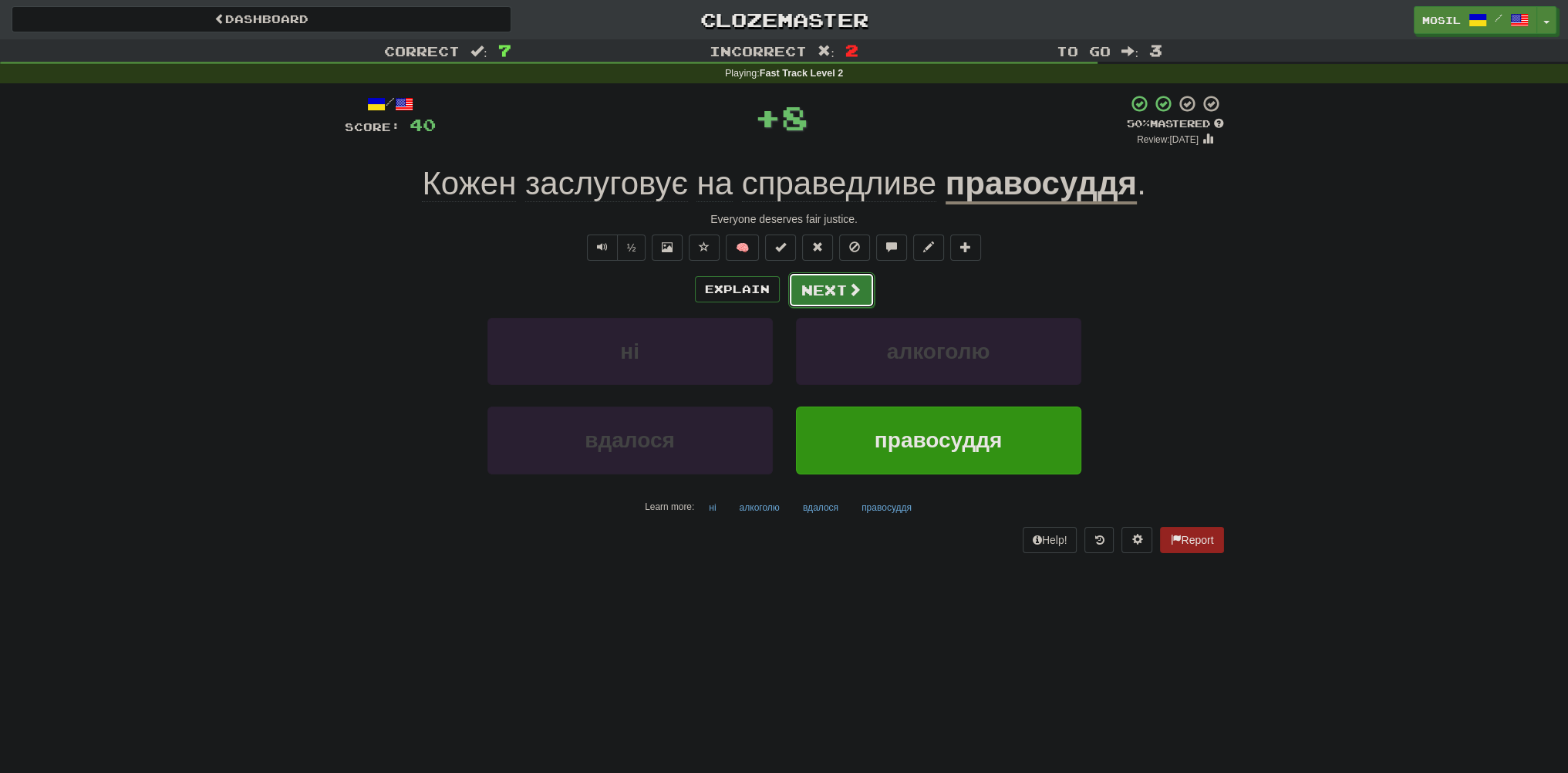
click at [811, 283] on button "Next" at bounding box center [831, 290] width 87 height 35
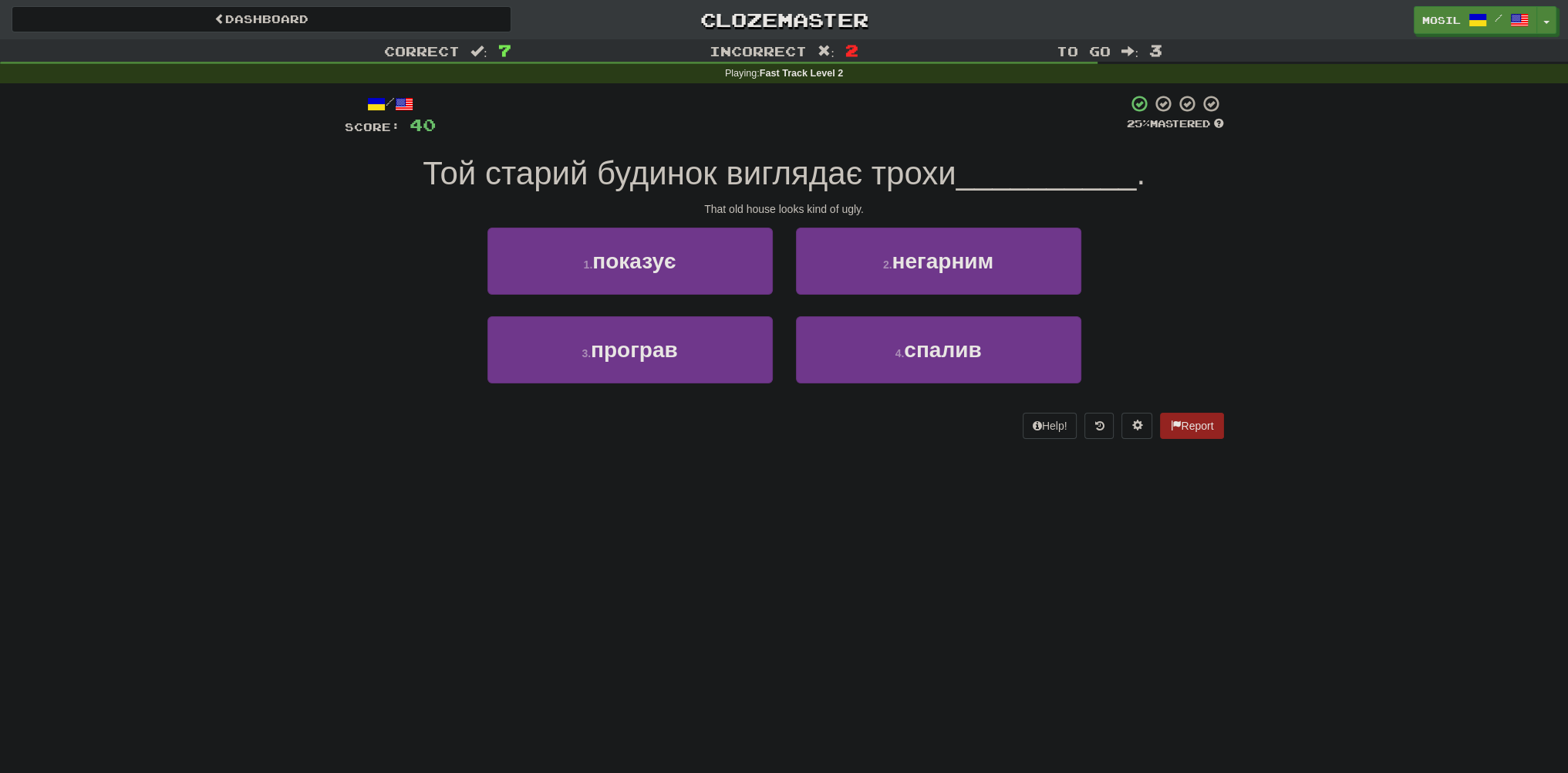
click at [264, 444] on div "Correct : 7 Incorrect : 2 To go : 3 Playing : Fast Track Level 2 / Score: 40 25…" at bounding box center [784, 250] width 1568 height 422
click at [237, 439] on div "Correct : 7 Incorrect : 2 To go : 3 Playing : Fast Track Level 2 / Score: 40 25…" at bounding box center [784, 250] width 1568 height 422
click at [236, 439] on div "Correct : 7 Incorrect : 2 To go : 3 Playing : Fast Track Level 2 / Score: 40 25…" at bounding box center [784, 250] width 1568 height 422
click at [279, 258] on div "Correct : 7 Incorrect : 2 To go : 3 Playing : Fast Track Level 2 / Score: 40 25…" at bounding box center [784, 250] width 1568 height 422
click at [276, 267] on div "Correct : 7 Incorrect : 2 To go : 3 Playing : Fast Track Level 2 / Score: 40 25…" at bounding box center [784, 250] width 1568 height 422
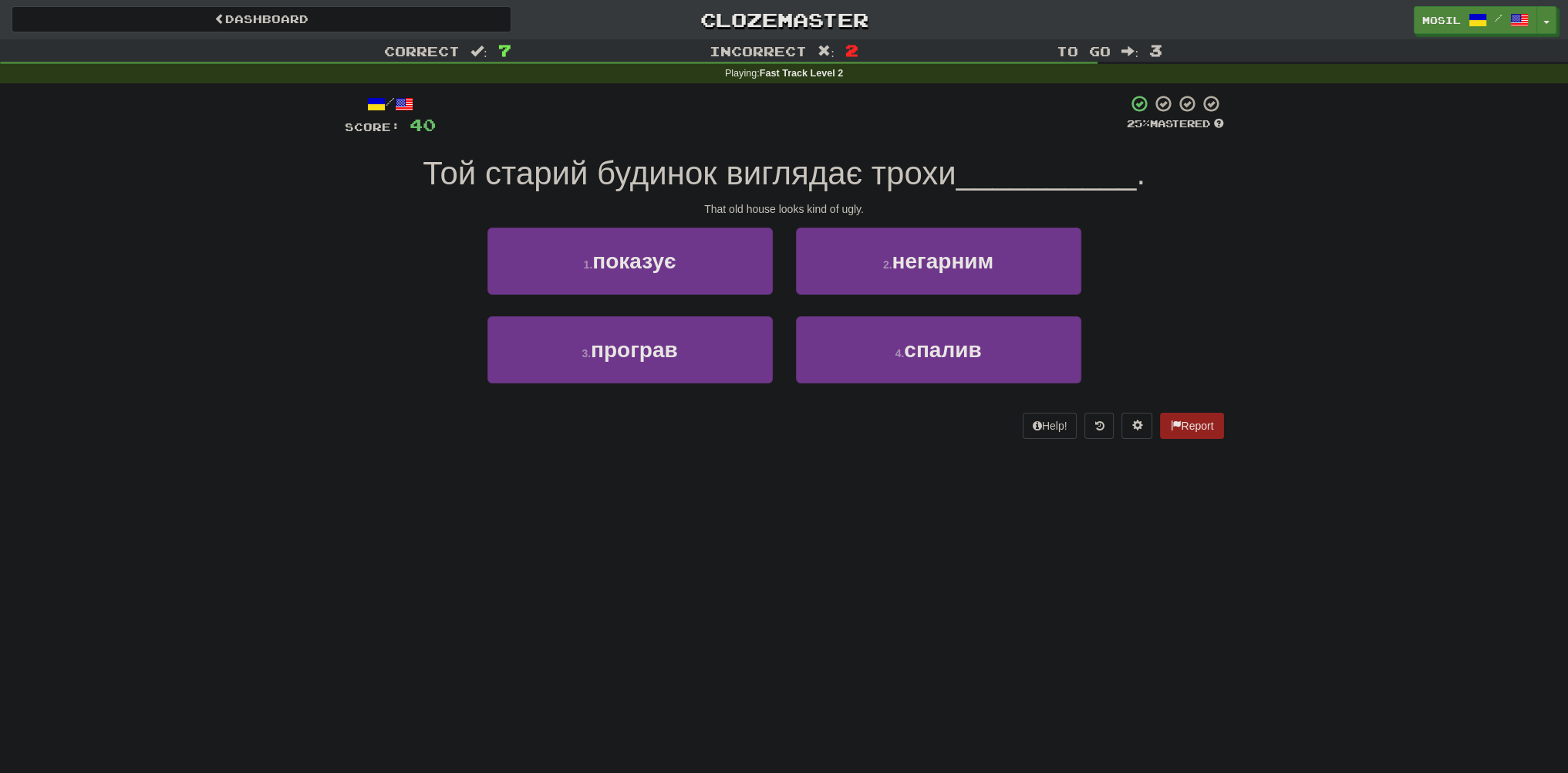
click at [272, 267] on div "Correct : 7 Incorrect : 2 To go : 3 Playing : Fast Track Level 2 / Score: 40 25…" at bounding box center [784, 250] width 1568 height 422
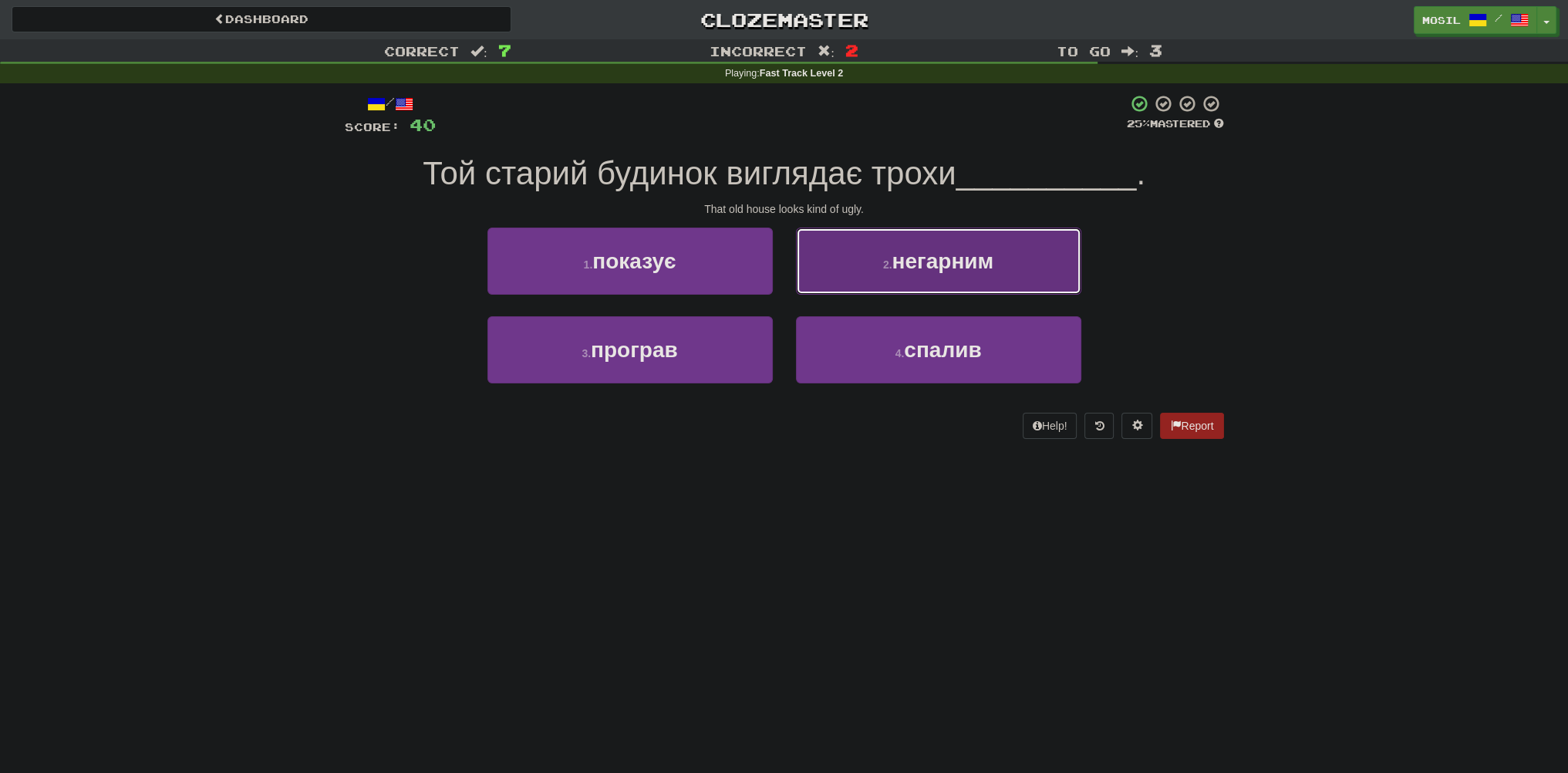
click at [868, 259] on button "2 . негарним" at bounding box center [939, 262] width 286 height 67
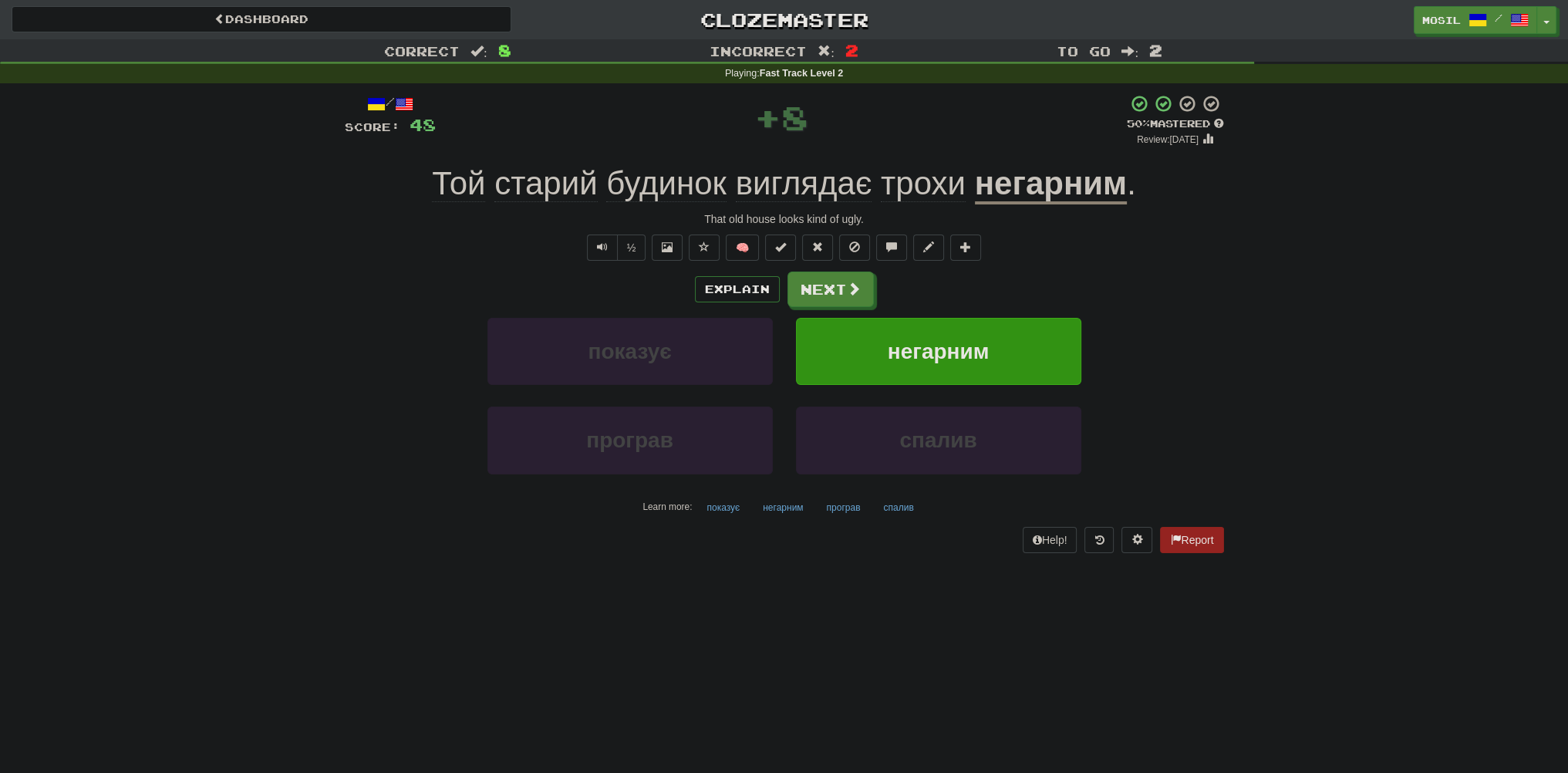
drag, startPoint x: 336, startPoint y: 250, endPoint x: 318, endPoint y: 262, distance: 21.6
click at [275, 248] on div "Correct : 8 Incorrect : 2 To go : 2 Playing : Fast Track Level 2 / Score: 48 + …" at bounding box center [784, 307] width 1568 height 536
click at [830, 287] on button "Next" at bounding box center [831, 290] width 87 height 35
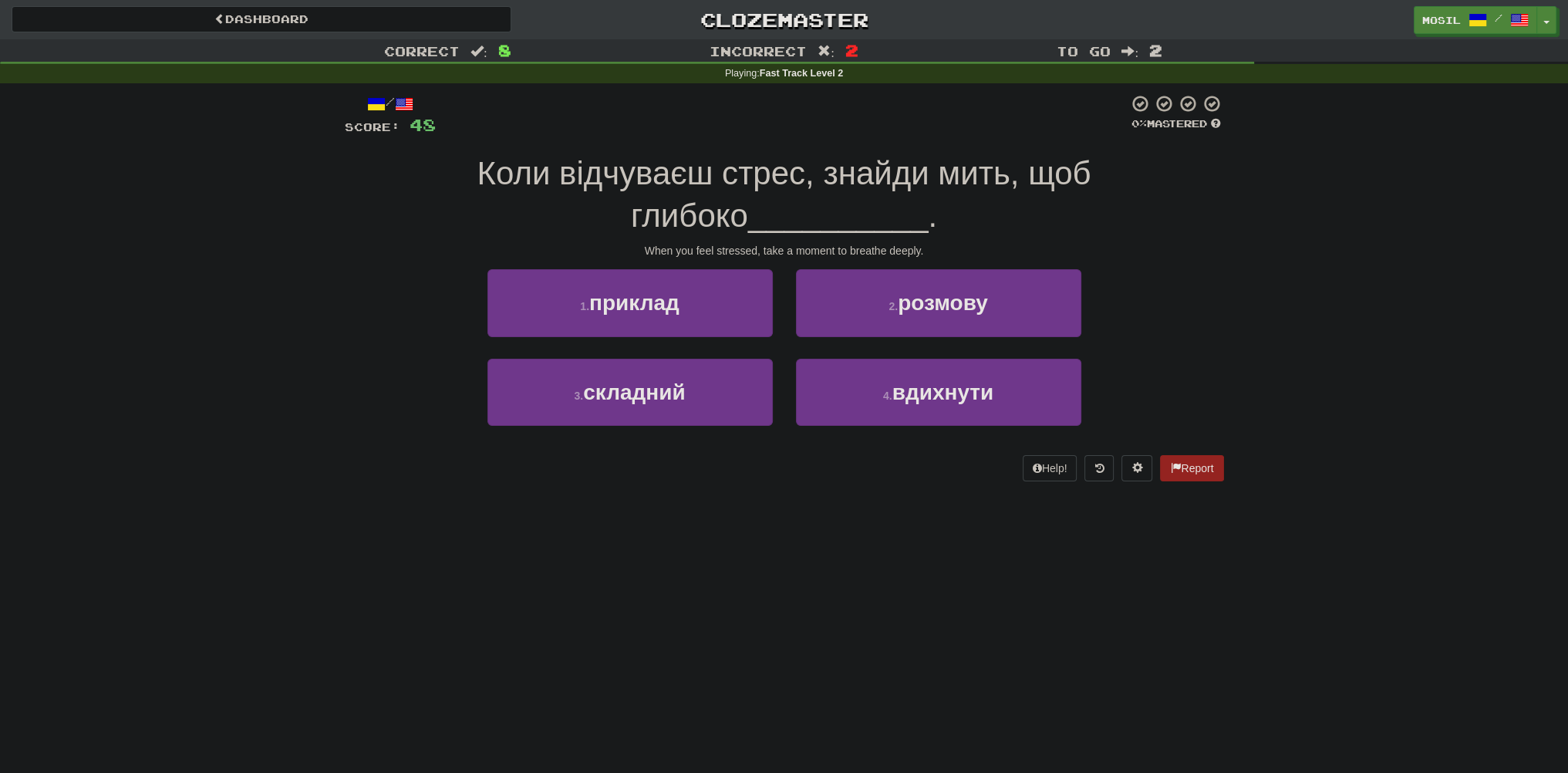
click at [184, 252] on div "Correct : 8 Incorrect : 2 To go : 2 Playing : Fast Track Level 2 / Score: 48 0 …" at bounding box center [784, 271] width 1568 height 464
click at [176, 237] on div "Correct : 8 Incorrect : 2 To go : 2 Playing : Fast Track Level 2 / Score: 48 0 …" at bounding box center [784, 271] width 1568 height 464
click at [176, 236] on div "Correct : 8 Incorrect : 2 To go : 2 Playing : Fast Track Level 2 / Score: 48 0 …" at bounding box center [784, 271] width 1568 height 464
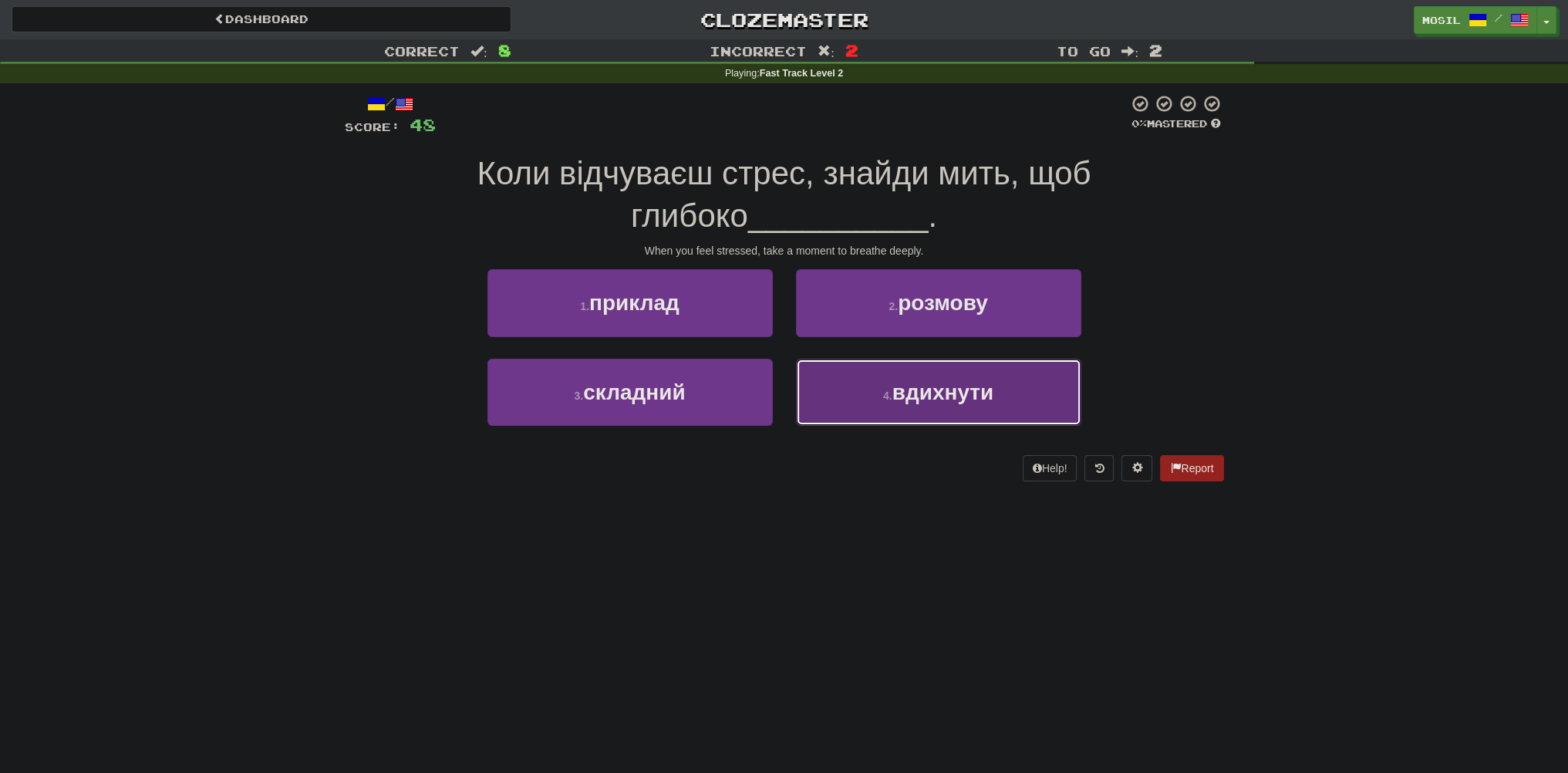
click at [912, 416] on button "4 . вдихнути" at bounding box center [939, 393] width 286 height 67
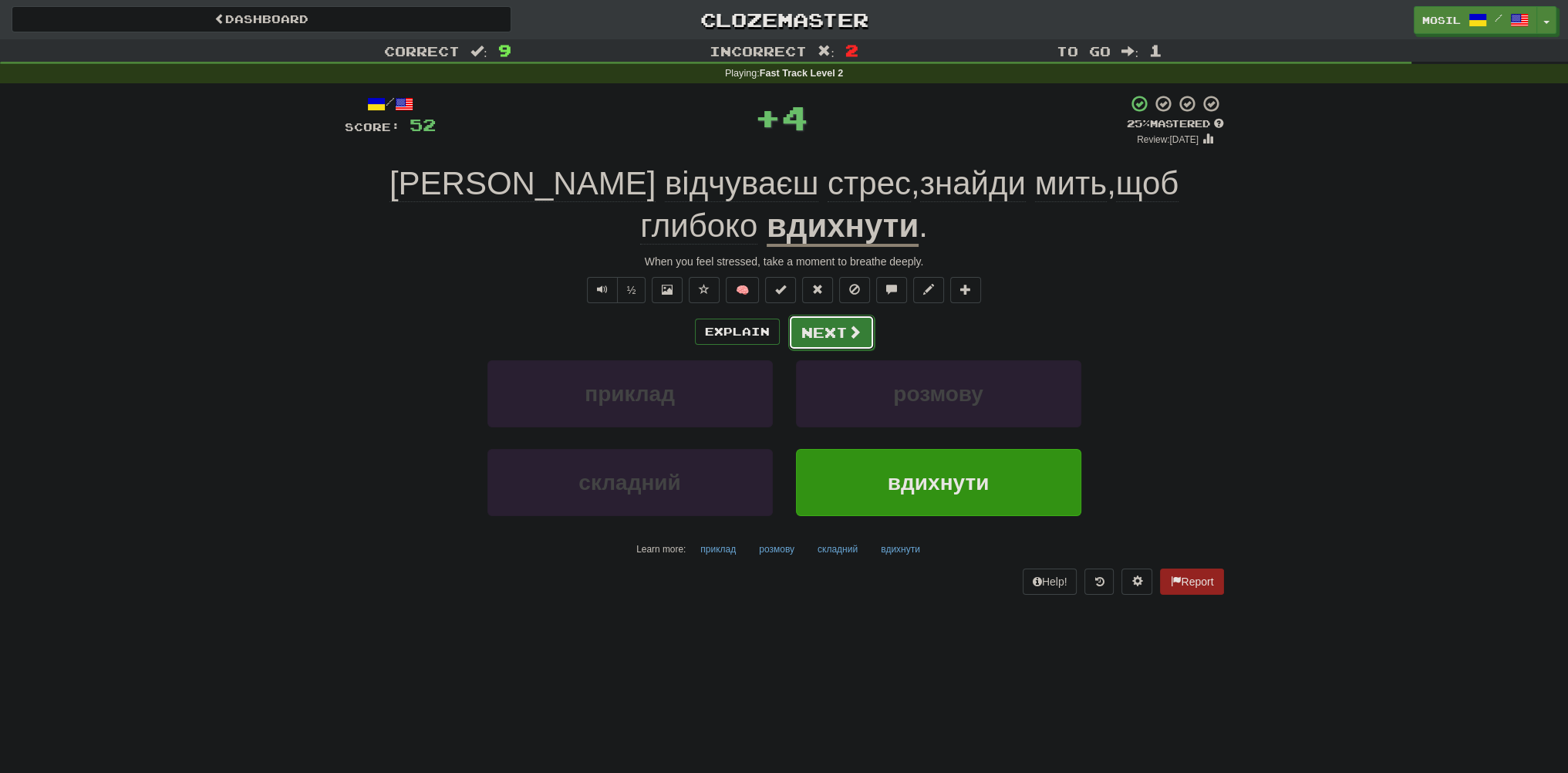
click at [822, 336] on button "Next" at bounding box center [831, 332] width 87 height 35
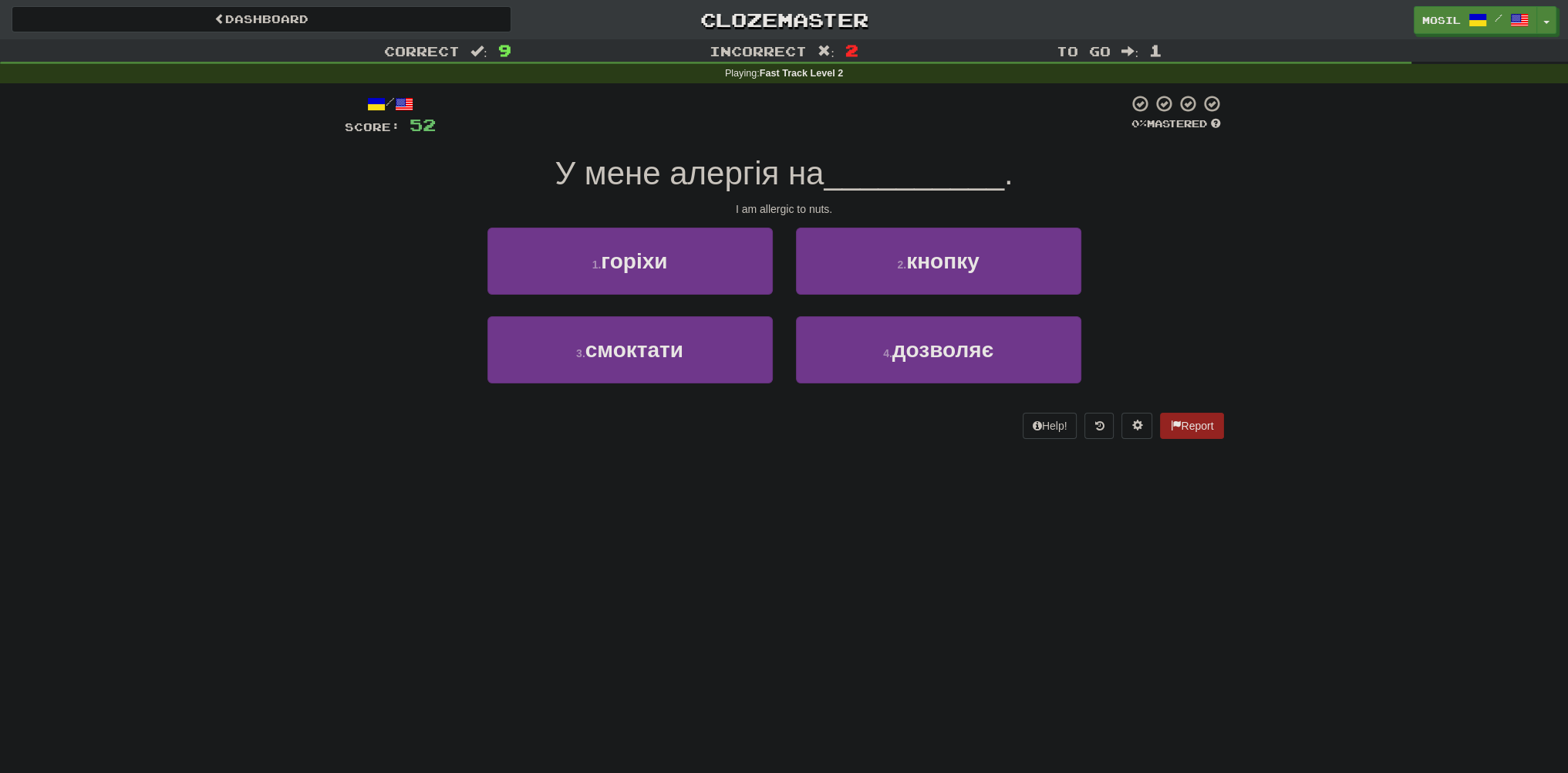
click at [330, 292] on div "Correct : 9 Incorrect : 2 To go : 1 Playing : Fast Track Level 2 / Score: 52 0 …" at bounding box center [784, 250] width 1568 height 422
click at [326, 290] on div "Correct : 9 Incorrect : 2 To go : 1 Playing : Fast Track Level 2 / Score: 52 0 …" at bounding box center [784, 250] width 1568 height 422
click at [323, 287] on div "Correct : 9 Incorrect : 2 To go : 1 Playing : Fast Track Level 2 / Score: 52 0 …" at bounding box center [784, 250] width 1568 height 422
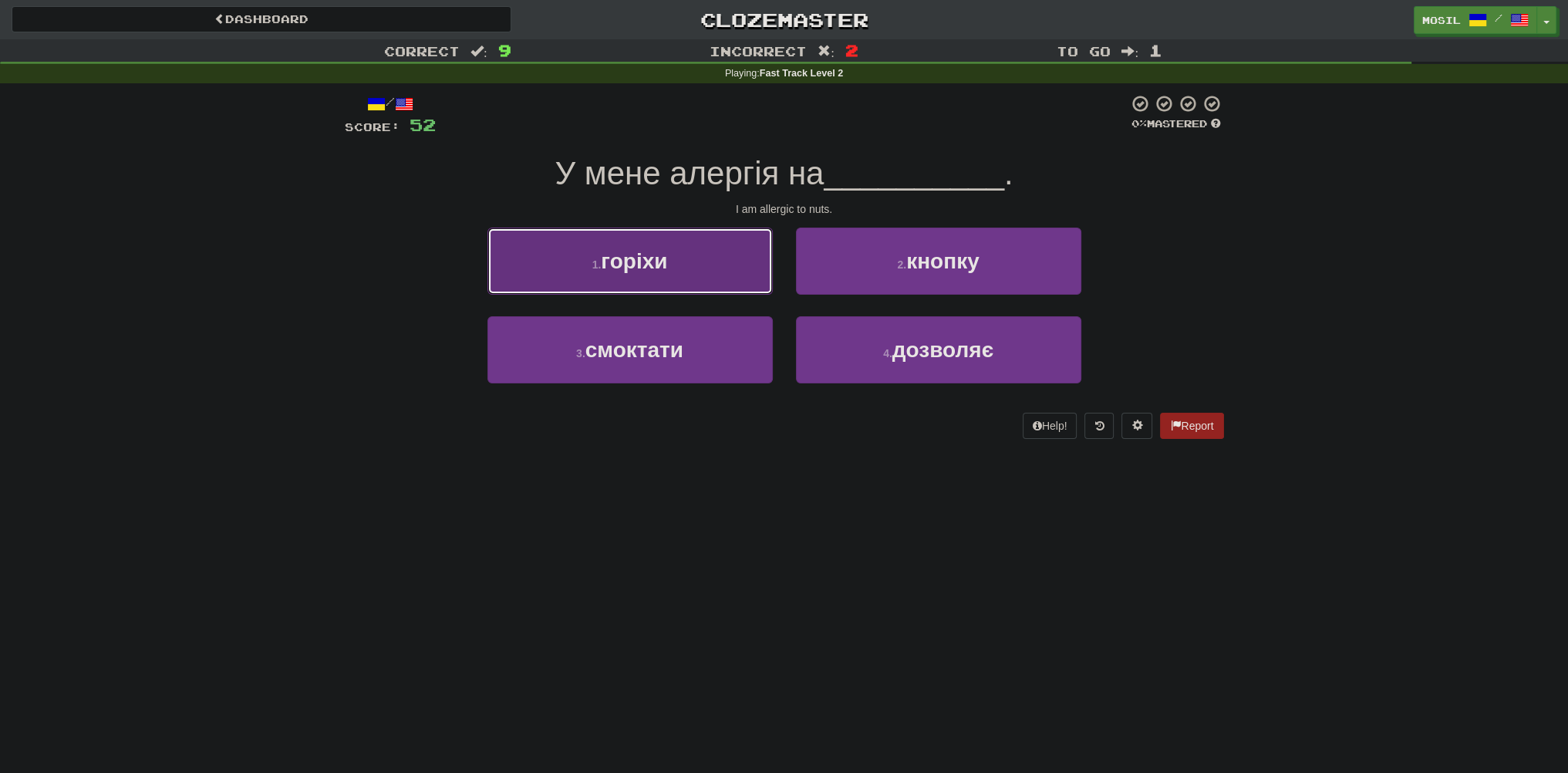
click at [605, 271] on span "горіхи" at bounding box center [634, 261] width 66 height 24
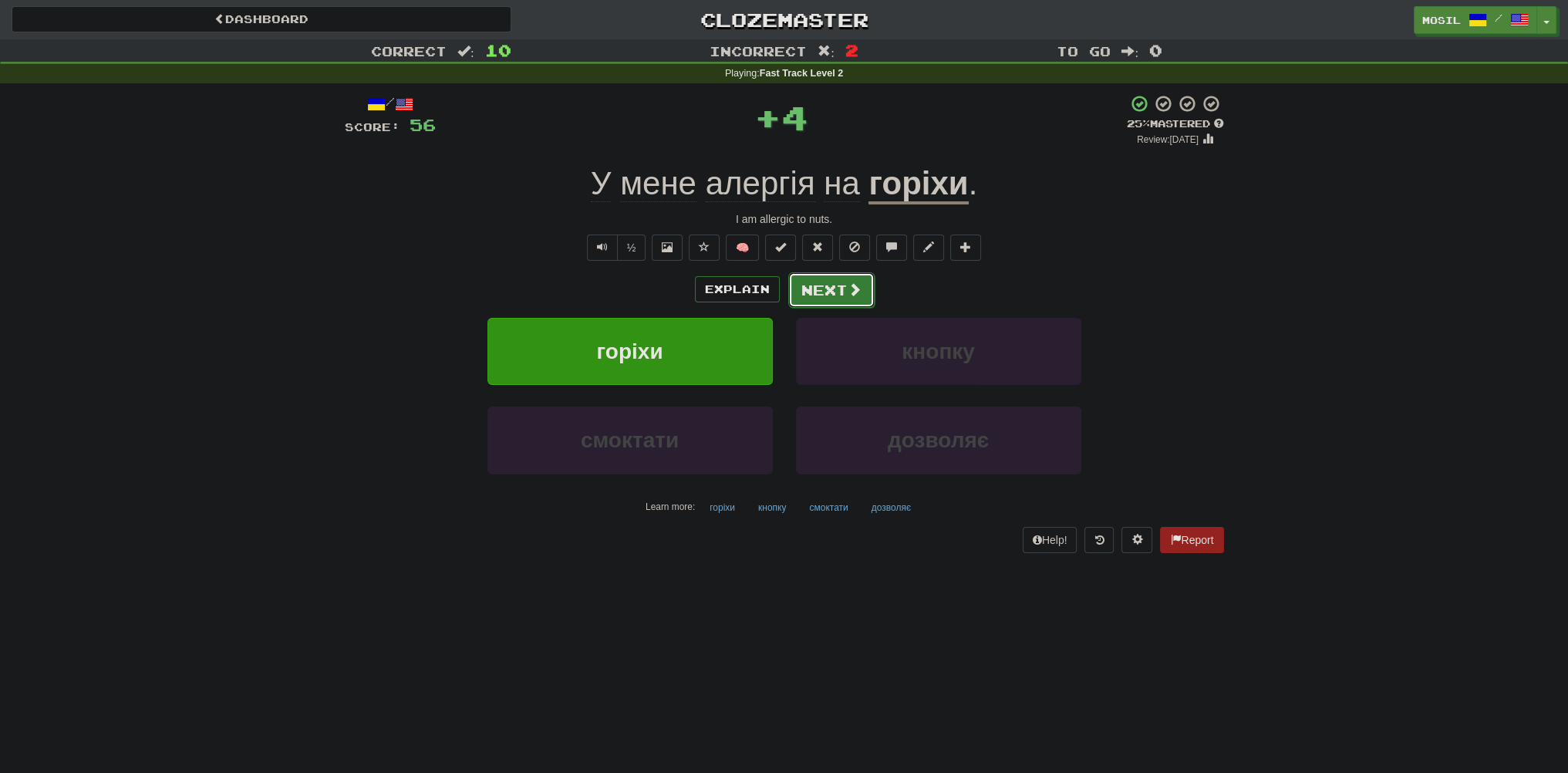
click at [819, 297] on button "Next" at bounding box center [831, 290] width 87 height 35
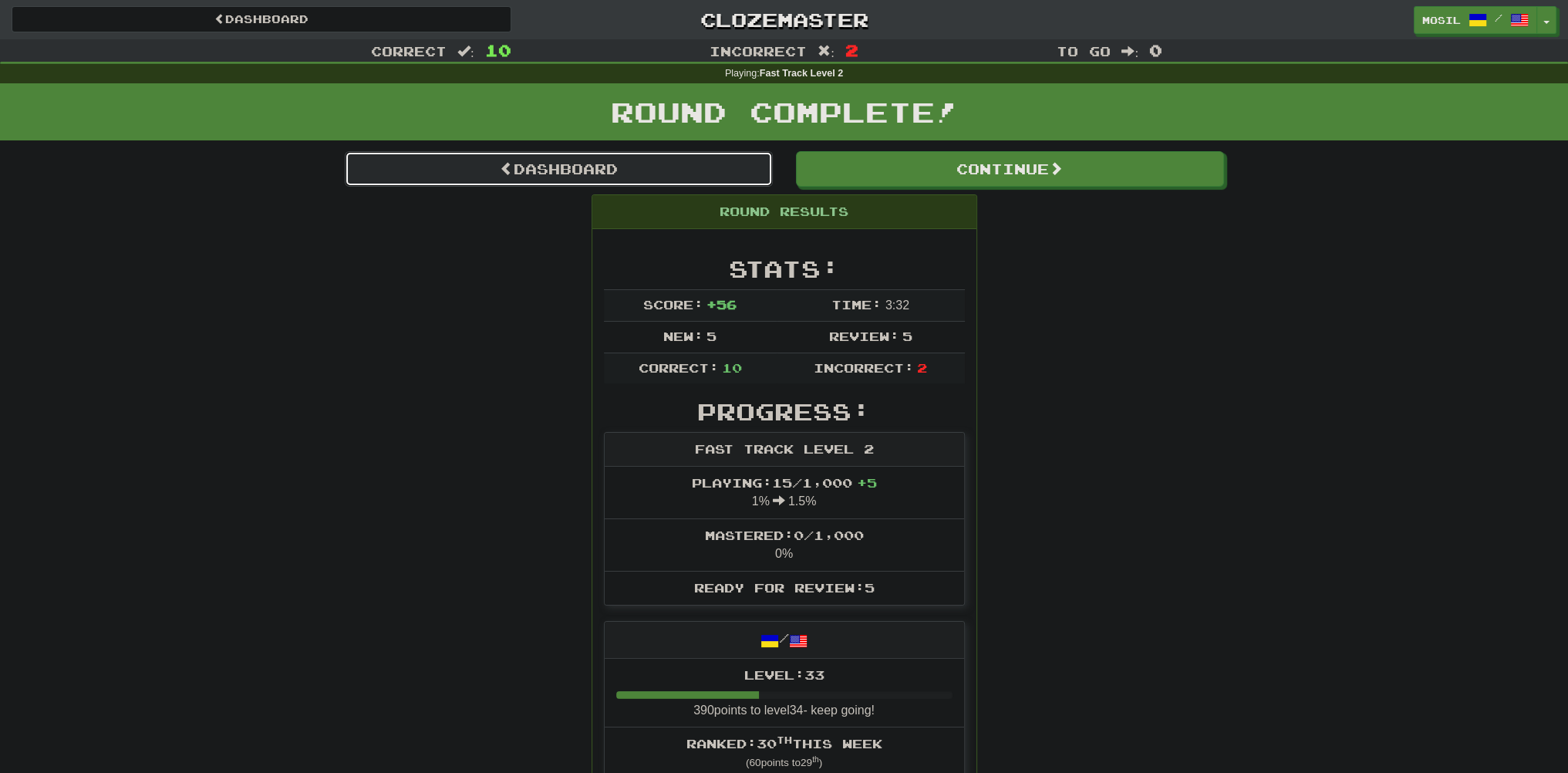
click at [529, 171] on link "Dashboard" at bounding box center [559, 169] width 428 height 35
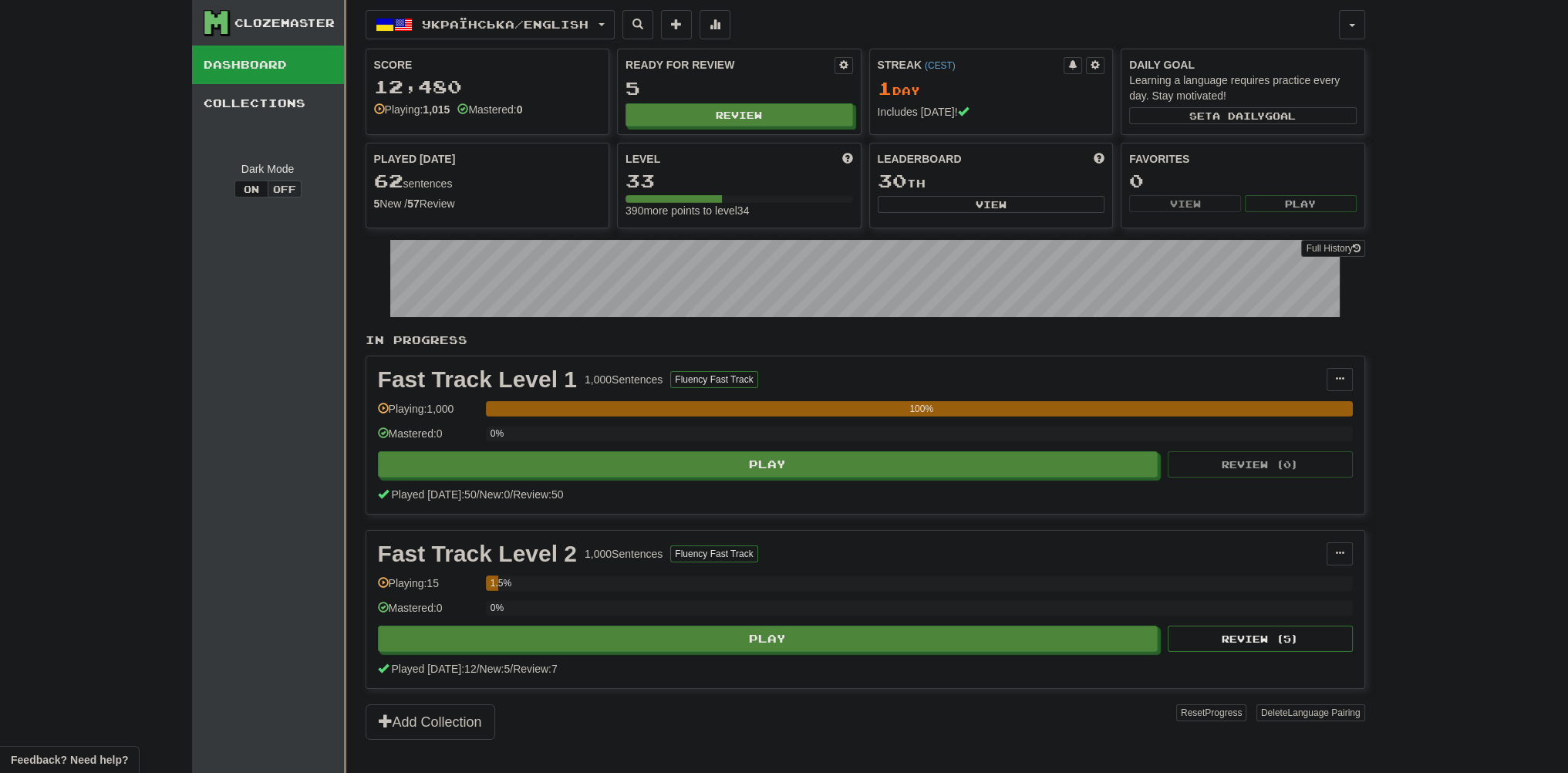
click at [126, 250] on div "Clozemaster Dashboard Collections Dark Mode On Off Dashboard Collections Pro Ук…" at bounding box center [784, 386] width 1568 height 773
